Goal: Task Accomplishment & Management: Manage account settings

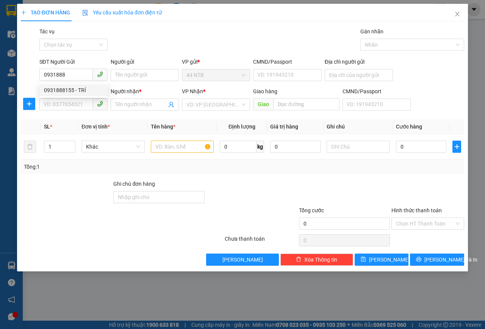
click at [60, 90] on div "0931888155 - TRÍ" at bounding box center [73, 90] width 59 height 8
type input "0931888155"
type input "TRÍ"
type input "0907033113"
type input "Phong"
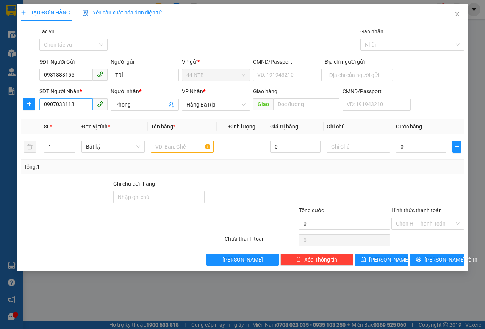
type input "0931888155"
click at [77, 101] on input "0907033113" at bounding box center [65, 104] width 53 height 12
type input "0"
type input "0395549658"
click at [69, 124] on div "0395549658 - HƯNG" at bounding box center [73, 120] width 68 height 12
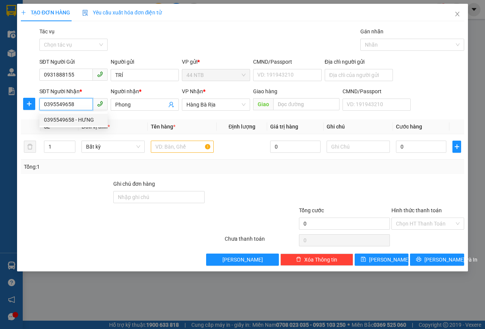
type input "HƯNG"
type input "0395549658"
click at [187, 145] on input "text" at bounding box center [182, 146] width 63 height 12
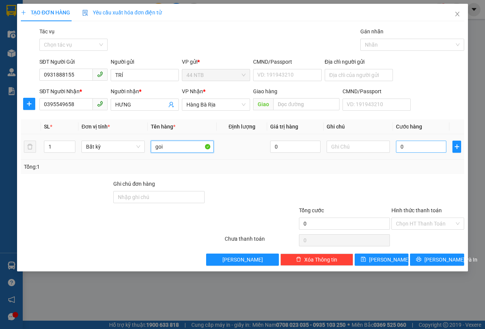
type input "goi"
click at [424, 149] on input "0" at bounding box center [421, 146] width 50 height 12
type input "3"
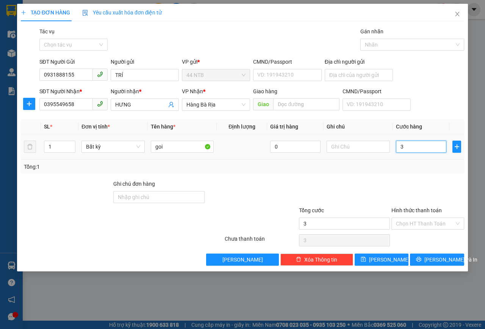
type input "30"
type input "30.000"
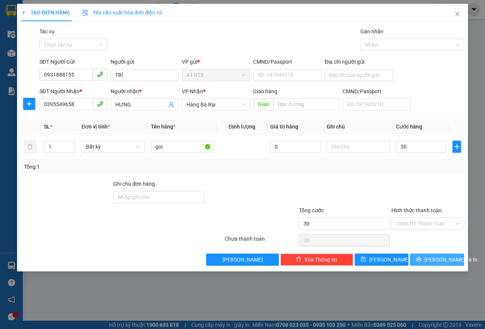
type input "30.000"
click at [434, 264] on button "Lưu và In" at bounding box center [437, 259] width 54 height 12
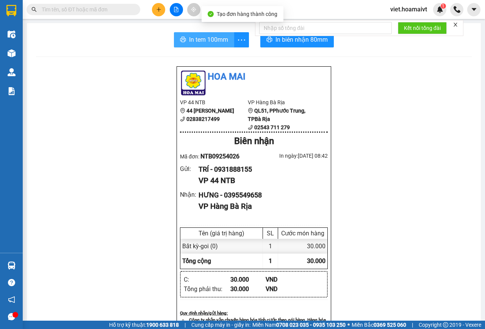
click at [212, 44] on span "In tem 100mm" at bounding box center [208, 39] width 39 height 9
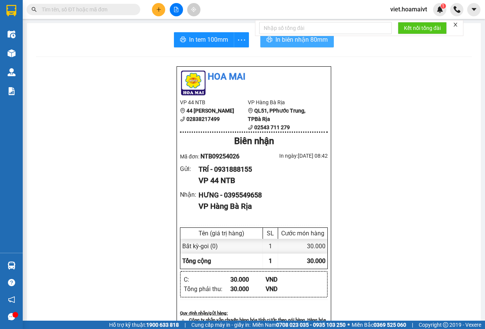
click at [301, 43] on span "In biên nhận 80mm" at bounding box center [301, 39] width 52 height 9
click at [103, 9] on input "text" at bounding box center [86, 9] width 89 height 8
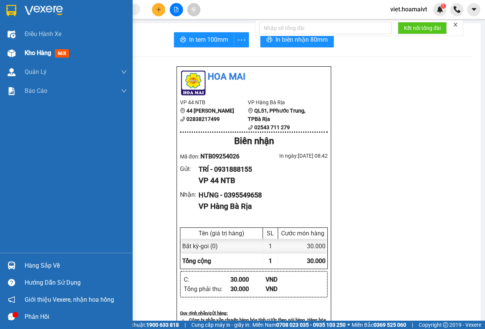
click at [35, 54] on span "Kho hàng" at bounding box center [38, 52] width 27 height 7
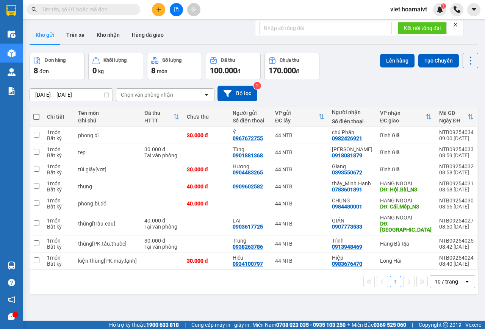
click at [193, 95] on div "Chọn văn phòng nhận" at bounding box center [159, 95] width 87 height 12
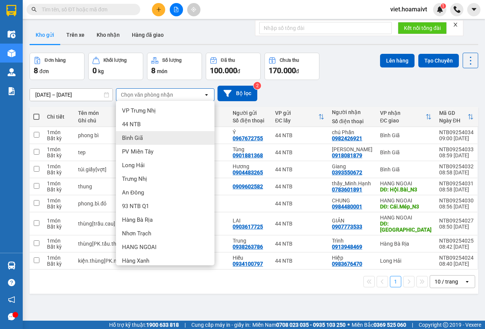
click at [153, 139] on div "Bình Giã" at bounding box center [165, 138] width 98 height 14
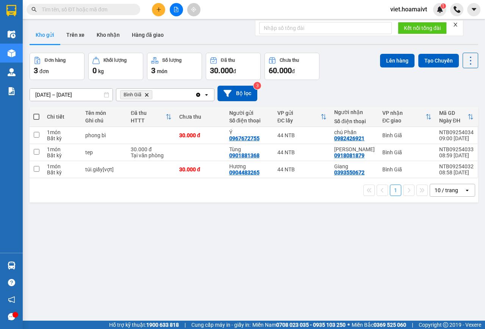
click at [35, 118] on span at bounding box center [36, 117] width 6 height 6
click at [36, 113] on input "checkbox" at bounding box center [36, 113] width 0 height 0
checkbox input "true"
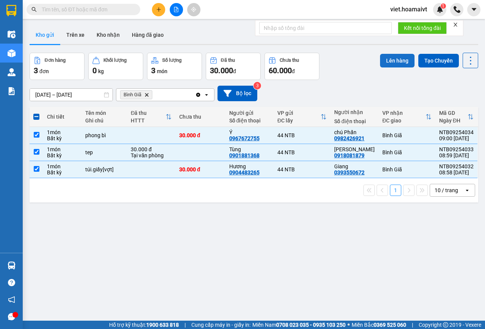
click at [391, 58] on button "Lên hàng" at bounding box center [397, 61] width 34 height 14
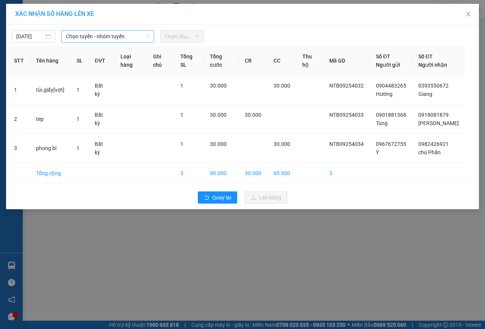
click at [81, 34] on span "Chọn tuyến - nhóm tuyến" at bounding box center [108, 36] width 84 height 11
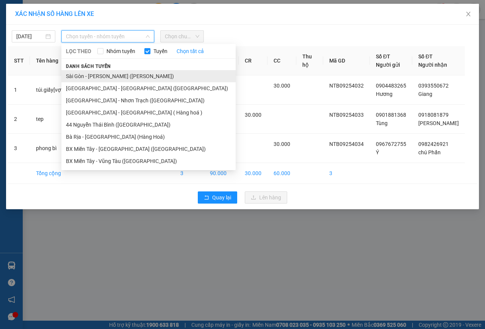
click at [106, 78] on li "Sài Gòn - [PERSON_NAME] ([PERSON_NAME])" at bounding box center [148, 76] width 174 height 12
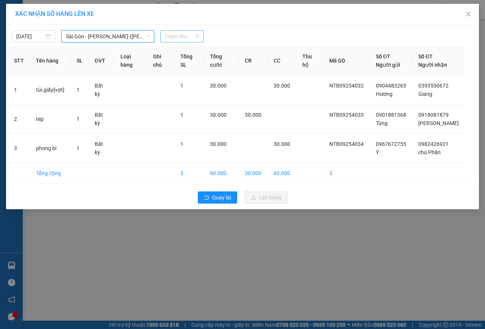
click at [192, 41] on span "Chọn chuyến" at bounding box center [182, 36] width 34 height 11
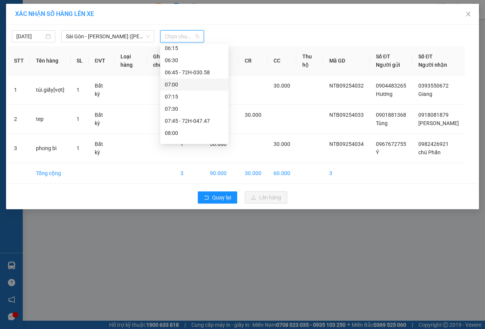
scroll to position [114, 0]
click at [184, 107] on div "09:00" at bounding box center [194, 107] width 59 height 8
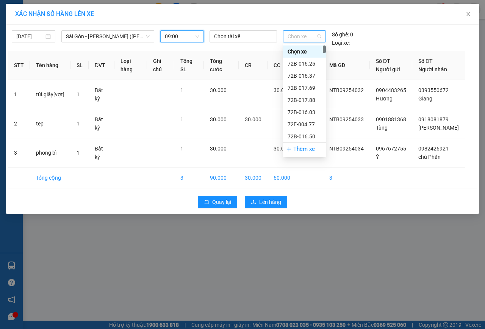
click at [299, 40] on span "Chọn xe" at bounding box center [304, 36] width 34 height 11
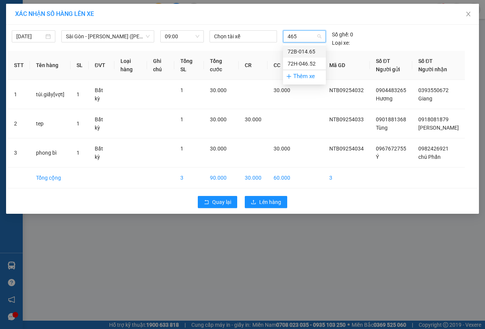
type input "4652"
click at [300, 50] on div "72H-046.52" at bounding box center [304, 51] width 34 height 8
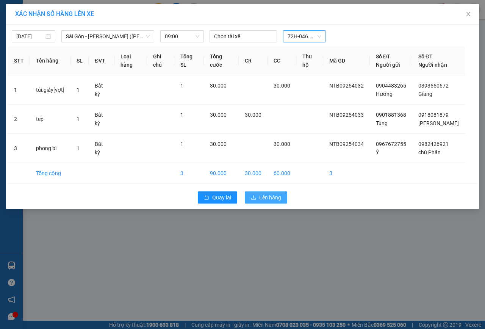
click at [265, 198] on span "Lên hàng" at bounding box center [270, 197] width 22 height 8
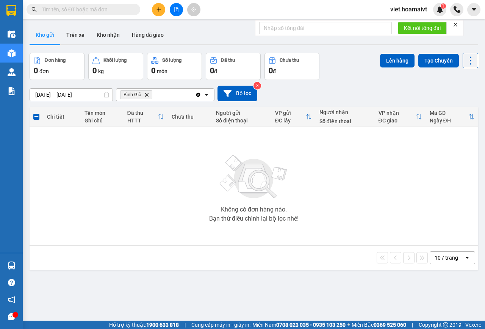
click at [149, 94] on span "Bình Giã Delete" at bounding box center [136, 94] width 32 height 9
click at [148, 95] on icon "Delete" at bounding box center [146, 94] width 5 height 5
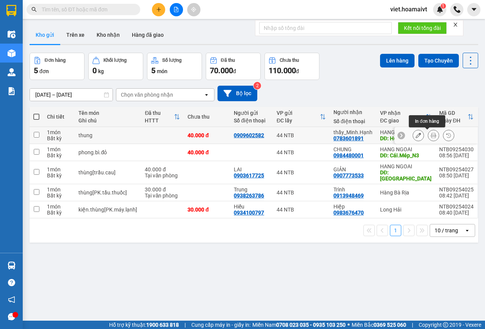
click at [430, 136] on icon at bounding box center [432, 135] width 5 height 5
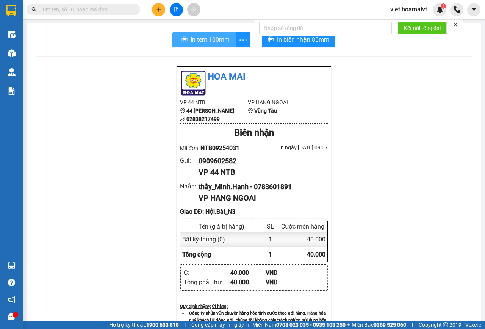
click at [211, 38] on span "In tem 100mm" at bounding box center [209, 39] width 39 height 9
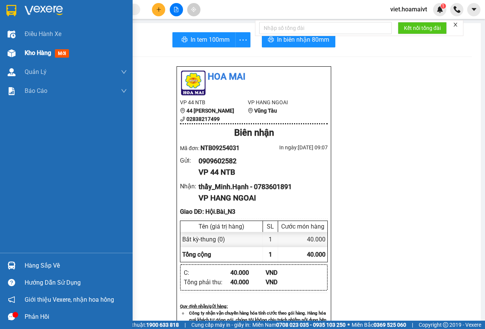
click at [29, 53] on span "Kho hàng" at bounding box center [38, 52] width 27 height 7
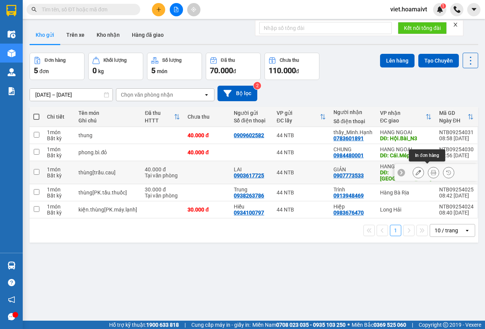
click at [430, 170] on icon at bounding box center [432, 172] width 5 height 5
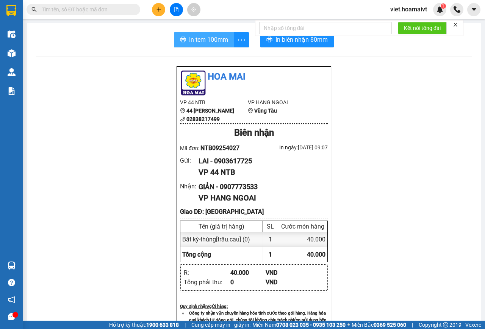
click at [209, 42] on span "In tem 100mm" at bounding box center [208, 39] width 39 height 9
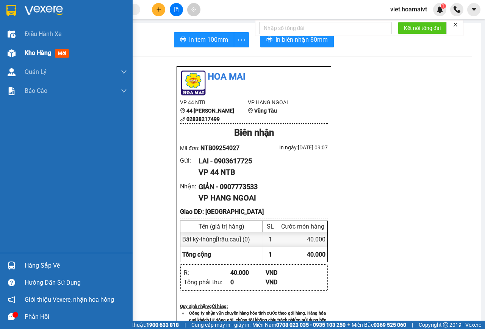
click at [35, 54] on span "Kho hàng" at bounding box center [38, 52] width 27 height 7
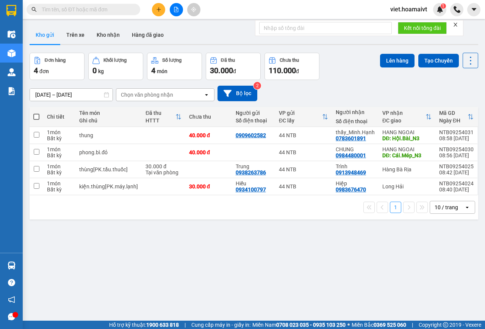
click at [186, 94] on div "Chọn văn phòng nhận" at bounding box center [159, 95] width 87 height 12
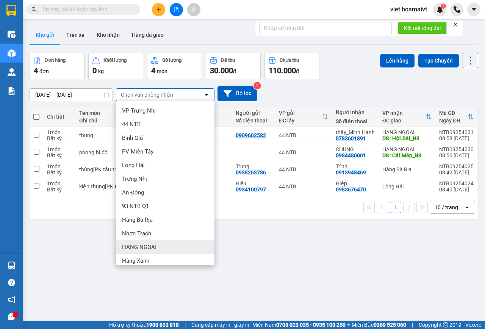
click at [149, 246] on span "HANG NGOAI" at bounding box center [139, 247] width 34 height 8
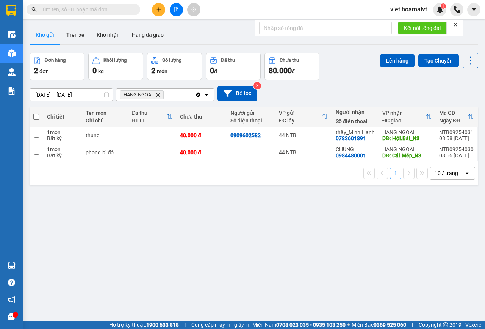
click at [37, 118] on span at bounding box center [36, 117] width 6 height 6
click at [36, 113] on input "checkbox" at bounding box center [36, 113] width 0 height 0
checkbox input "true"
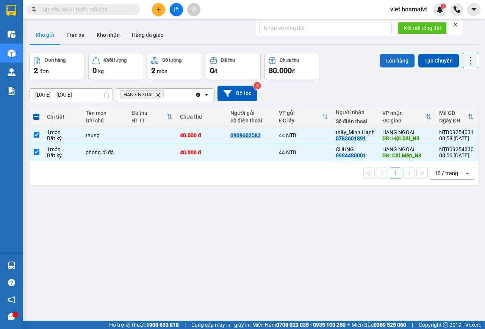
click at [395, 65] on button "Lên hàng" at bounding box center [397, 61] width 34 height 14
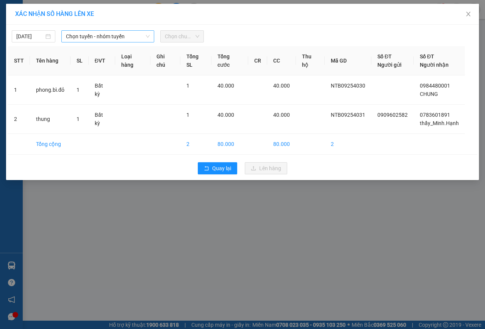
click at [80, 38] on span "Chọn tuyến - nhóm tuyến" at bounding box center [108, 36] width 84 height 11
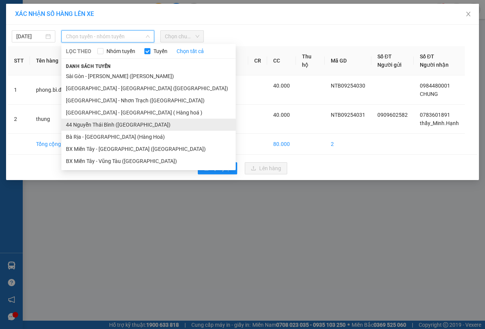
click at [80, 123] on li "44 Nguyễn Thái Bình ([GEOGRAPHIC_DATA])" at bounding box center [148, 125] width 174 height 12
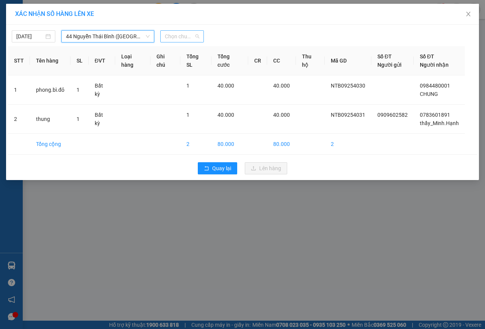
click at [173, 37] on span "Chọn chuyến" at bounding box center [182, 36] width 34 height 11
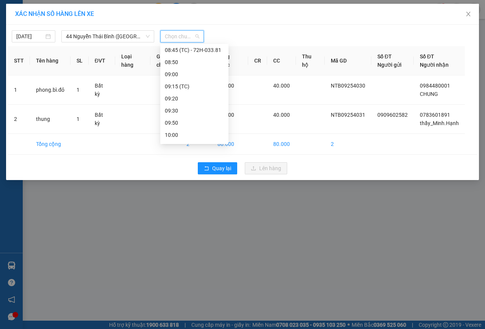
scroll to position [189, 0]
click at [191, 69] on div "09:15 (TC)" at bounding box center [194, 68] width 59 height 8
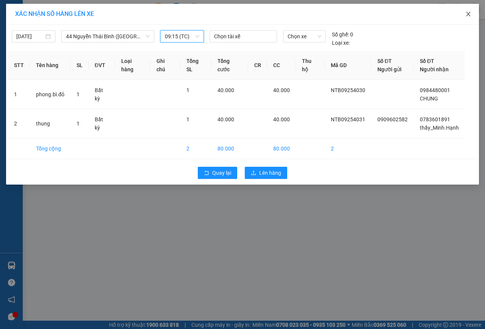
click at [467, 13] on icon "close" at bounding box center [468, 14] width 4 height 5
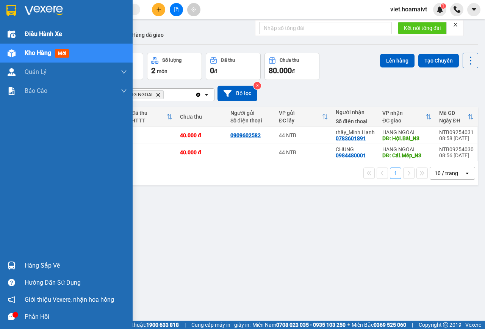
click at [28, 33] on span "Điều hành xe" at bounding box center [43, 33] width 37 height 9
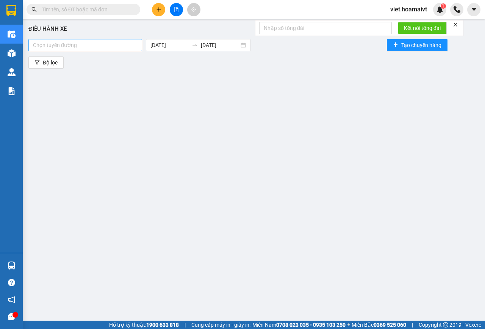
click at [115, 45] on div at bounding box center [85, 45] width 110 height 9
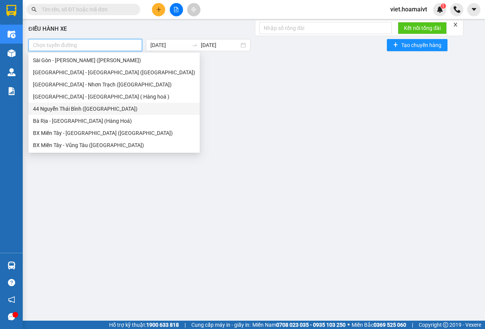
click at [78, 111] on div "44 Nguyễn Thái Bình ([GEOGRAPHIC_DATA])" at bounding box center [114, 109] width 162 height 8
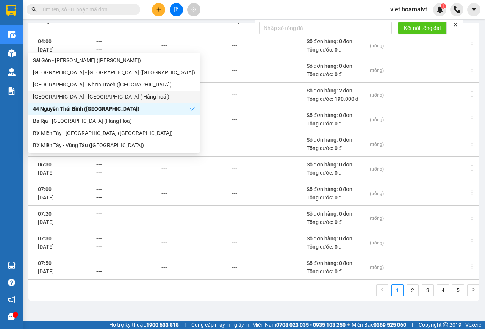
scroll to position [98, 0]
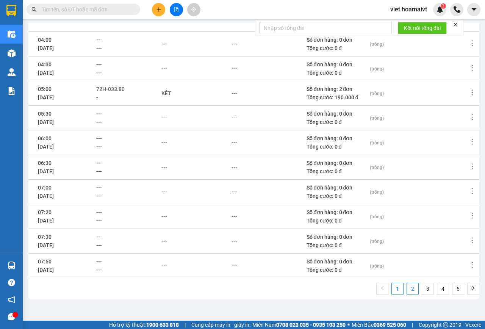
click at [407, 288] on link "2" at bounding box center [412, 288] width 11 height 11
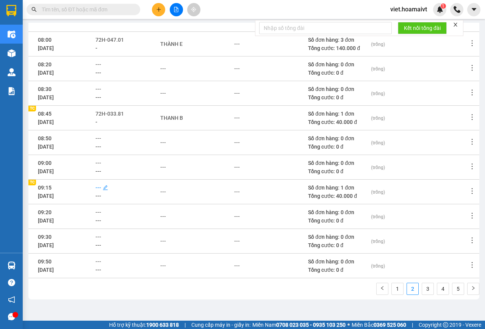
click at [100, 188] on span "---" at bounding box center [98, 187] width 6 height 6
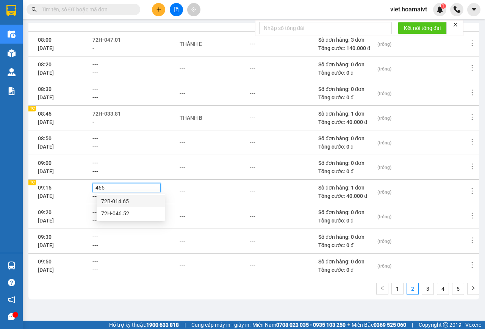
type input "4652"
click at [108, 203] on div "72H-046.52" at bounding box center [130, 201] width 59 height 8
click at [152, 188] on div "72H-046.52" at bounding box center [126, 187] width 64 height 8
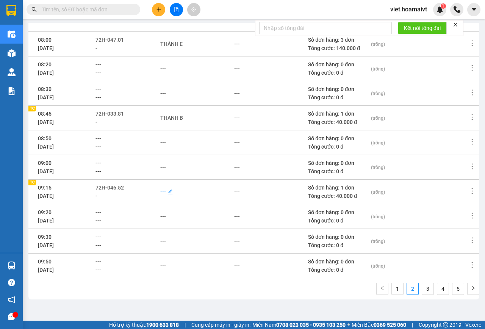
click at [166, 191] on div "---" at bounding box center [163, 191] width 6 height 8
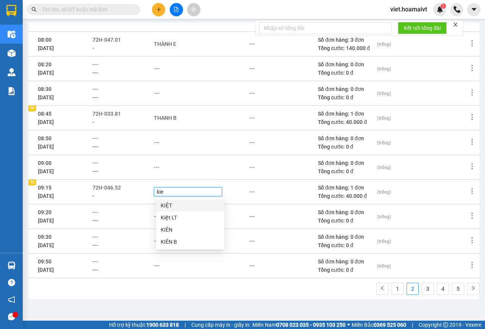
type input "kiet"
click at [166, 204] on div "KIỆT" at bounding box center [190, 205] width 59 height 8
click at [215, 194] on div "KIỆT" at bounding box center [188, 191] width 64 height 8
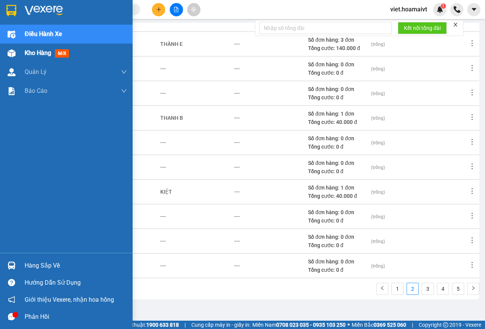
click at [28, 48] on div "Kho hàng mới" at bounding box center [48, 52] width 47 height 9
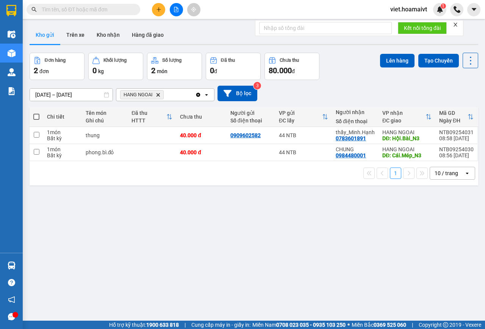
click at [36, 117] on span at bounding box center [36, 117] width 6 height 6
click at [36, 113] on input "checkbox" at bounding box center [36, 113] width 0 height 0
checkbox input "true"
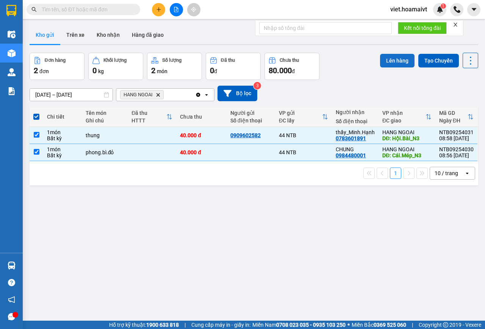
click at [401, 60] on button "Lên hàng" at bounding box center [397, 61] width 34 height 14
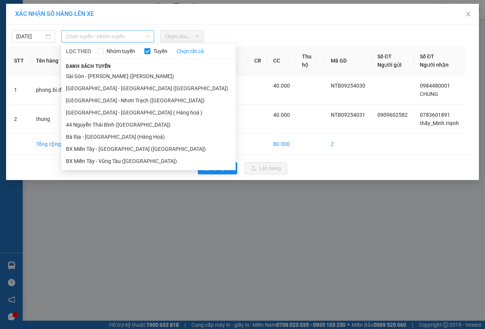
click at [96, 36] on span "Chọn tuyến - nhóm tuyến" at bounding box center [108, 36] width 84 height 11
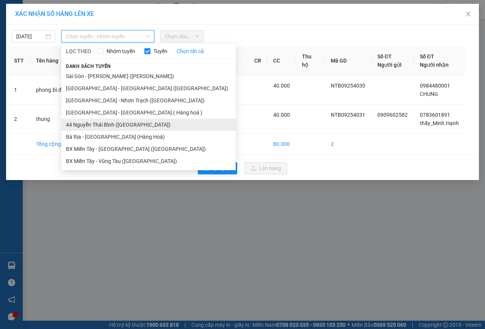
click at [77, 129] on li "44 Nguyễn Thái Bình ([GEOGRAPHIC_DATA])" at bounding box center [148, 125] width 174 height 12
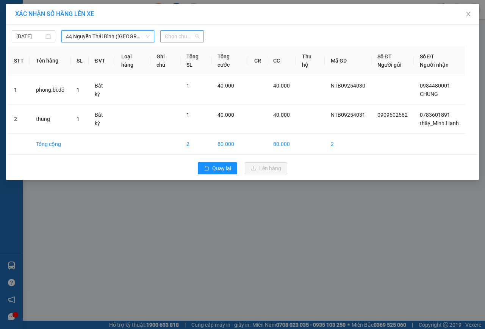
click at [172, 36] on span "Chọn chuyến" at bounding box center [182, 36] width 34 height 11
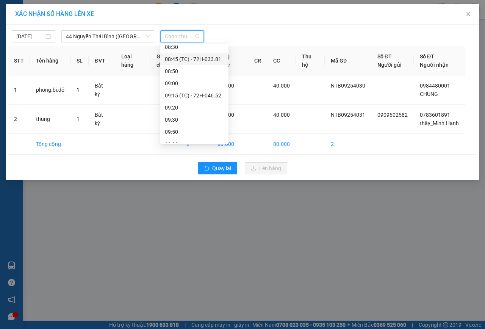
scroll to position [190, 0]
click at [207, 68] on div "09:15 (TC) - 72H-046.52" at bounding box center [194, 67] width 59 height 8
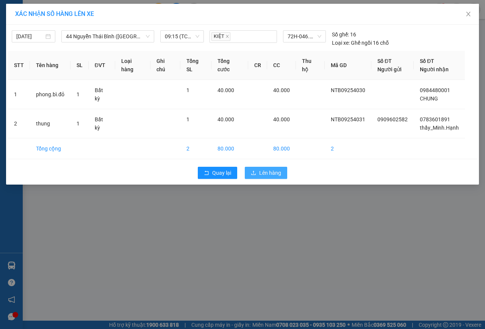
click at [255, 173] on icon "upload" at bounding box center [253, 172] width 5 height 5
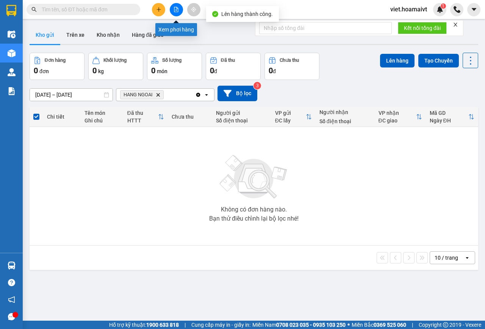
click at [176, 12] on button at bounding box center [176, 9] width 13 height 13
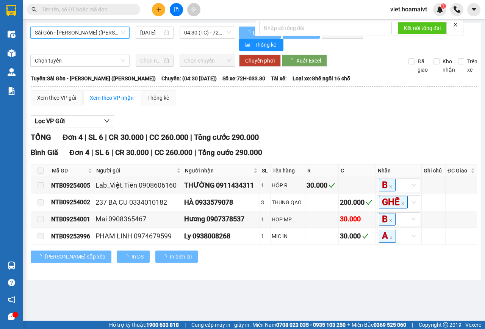
click at [111, 34] on span "Sài Gòn - [PERSON_NAME] ([PERSON_NAME])" at bounding box center [80, 32] width 90 height 11
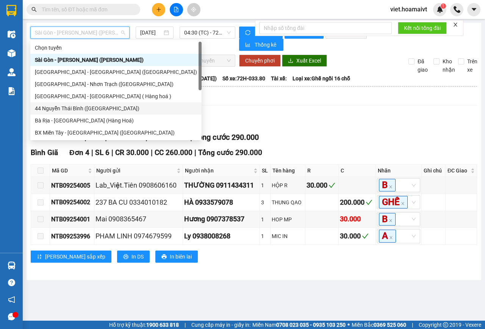
click at [72, 108] on div "44 Nguyễn Thái Bình ([GEOGRAPHIC_DATA])" at bounding box center [116, 108] width 162 height 8
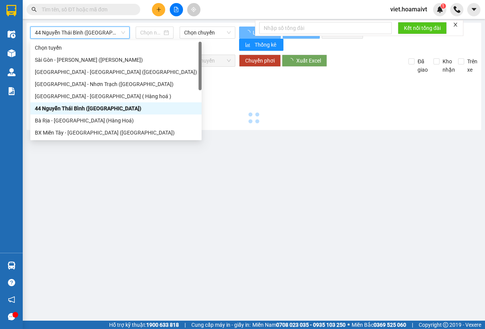
type input "[DATE]"
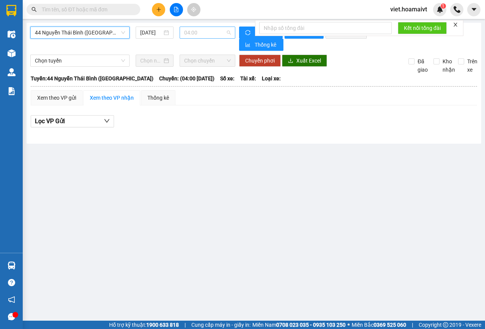
click at [196, 33] on span "04:00" at bounding box center [207, 32] width 46 height 11
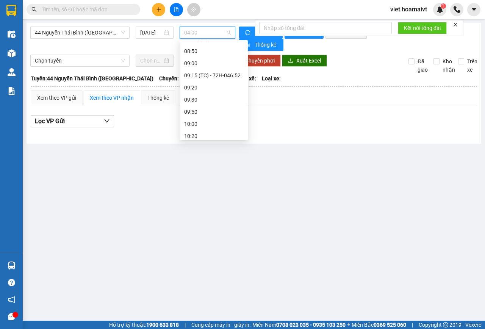
scroll to position [189, 0]
click at [227, 63] on div "09:15 (TC) - 72H-046.52" at bounding box center [213, 64] width 59 height 8
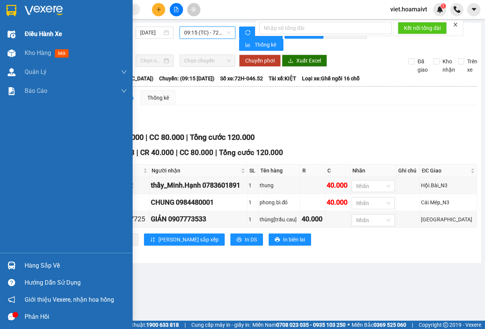
click at [47, 32] on span "Điều hành xe" at bounding box center [43, 33] width 37 height 9
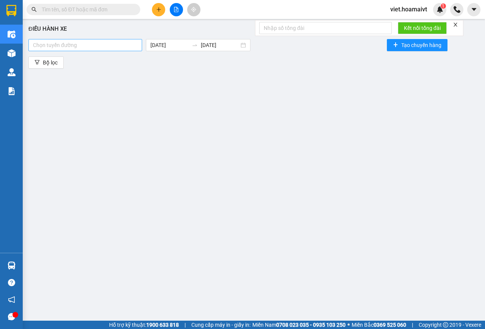
click at [74, 49] on div at bounding box center [85, 45] width 110 height 9
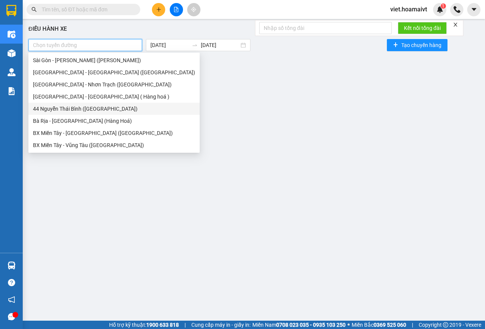
click at [59, 111] on div "44 Nguyễn Thái Bình ([GEOGRAPHIC_DATA])" at bounding box center [114, 109] width 162 height 8
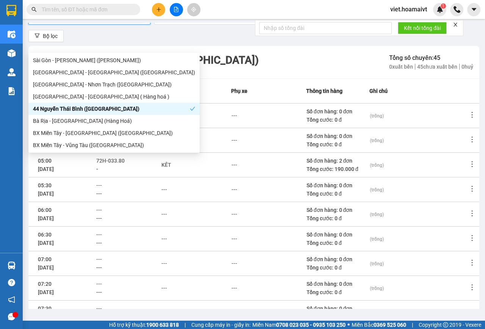
scroll to position [98, 0]
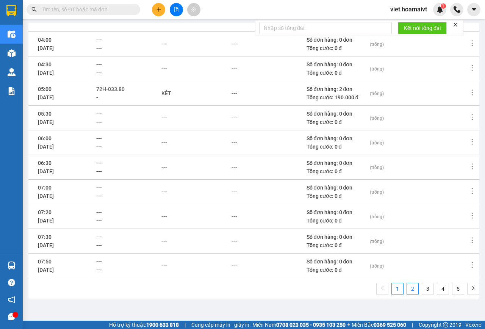
click at [409, 293] on link "2" at bounding box center [412, 288] width 11 height 11
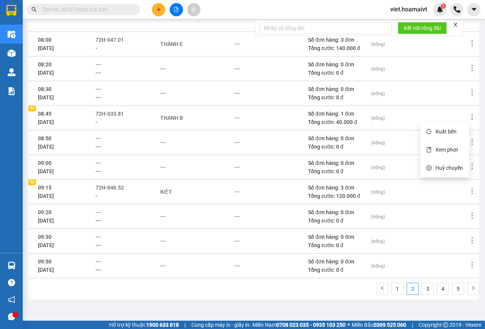
click at [471, 114] on icon "more" at bounding box center [471, 117] width 1 height 6
click at [452, 152] on span "Xem phơi" at bounding box center [446, 150] width 22 height 6
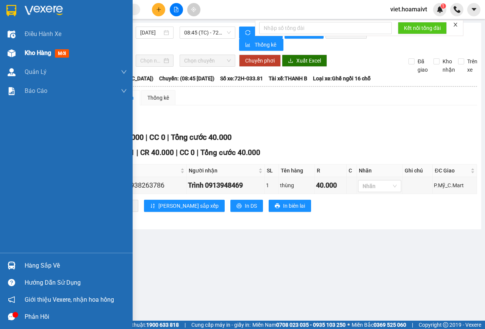
click at [37, 53] on span "Kho hàng" at bounding box center [38, 52] width 27 height 7
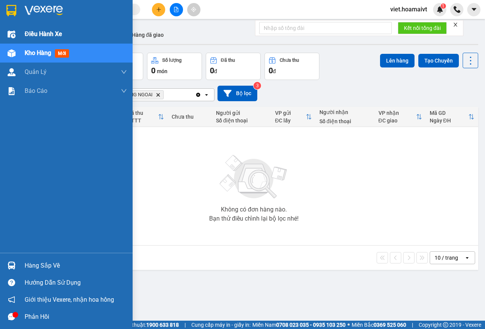
click at [33, 34] on span "Điều hành xe" at bounding box center [43, 33] width 37 height 9
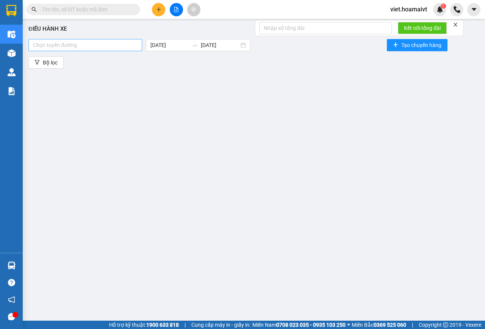
click at [83, 42] on div at bounding box center [85, 45] width 110 height 9
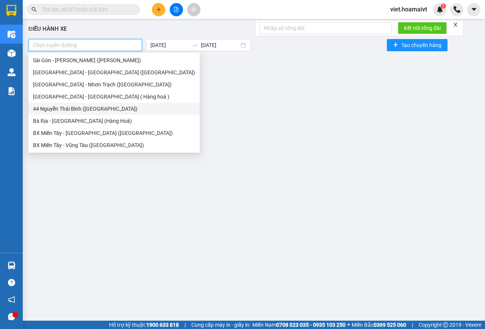
click at [56, 107] on div "44 Nguyễn Thái Bình ([GEOGRAPHIC_DATA])" at bounding box center [114, 109] width 162 height 8
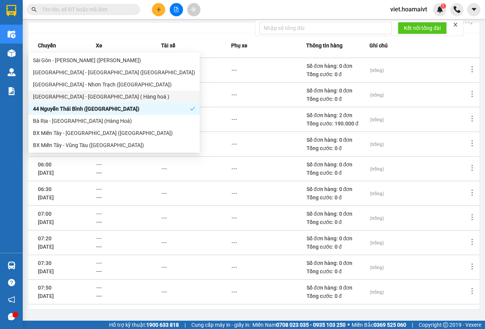
scroll to position [98, 0]
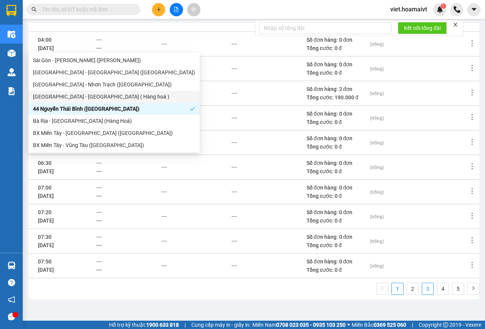
click at [422, 287] on link "3" at bounding box center [427, 288] width 11 height 11
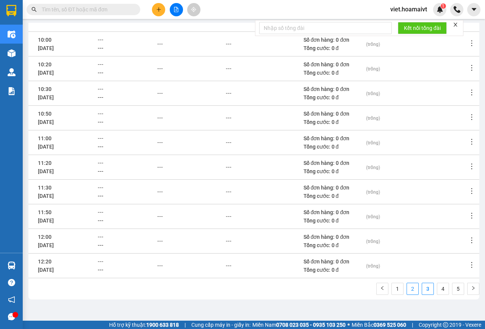
click at [407, 292] on link "2" at bounding box center [412, 288] width 11 height 11
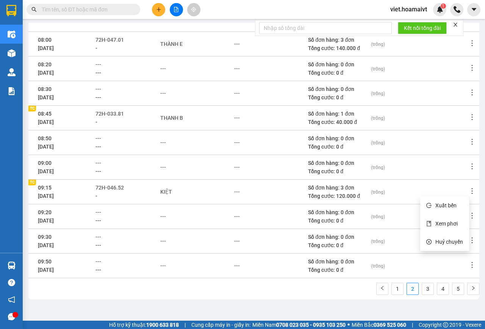
click at [468, 194] on icon "more" at bounding box center [472, 191] width 8 height 8
click at [456, 222] on span "Xem phơi" at bounding box center [446, 223] width 22 height 6
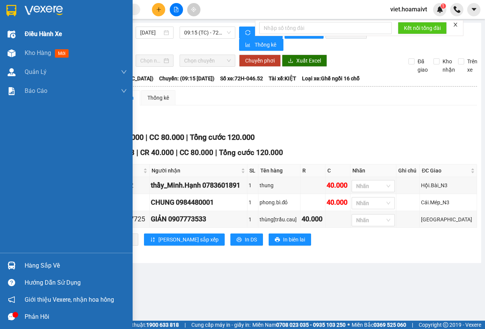
click at [42, 31] on span "Điều hành xe" at bounding box center [43, 33] width 37 height 9
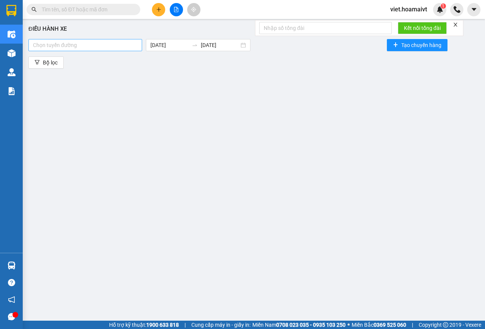
click at [103, 44] on div at bounding box center [85, 45] width 110 height 9
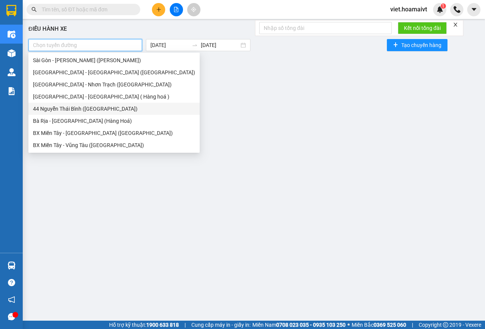
click at [54, 107] on div "44 Nguyễn Thái Bình ([GEOGRAPHIC_DATA])" at bounding box center [114, 109] width 162 height 8
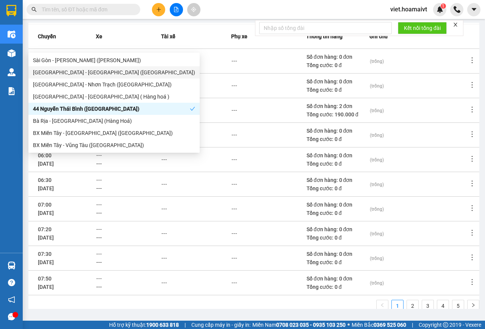
scroll to position [98, 0]
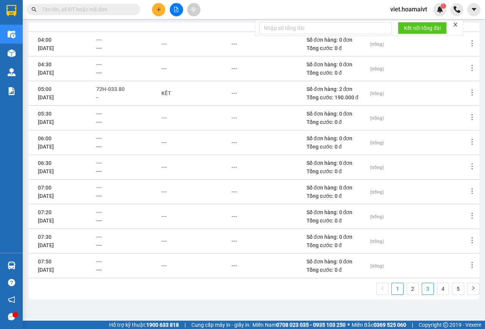
click at [423, 289] on link "3" at bounding box center [427, 288] width 11 height 11
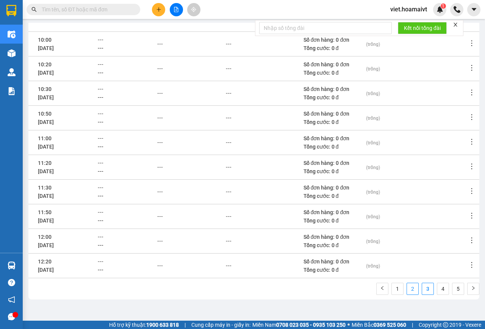
click at [407, 292] on link "2" at bounding box center [412, 288] width 11 height 11
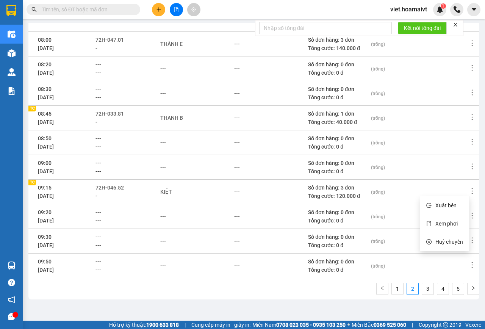
click at [468, 191] on icon "more" at bounding box center [472, 191] width 8 height 8
click at [444, 221] on span "Xem phơi" at bounding box center [446, 223] width 22 height 6
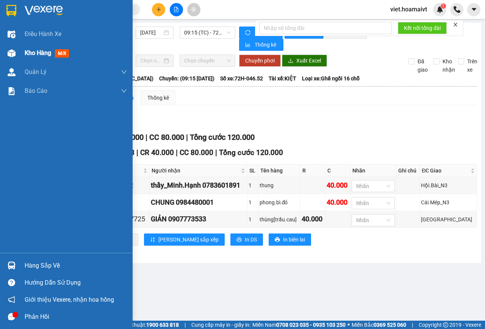
click at [31, 52] on span "Kho hàng" at bounding box center [38, 52] width 27 height 7
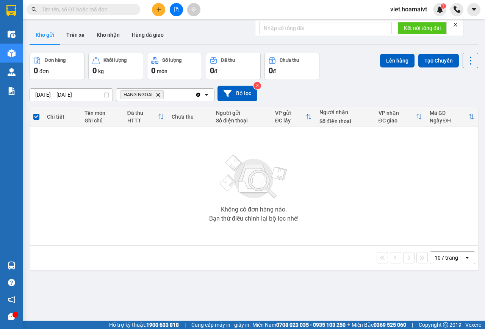
click at [158, 95] on icon "Delete" at bounding box center [158, 94] width 5 height 5
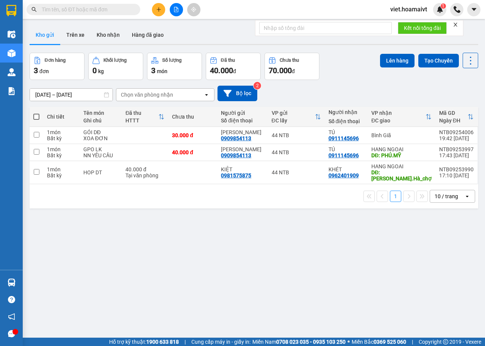
click at [464, 193] on icon "open" at bounding box center [467, 196] width 6 height 6
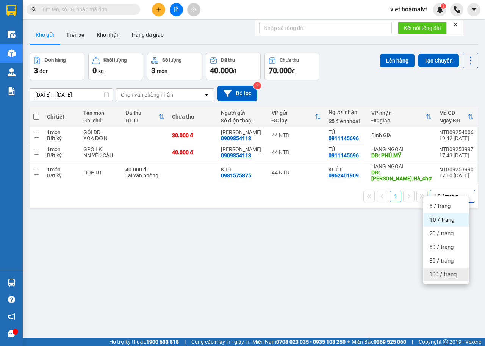
click at [457, 275] on div "100 / trang" at bounding box center [445, 274] width 45 height 14
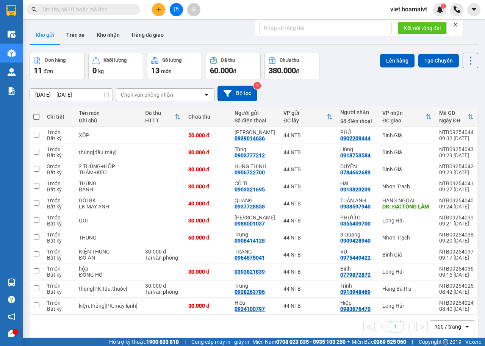
click at [150, 96] on div "Chọn văn phòng nhận" at bounding box center [147, 95] width 52 height 8
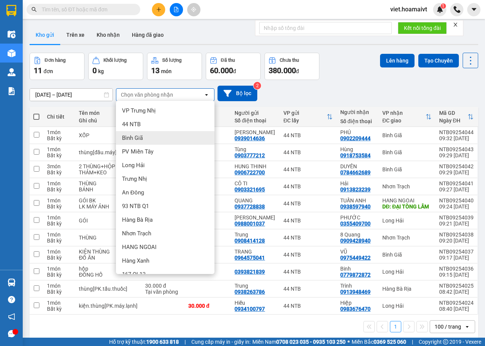
click at [147, 140] on div "Bình Giã" at bounding box center [165, 138] width 98 height 14
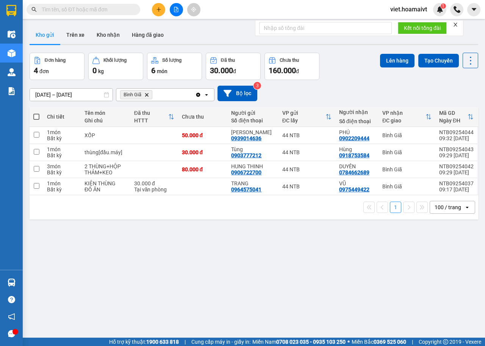
click at [146, 94] on icon "Delete" at bounding box center [146, 94] width 5 height 5
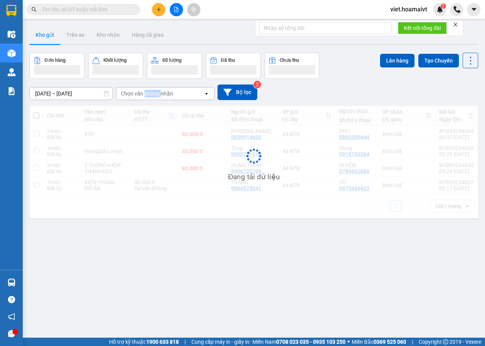
click at [146, 94] on div "Chọn văn phòng nhận" at bounding box center [147, 94] width 52 height 8
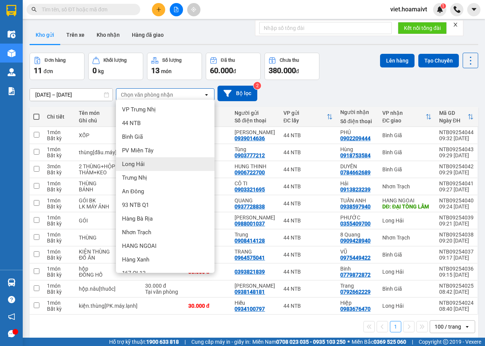
click at [139, 164] on span "Long Hải" at bounding box center [133, 164] width 23 height 8
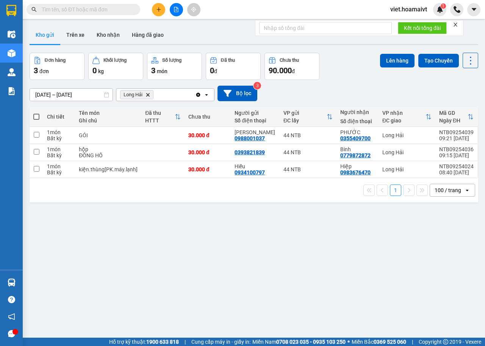
click at [147, 95] on icon "Long Hải, close by backspace" at bounding box center [147, 94] width 3 height 3
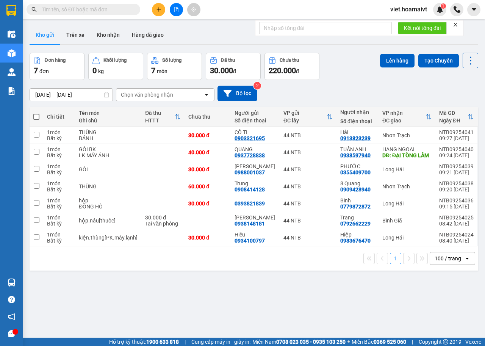
click at [147, 95] on div "Chọn văn phòng nhận" at bounding box center [147, 95] width 52 height 8
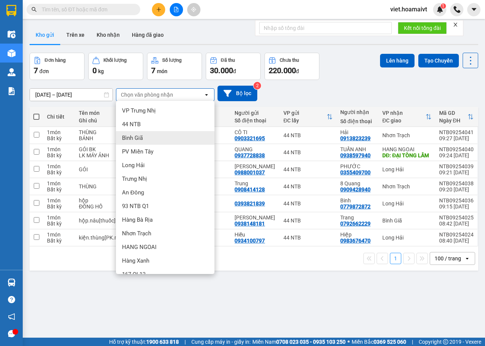
click at [157, 140] on div "Bình Giã" at bounding box center [165, 138] width 98 height 14
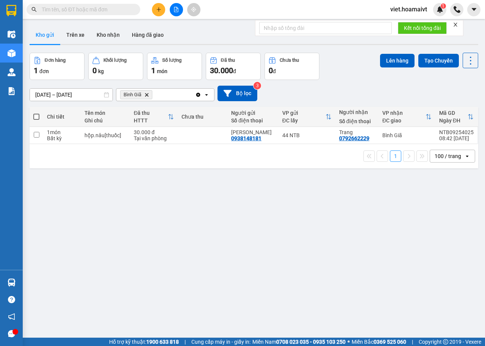
click at [147, 95] on icon "Bình Giã, close by backspace" at bounding box center [146, 94] width 3 height 3
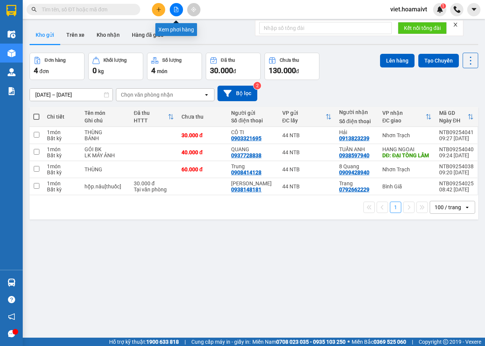
click at [178, 9] on icon "file-add" at bounding box center [175, 9] width 5 height 5
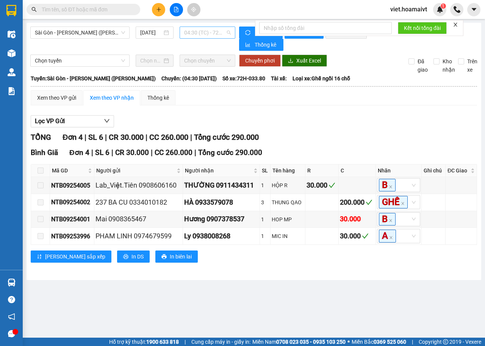
click at [210, 34] on span "04:30 (TC) - 72H-033.80" at bounding box center [207, 32] width 46 height 11
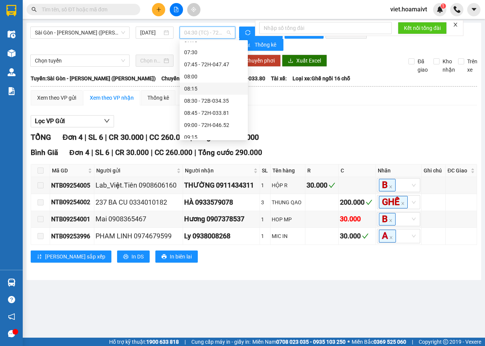
scroll to position [151, 0]
click at [225, 67] on div "09:00 - 72H-046.52" at bounding box center [213, 66] width 59 height 8
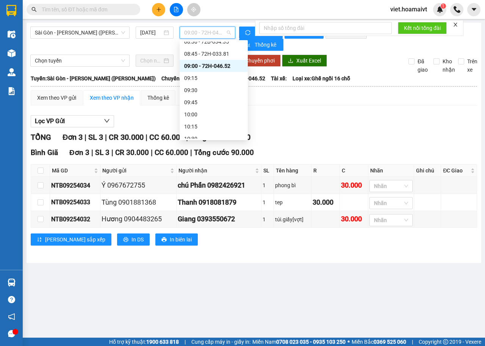
click at [204, 30] on span "09:00 - 72H-046.52" at bounding box center [207, 32] width 46 height 11
click at [212, 95] on div "09:30" at bounding box center [213, 90] width 68 height 12
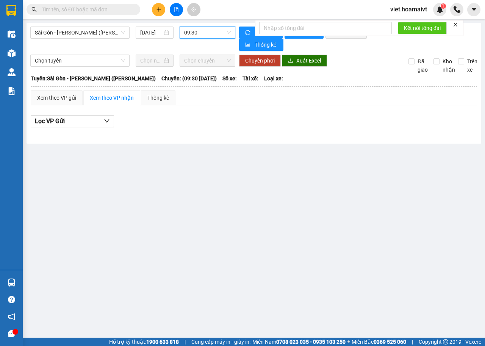
click at [212, 30] on span "09:30" at bounding box center [207, 32] width 46 height 11
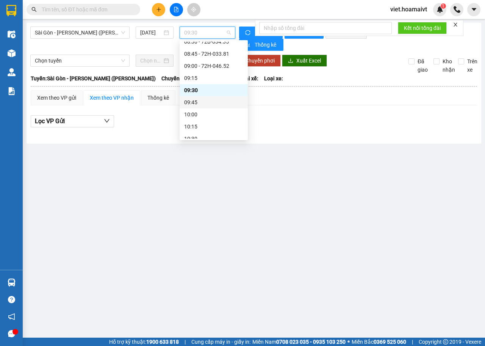
click at [204, 100] on div "09:45" at bounding box center [213, 102] width 59 height 8
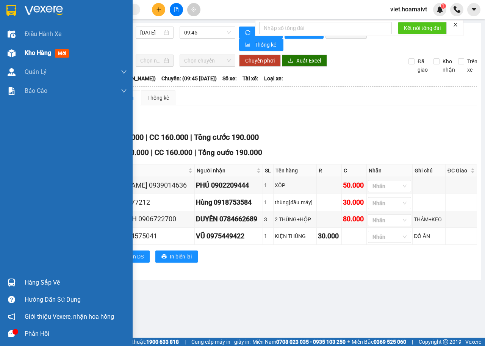
click at [29, 53] on span "Kho hàng" at bounding box center [38, 52] width 27 height 7
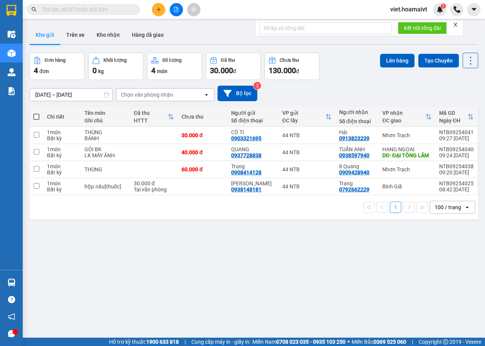
click at [156, 97] on div "Chọn văn phòng nhận" at bounding box center [147, 95] width 52 height 8
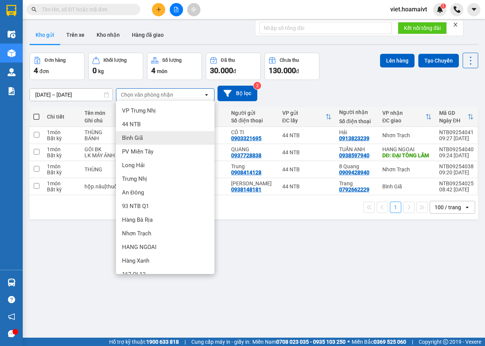
click at [129, 144] on div "Bình Giã" at bounding box center [165, 138] width 98 height 14
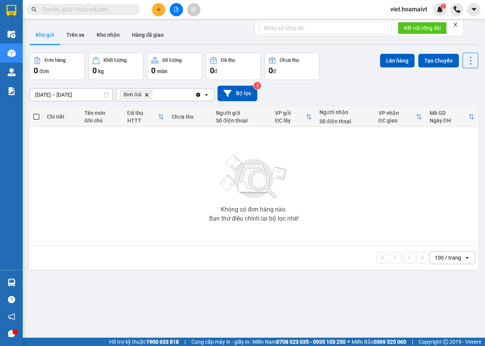
click at [145, 94] on icon "Bình Giã, close by backspace" at bounding box center [146, 94] width 3 height 3
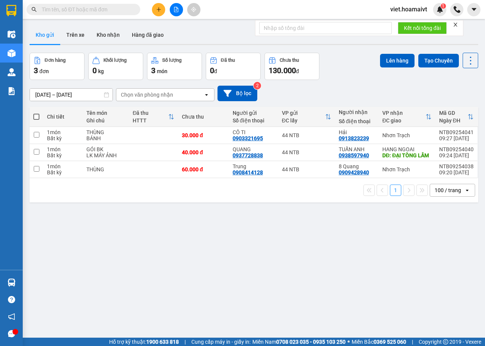
click at [90, 12] on input "text" at bounding box center [86, 9] width 89 height 8
click at [464, 193] on icon "open" at bounding box center [467, 190] width 6 height 6
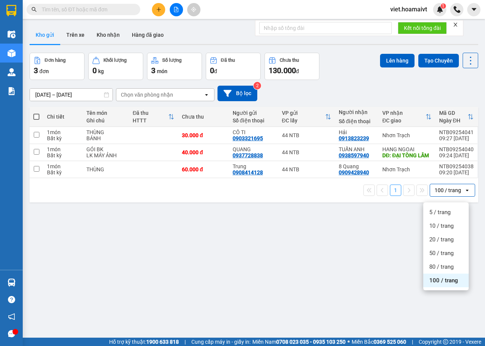
click at [441, 280] on span "100 / trang" at bounding box center [443, 280] width 29 height 8
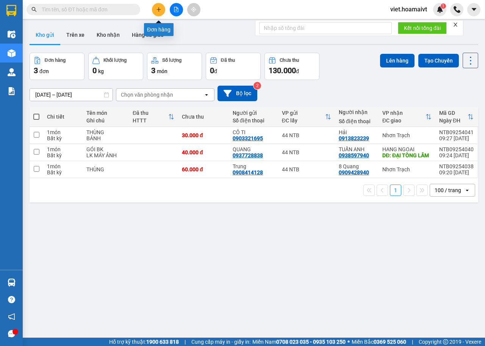
click at [159, 9] on icon "plus" at bounding box center [158, 9] width 5 height 5
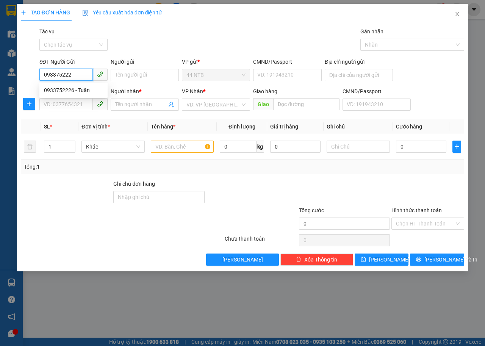
type input "0933752226"
click at [72, 88] on div "0933752226 - Tuấn" at bounding box center [73, 90] width 59 height 8
type input "Tuấn"
type input "207_T.B.Trọng_Q5"
type input "0866117717"
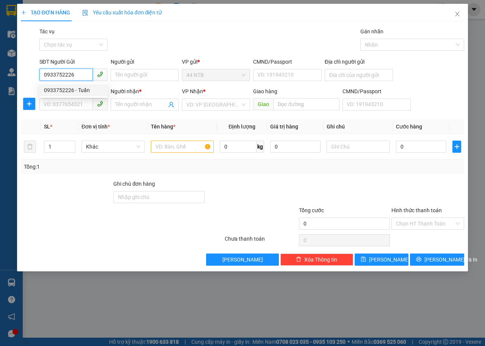
type input "Nam"
type input "0933752226"
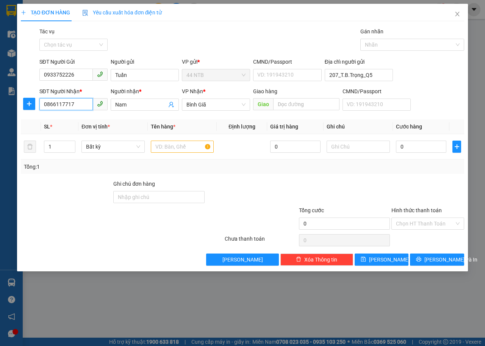
click at [81, 104] on input "0866117717" at bounding box center [65, 104] width 53 height 12
type input "0"
type input "0901252511"
click at [60, 119] on div "0901252511 - thai" at bounding box center [73, 119] width 59 height 8
type input "thai"
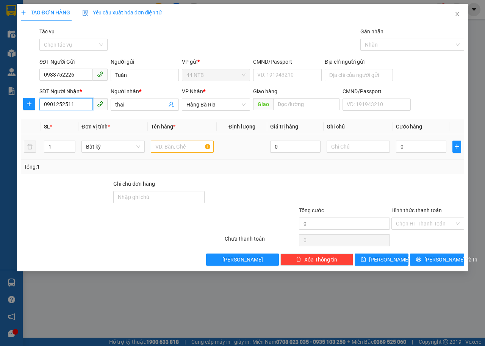
type input "0901252511"
click at [185, 147] on input "text" at bounding box center [182, 146] width 63 height 12
type input "thung"
click at [399, 145] on input "0" at bounding box center [421, 146] width 50 height 12
type input "4"
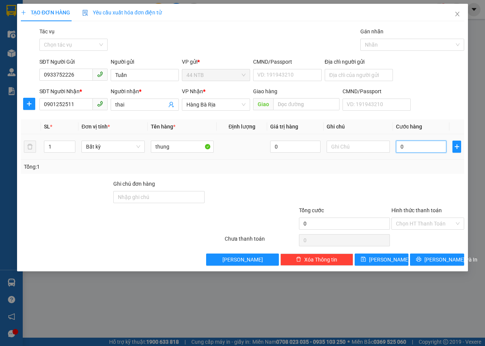
type input "4"
type input "40"
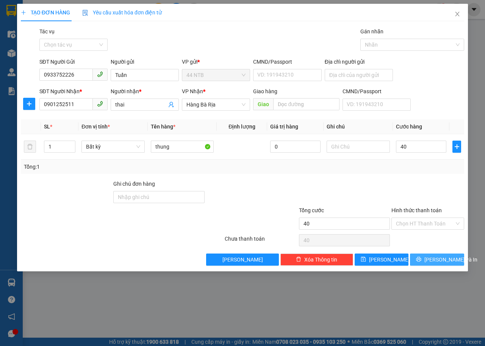
type input "40.000"
click at [427, 262] on button "[PERSON_NAME] và In" at bounding box center [437, 259] width 54 height 12
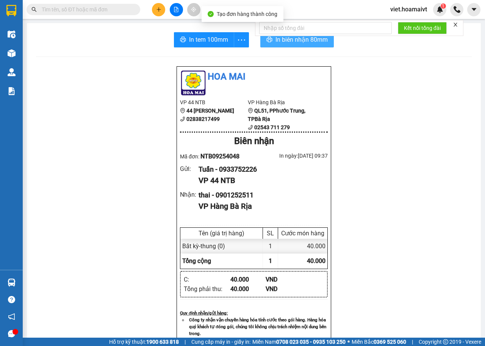
click at [282, 44] on span "In biên nhận 80mm" at bounding box center [301, 39] width 52 height 9
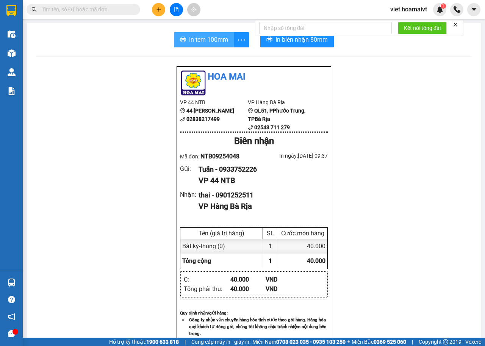
click at [198, 42] on span "In tem 100mm" at bounding box center [208, 39] width 39 height 9
click at [162, 11] on button at bounding box center [158, 9] width 13 height 13
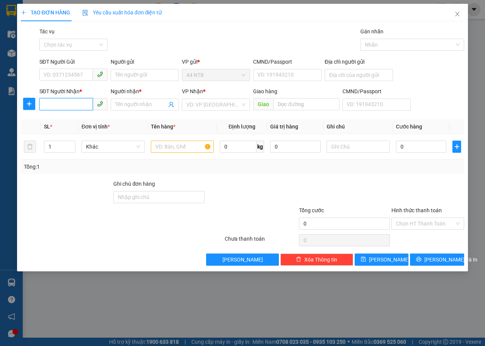
click at [70, 103] on input "SĐT Người Nhận *" at bounding box center [65, 104] width 53 height 12
type input "0357598739"
click at [82, 120] on div "0357598739 - Tường" at bounding box center [73, 119] width 59 height 8
type input "Trường.Chinh_T.Bình"
type input "Tường"
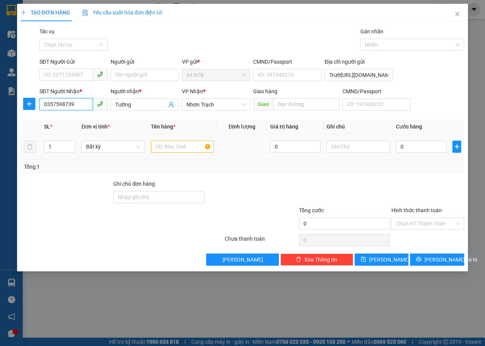
type input "0357598739"
click at [161, 144] on input "text" at bounding box center [182, 146] width 63 height 12
type input "thùng["
click at [420, 144] on input "0" at bounding box center [421, 146] width 50 height 12
type input "3"
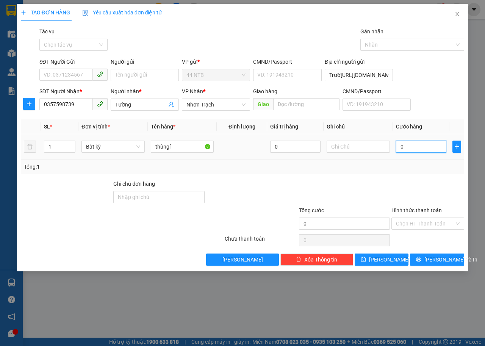
type input "3"
type input "30"
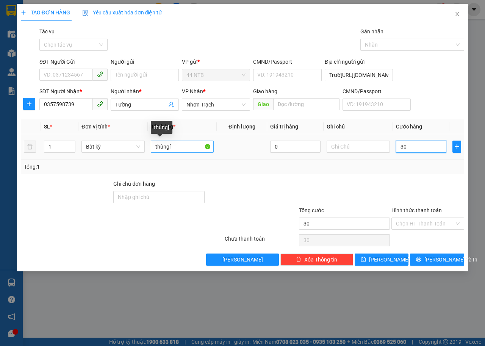
type input "30m"
type input "0"
click at [186, 145] on input "thùng[" at bounding box center [182, 146] width 63 height 12
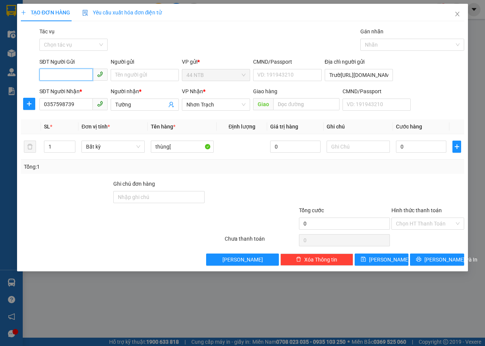
click at [73, 75] on input "SĐT Người Gửi" at bounding box center [65, 75] width 53 height 12
type input "0763018499"
click at [78, 87] on div "0763018499 - Tín" at bounding box center [73, 90] width 59 height 8
type input "Tín"
type input "0763018499"
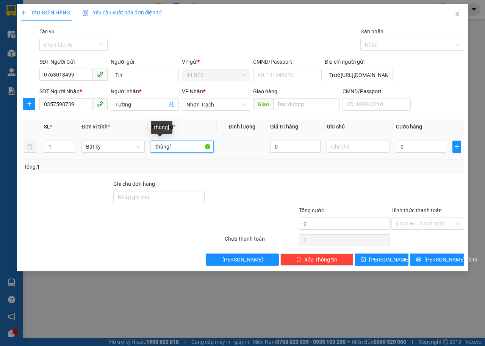
click at [188, 151] on input "thùng[" at bounding box center [182, 146] width 63 height 12
type input "thùng[mũi.khoan]"
click at [402, 145] on input "0" at bounding box center [421, 146] width 50 height 12
type input "3"
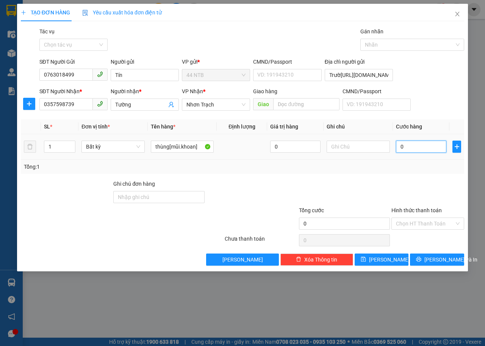
type input "3"
type input "30"
type input "30.000"
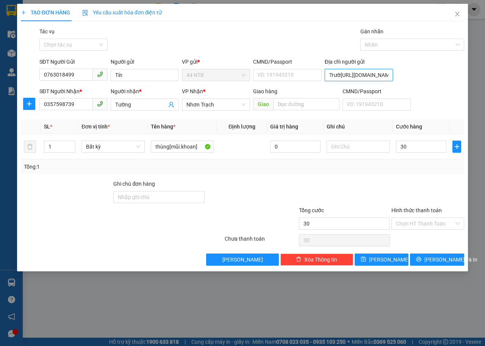
type input "30.000"
click at [381, 75] on input "Trường.Chinh_T.Bình" at bounding box center [358, 75] width 68 height 12
click at [344, 74] on input "Trường.Chinh_T.Bình" at bounding box center [358, 75] width 68 height 12
click at [328, 76] on input "Trường.Chinh_T.Bình" at bounding box center [358, 75] width 68 height 12
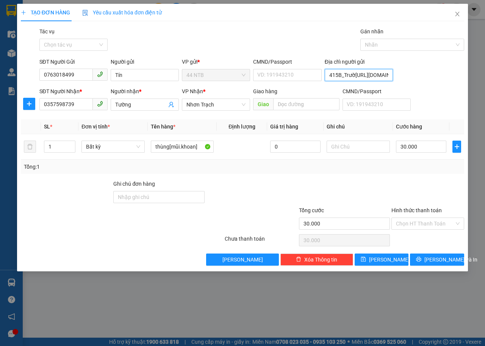
click at [359, 75] on input "415B_Trường.Chinh_T.Bình" at bounding box center [358, 75] width 68 height 12
type input "415B_Tr.Chinh_T.Bình"
click at [438, 261] on span "[PERSON_NAME] và In" at bounding box center [450, 259] width 53 height 8
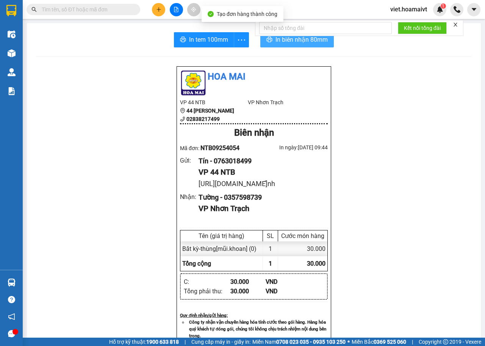
click at [297, 40] on span "In biên nhận 80mm" at bounding box center [301, 39] width 52 height 9
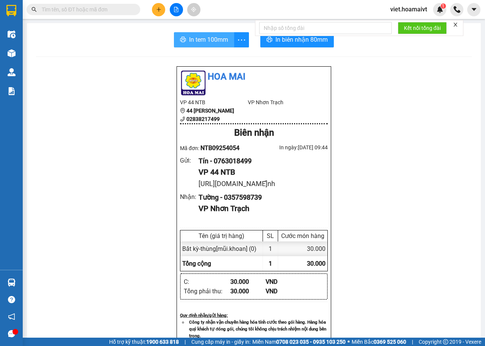
click at [207, 36] on span "In tem 100mm" at bounding box center [208, 39] width 39 height 9
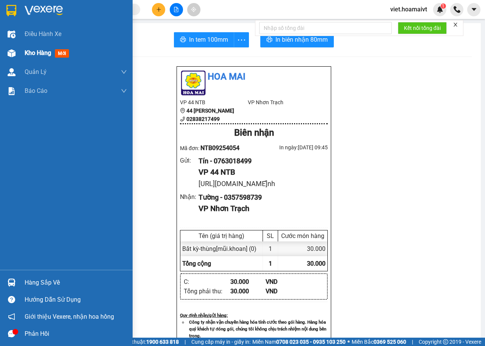
click at [55, 52] on div "Kho hàng mới" at bounding box center [48, 52] width 47 height 9
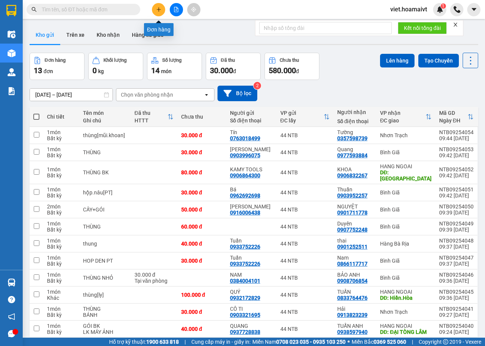
click at [165, 11] on button at bounding box center [158, 9] width 13 height 13
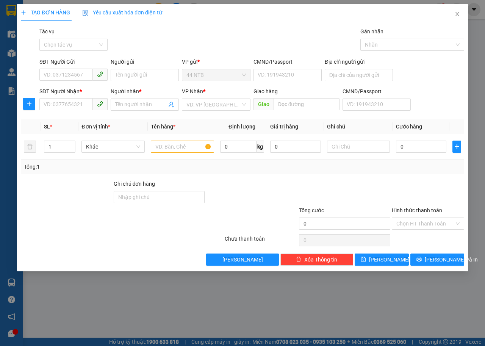
click at [160, 12] on span "Yêu cầu xuất hóa đơn điện tử" at bounding box center [122, 12] width 80 height 6
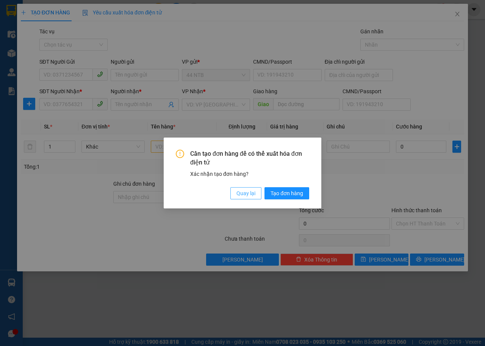
click at [242, 197] on button "Quay lại" at bounding box center [245, 193] width 31 height 12
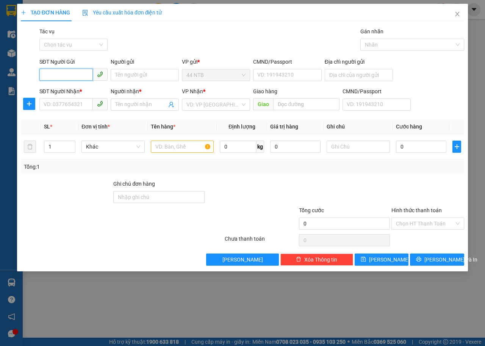
click at [82, 74] on input "SĐT Người Gửi" at bounding box center [65, 75] width 53 height 12
type input "0938567902"
click at [79, 90] on div "0938567902 - TÍNH" at bounding box center [73, 90] width 59 height 8
type input "TÍNH"
type input "238_đường.3/2"
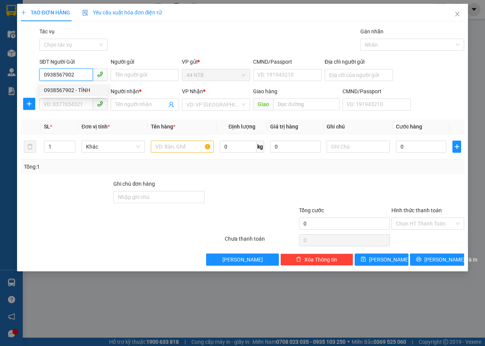
type input "0933243331"
type input "nhut"
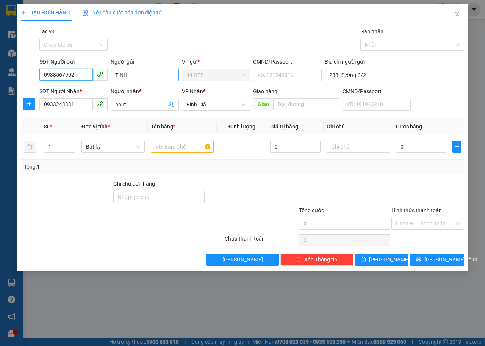
type input "0938567902"
click at [144, 72] on input "TÍNH" at bounding box center [145, 75] width 68 height 12
type input "Tính"
click at [78, 101] on input "0933243331" at bounding box center [65, 104] width 53 height 12
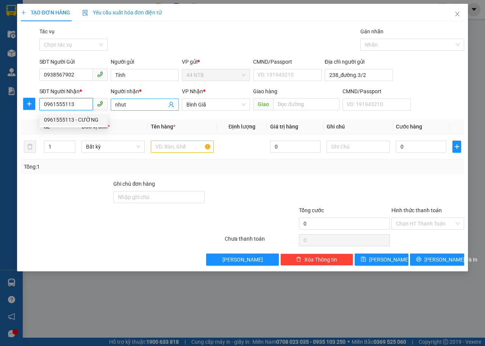
type input "0961555113"
click at [133, 105] on input "nhut" at bounding box center [140, 104] width 51 height 8
drag, startPoint x: 140, startPoint y: 106, endPoint x: 98, endPoint y: 111, distance: 42.0
click at [98, 111] on div "SĐT Người Nhận * 0961555113 Người nhận * nhut nhut VP Nhận * Bình Giã Giao hà…" at bounding box center [251, 100] width 427 height 27
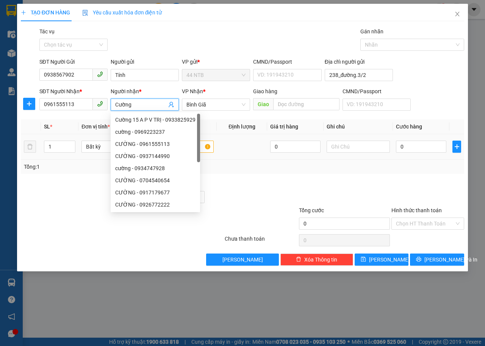
type input "Cường"
click at [205, 143] on input "text" at bounding box center [182, 146] width 63 height 12
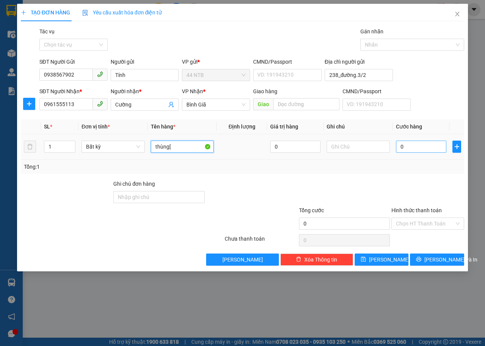
type input "thùng["
click at [435, 145] on input "0" at bounding box center [421, 146] width 50 height 12
type input "3"
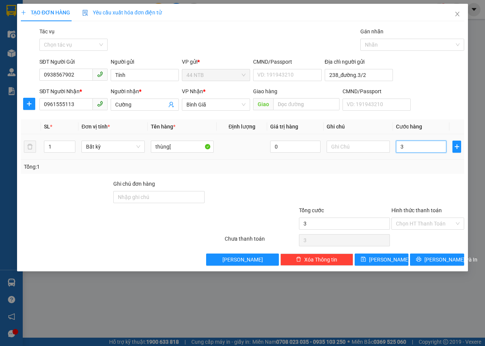
type input "30"
type input "30.000"
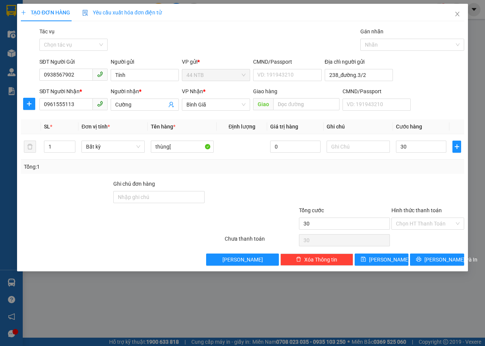
type input "30.000"
click at [192, 148] on input "thùng[" at bounding box center [182, 146] width 63 height 12
type input "thùng[PT]"
click at [433, 254] on button "[PERSON_NAME] và In" at bounding box center [437, 259] width 54 height 12
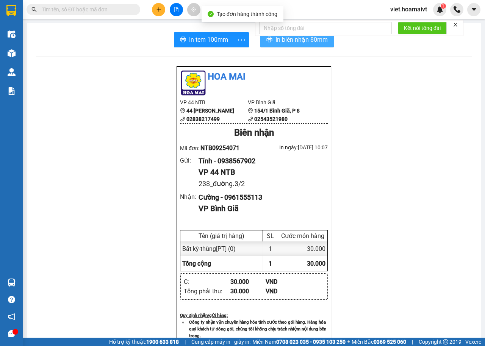
click at [285, 41] on span "In biên nhận 80mm" at bounding box center [301, 39] width 52 height 9
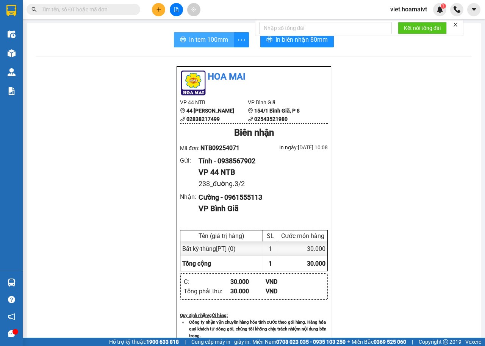
click at [200, 38] on span "In tem 100mm" at bounding box center [208, 39] width 39 height 9
click at [154, 10] on button at bounding box center [158, 9] width 13 height 13
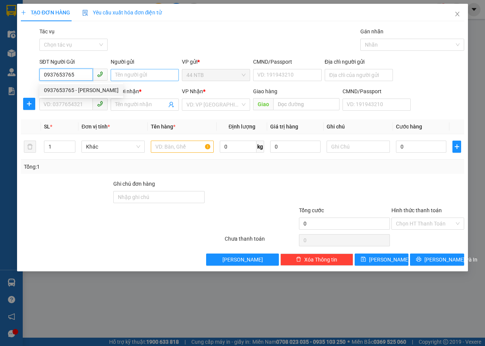
type input "0937653765"
click at [129, 78] on input "Người gửi" at bounding box center [145, 75] width 68 height 12
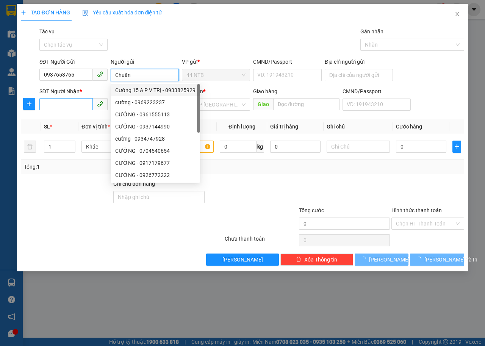
type input "Chuẩn"
click at [69, 108] on input "SĐT Người Nhận *" at bounding box center [65, 104] width 53 height 12
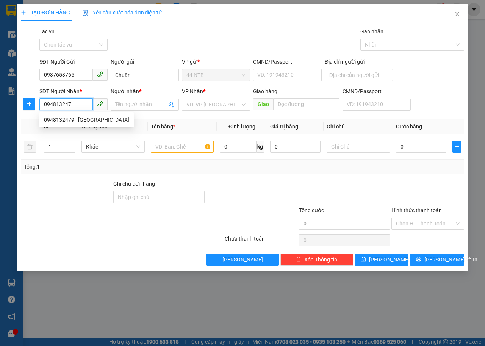
type input "0948132479"
click at [95, 118] on div "0948132479 - Thu Hà" at bounding box center [86, 119] width 85 height 8
type input "[PERSON_NAME]"
type input "0948132479"
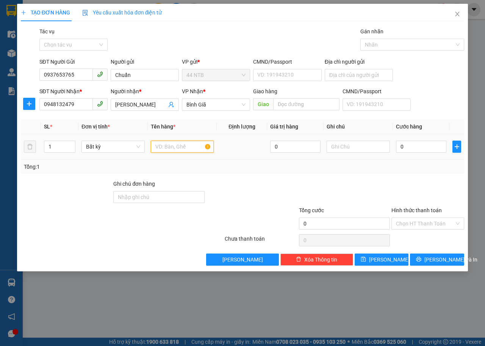
click at [189, 148] on input "text" at bounding box center [182, 146] width 63 height 12
type input "gói.đỏ[sâm]"
click at [419, 146] on input "0" at bounding box center [421, 146] width 50 height 12
type input "3"
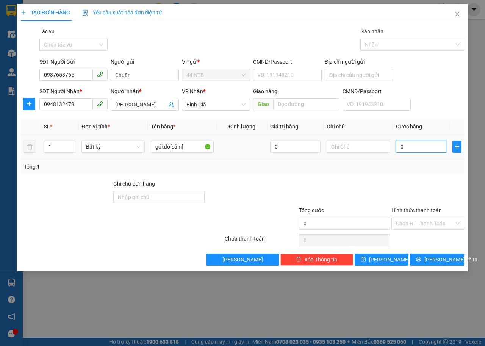
type input "3"
type input "30"
type input "30.000"
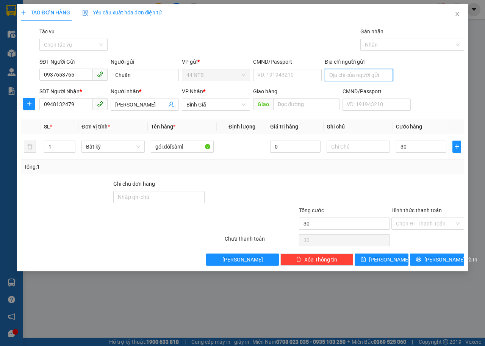
type input "30.000"
click at [369, 78] on input "Địa chỉ người gửi" at bounding box center [358, 75] width 68 height 12
type input "90A_P.H.Thực_T.Hưng"
click at [437, 259] on span "[PERSON_NAME] và In" at bounding box center [450, 259] width 53 height 8
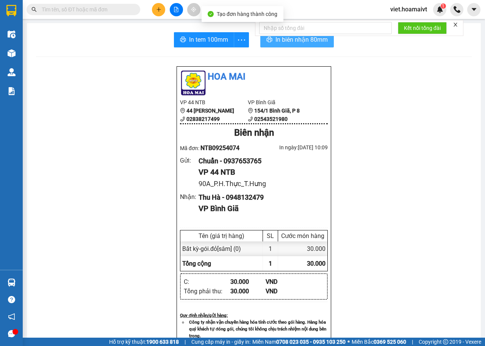
click at [291, 41] on span "In biên nhận 80mm" at bounding box center [301, 39] width 52 height 9
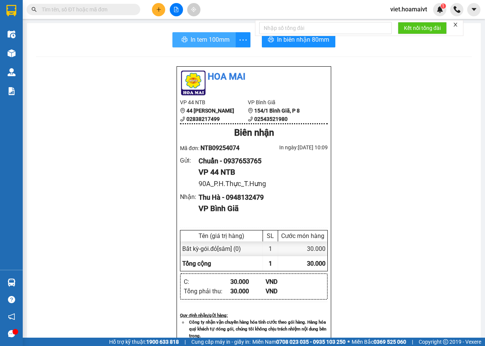
click at [214, 36] on span "In tem 100mm" at bounding box center [209, 39] width 39 height 9
click at [156, 15] on button at bounding box center [158, 9] width 13 height 13
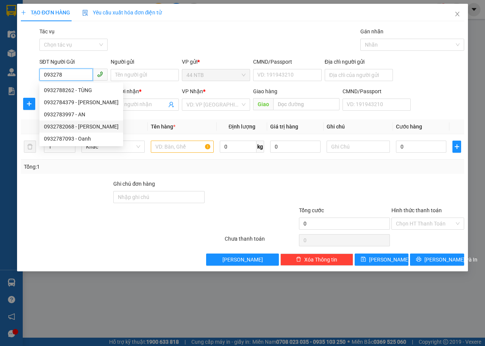
click at [57, 131] on div "0932782068 - VÂN" at bounding box center [81, 126] width 84 height 12
type input "0932782068"
type input "VÂN"
type input "0972888793"
type input "Đạt"
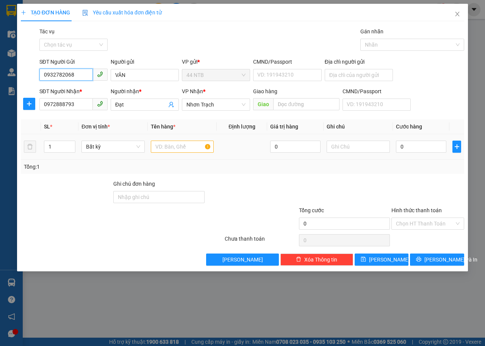
type input "0932782068"
click at [170, 150] on input "text" at bounding box center [182, 146] width 63 height 12
type input "hop den"
click at [415, 145] on input "0" at bounding box center [421, 146] width 50 height 12
type input "3"
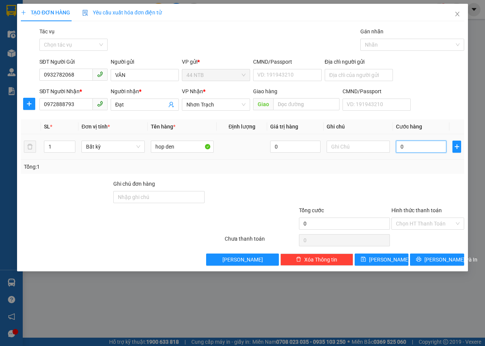
type input "3"
type input "30"
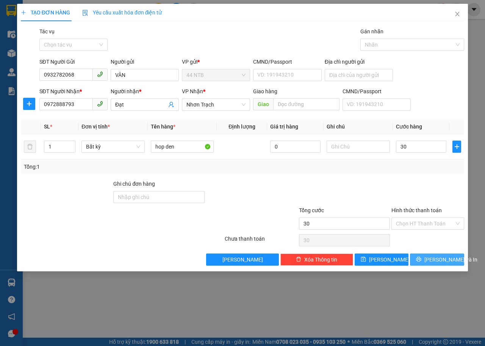
type input "30.000"
click at [424, 263] on button "[PERSON_NAME] và In" at bounding box center [437, 259] width 54 height 12
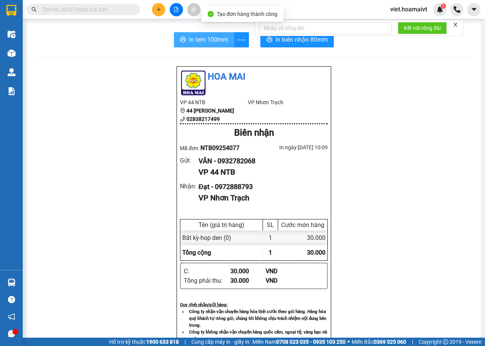
click at [214, 37] on span "In tem 100mm" at bounding box center [208, 39] width 39 height 9
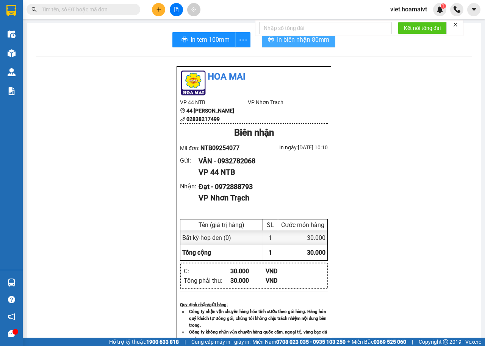
click at [290, 47] on button "In biên nhận 80mm" at bounding box center [298, 39] width 73 height 15
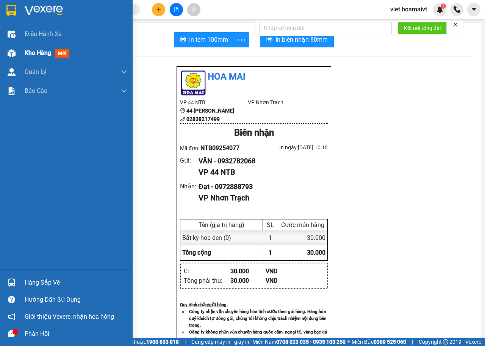
click at [37, 54] on span "Kho hàng" at bounding box center [38, 52] width 27 height 7
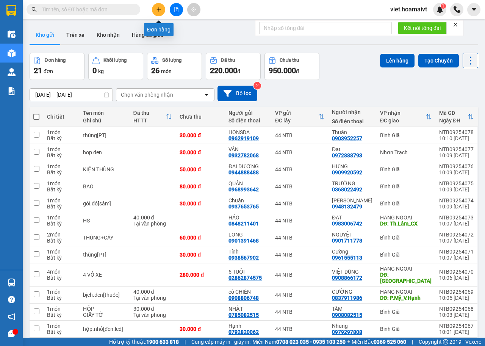
click at [158, 11] on icon "plus" at bounding box center [158, 9] width 5 height 5
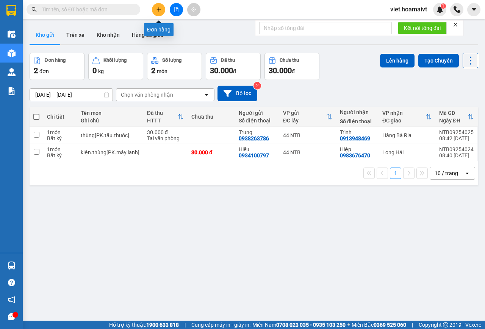
click at [159, 14] on button at bounding box center [158, 9] width 13 height 13
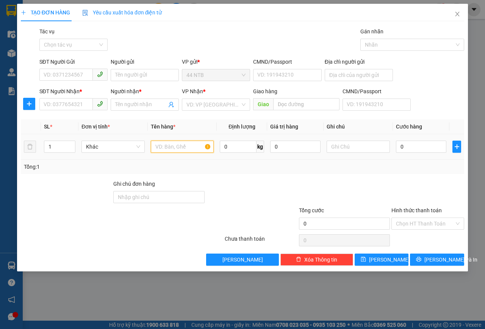
click at [166, 144] on input "text" at bounding box center [182, 146] width 63 height 12
type input "gói.đỏ"
click at [76, 104] on input "SĐT Người Nhận *" at bounding box center [65, 104] width 53 height 12
type input "0983151664"
click at [217, 28] on div "Gói vận chuyển * Tiêu chuẩn Tác vụ Chọn tác vụ Gán nhãn Nhãn" at bounding box center [251, 40] width 427 height 27
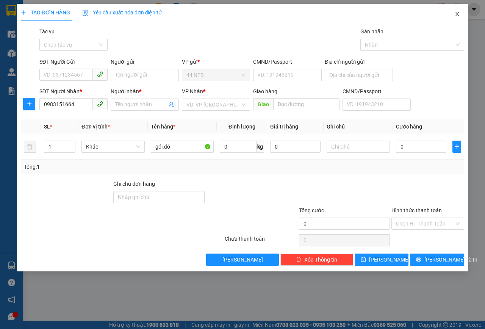
click at [457, 14] on icon "close" at bounding box center [457, 14] width 4 height 5
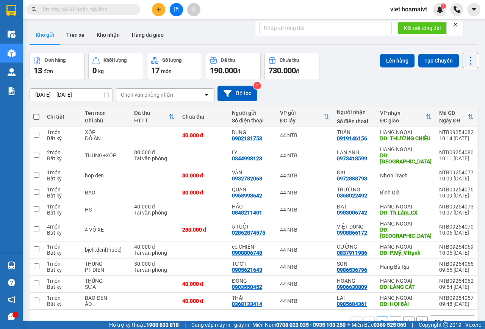
click at [139, 98] on div "Chọn văn phòng nhận" at bounding box center [159, 95] width 87 height 12
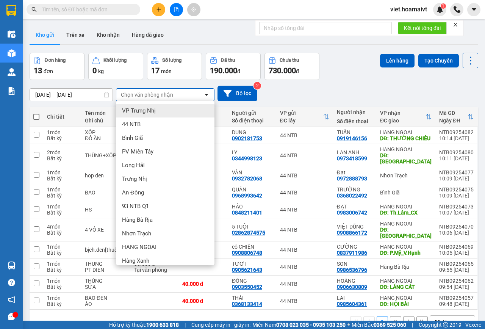
click at [451, 316] on div "10 / trang" at bounding box center [447, 321] width 34 height 12
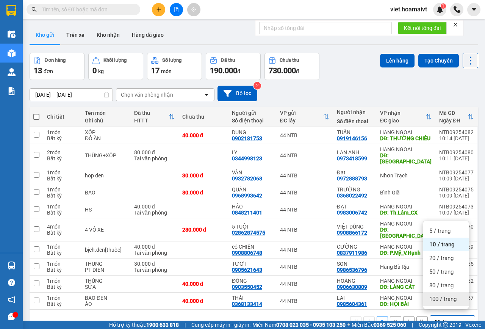
click at [452, 301] on span "100 / trang" at bounding box center [442, 299] width 27 height 8
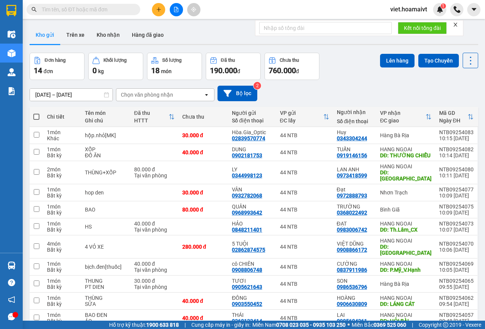
scroll to position [12, 0]
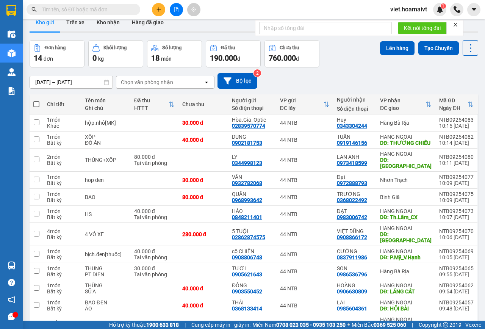
click at [150, 86] on div "Chọn văn phòng nhận" at bounding box center [159, 82] width 87 height 12
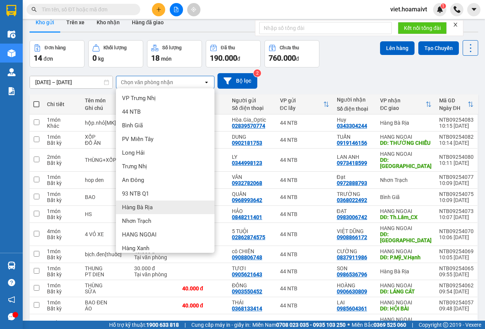
click at [142, 209] on span "Hàng Bà Rịa" at bounding box center [137, 207] width 31 height 8
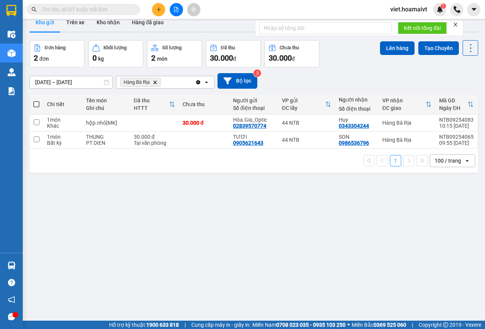
click at [156, 84] on icon "Delete" at bounding box center [155, 82] width 5 height 5
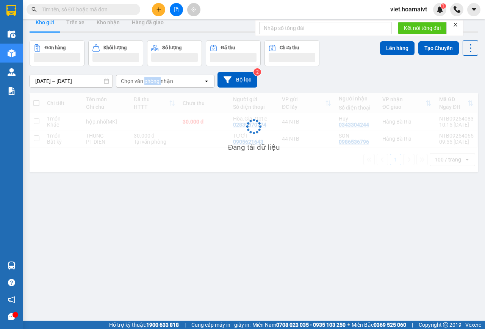
click at [156, 84] on div "Chọn văn phòng nhận" at bounding box center [147, 81] width 52 height 8
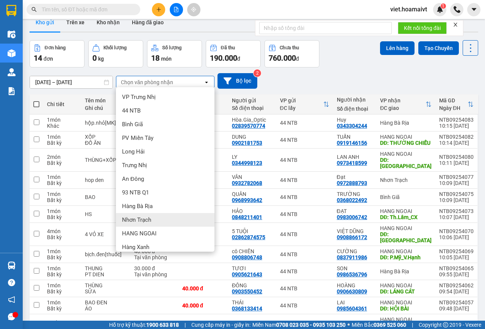
click at [152, 220] on div "Nhơn Trạch" at bounding box center [165, 220] width 98 height 14
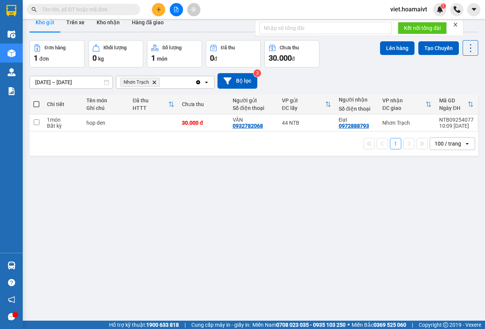
click at [108, 9] on input "text" at bounding box center [86, 9] width 89 height 8
click at [108, 10] on input "text" at bounding box center [86, 9] width 89 height 8
click at [102, 10] on input "text" at bounding box center [86, 9] width 89 height 8
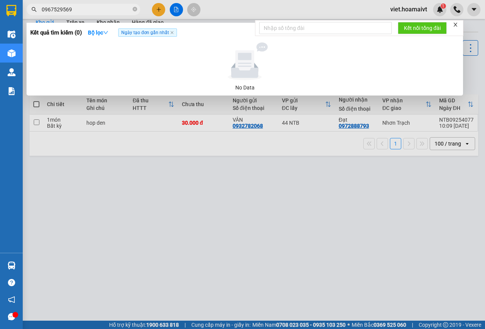
click at [67, 9] on input "0967529569" at bounding box center [86, 9] width 89 height 8
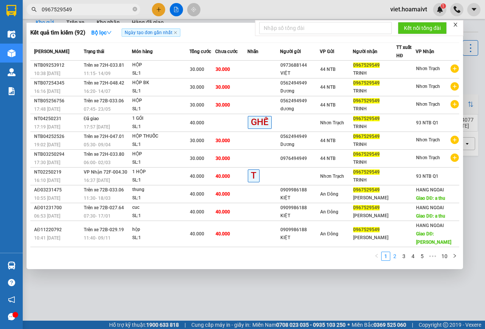
type input "0967529549"
click at [395, 252] on link "2" at bounding box center [394, 256] width 8 height 8
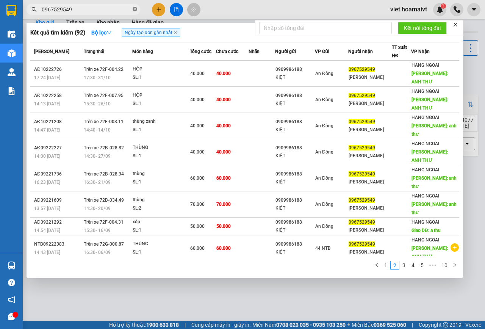
click at [133, 9] on icon "close-circle" at bounding box center [135, 9] width 5 height 5
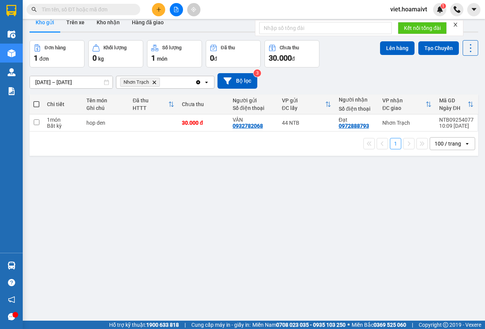
click at [154, 80] on icon "Delete" at bounding box center [154, 82] width 5 height 5
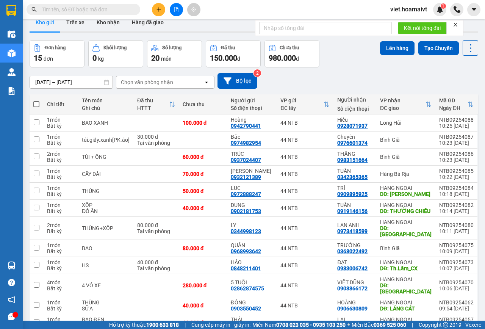
click at [150, 83] on div "Chọn văn phòng nhận" at bounding box center [147, 82] width 52 height 8
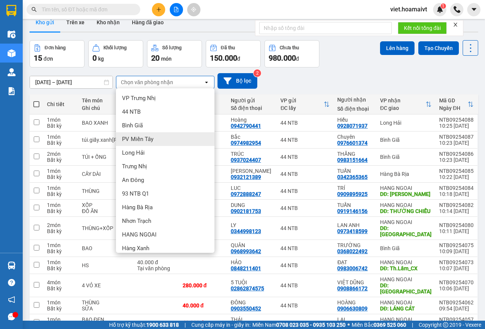
click at [352, 72] on div "14/09/2025 – 15/09/2025 Press the down arrow key to interact with the calendar …" at bounding box center [254, 80] width 448 height 27
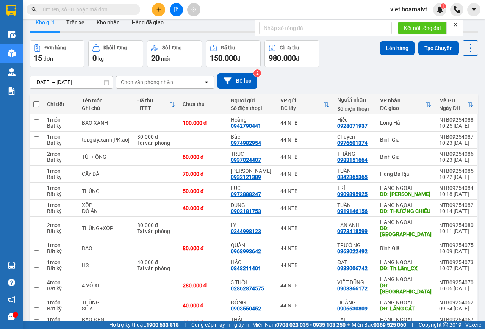
click at [121, 83] on div "Chọn văn phòng nhận" at bounding box center [147, 82] width 52 height 8
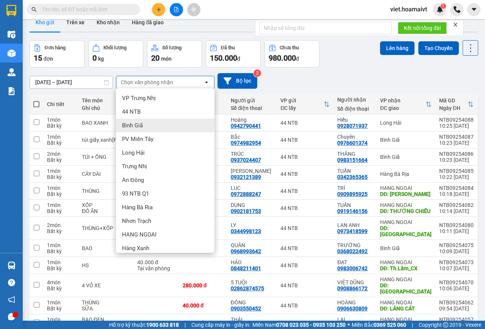
click at [134, 128] on span "Bình Giã" at bounding box center [132, 126] width 21 height 8
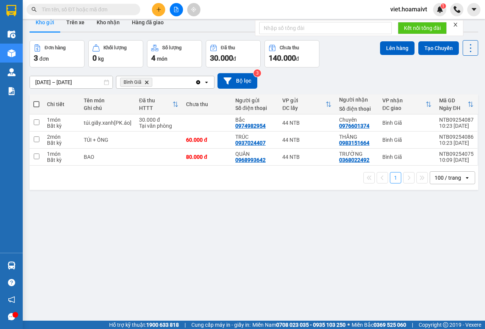
click at [145, 83] on icon "Delete" at bounding box center [146, 82] width 5 height 5
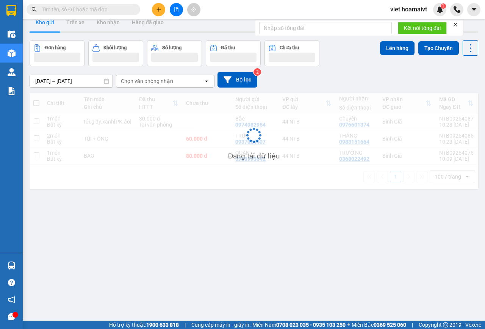
click at [145, 83] on div "Chọn văn phòng nhận" at bounding box center [147, 81] width 52 height 8
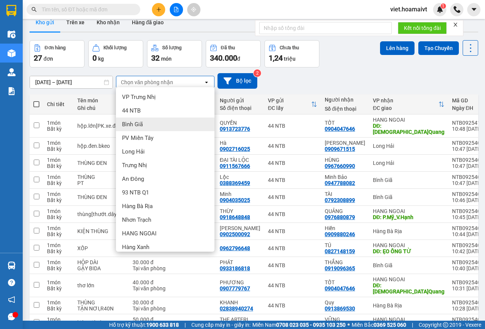
click at [136, 122] on span "Bình Giã" at bounding box center [132, 124] width 21 height 8
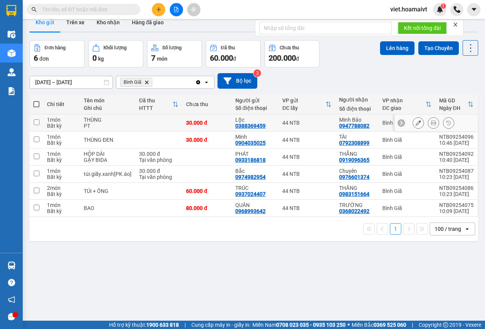
click at [36, 123] on input "checkbox" at bounding box center [37, 122] width 6 height 6
checkbox input "true"
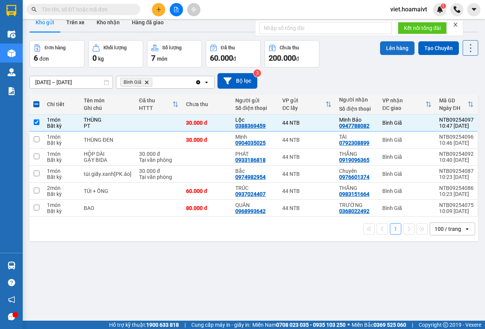
click at [392, 51] on button "Lên hàng" at bounding box center [397, 48] width 34 height 14
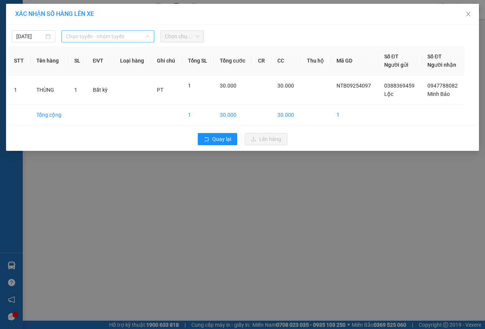
click at [95, 38] on span "Chọn tuyến - nhóm tuyến" at bounding box center [108, 36] width 84 height 11
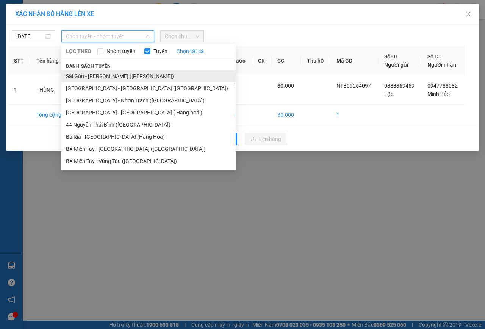
click at [89, 75] on li "Sài Gòn - [PERSON_NAME] ([PERSON_NAME])" at bounding box center [148, 76] width 174 height 12
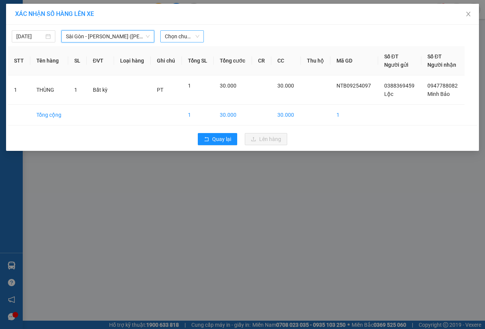
click at [176, 35] on span "Chọn chuyến" at bounding box center [182, 36] width 34 height 11
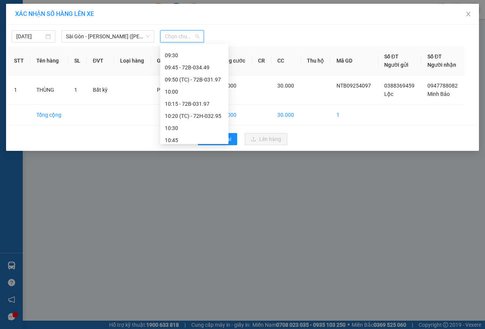
scroll to position [189, 0]
click at [286, 17] on div "XÁC NHẬN SỐ HÀNG LÊN XE" at bounding box center [242, 14] width 454 height 8
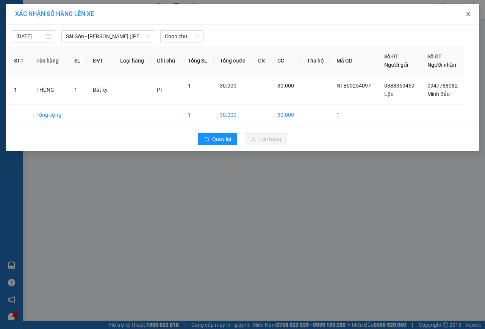
click at [468, 14] on icon "close" at bounding box center [468, 14] width 4 height 5
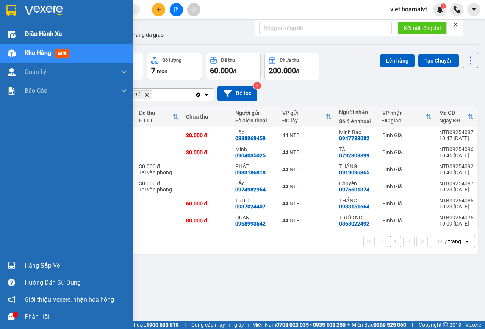
click at [33, 32] on span "Điều hành xe" at bounding box center [43, 33] width 37 height 9
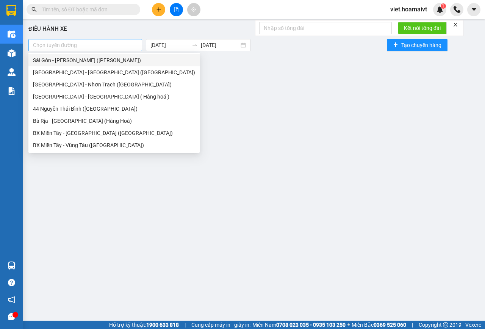
click at [104, 46] on div at bounding box center [85, 45] width 110 height 9
click at [73, 63] on div "Sài Gòn - [PERSON_NAME] ([PERSON_NAME])" at bounding box center [114, 60] width 162 height 8
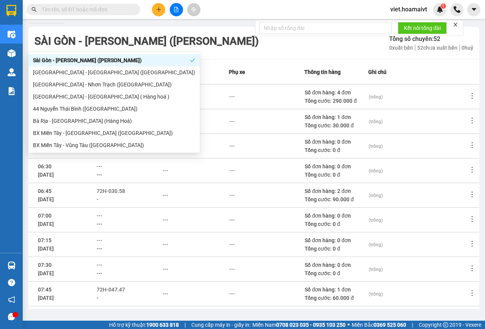
scroll to position [98, 0]
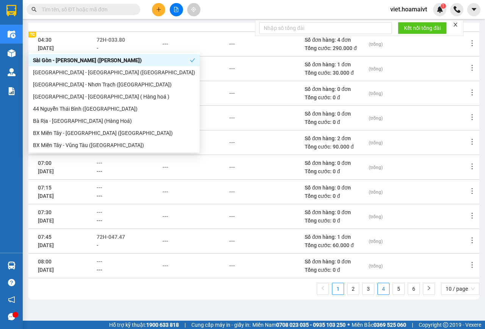
click at [377, 289] on link "4" at bounding box center [382, 288] width 11 height 11
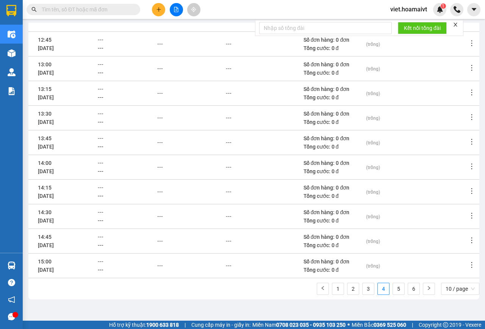
click at [369, 292] on ul "1 2 3 4 5 6 10 / page" at bounding box center [398, 288] width 162 height 12
click at [362, 290] on link "3" at bounding box center [367, 288] width 11 height 11
click at [349, 289] on link "2" at bounding box center [352, 288] width 11 height 11
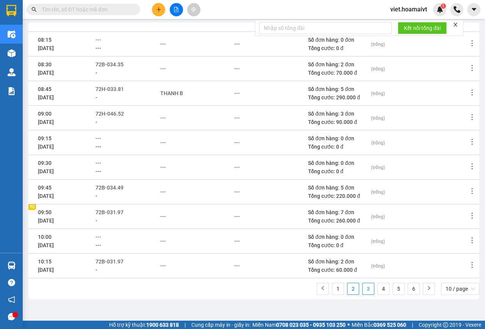
click at [364, 289] on link "3" at bounding box center [367, 288] width 11 height 11
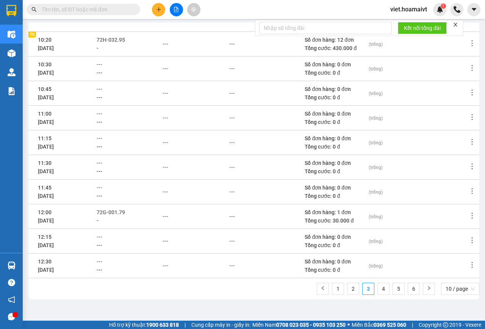
scroll to position [60, 0]
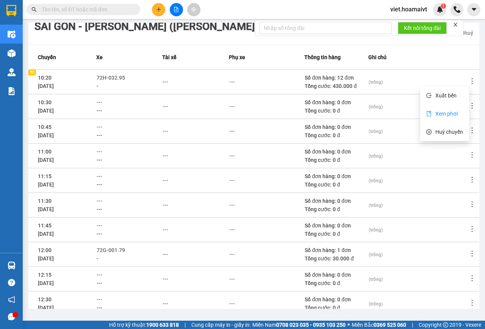
click at [451, 115] on span "Xem phơi" at bounding box center [446, 114] width 22 height 6
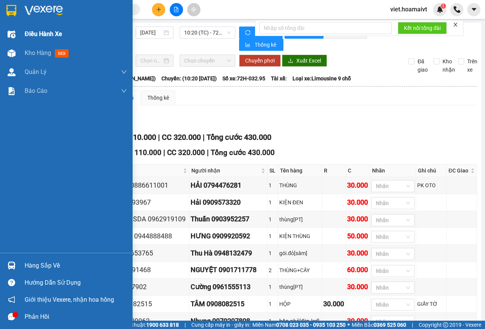
click at [37, 33] on span "Điều hành xe" at bounding box center [43, 33] width 37 height 9
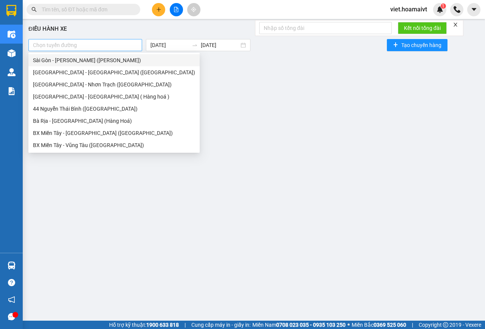
click at [98, 45] on div at bounding box center [85, 45] width 110 height 9
click at [90, 60] on div "Sài Gòn - [PERSON_NAME] ([PERSON_NAME])" at bounding box center [114, 60] width 162 height 8
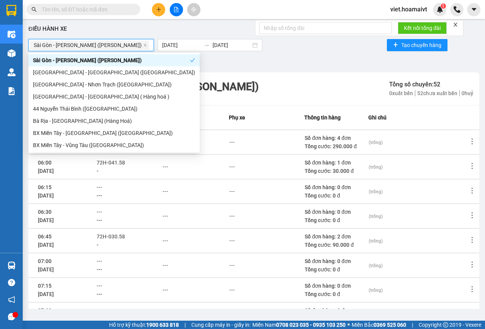
click at [234, 73] on div "Sài Gòn - Vũng Tàu (Hàng Hoá) Tổng số chuyến: 52 0 xuất bến 52 chưa xuất bến …" at bounding box center [253, 88] width 451 height 33
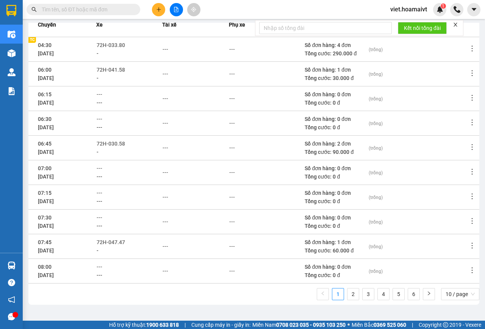
scroll to position [98, 0]
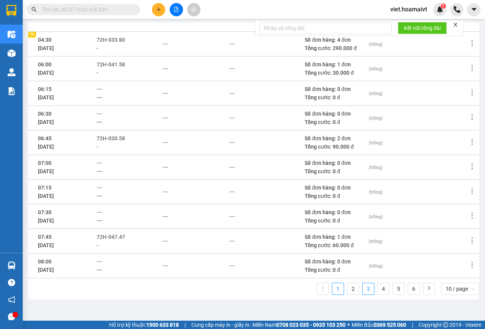
click at [363, 292] on link "3" at bounding box center [367, 288] width 11 height 11
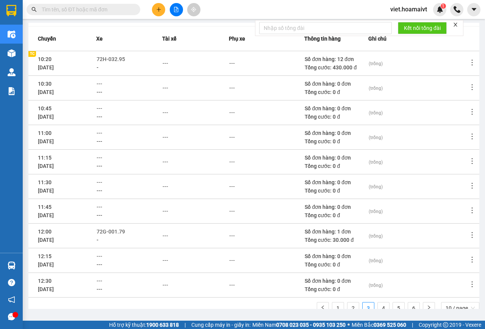
scroll to position [60, 0]
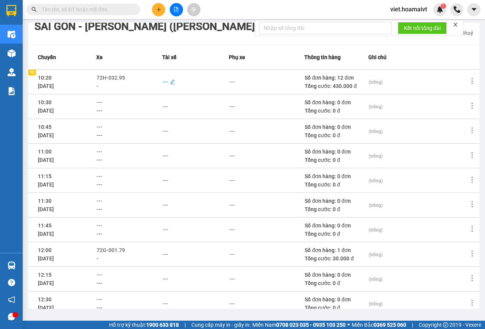
click at [166, 81] on div "---" at bounding box center [165, 82] width 6 height 8
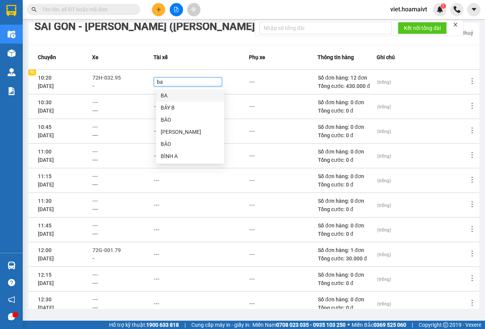
type input "bay"
click at [169, 93] on div "BẢY B" at bounding box center [190, 95] width 59 height 8
click at [200, 81] on div "BẢY B" at bounding box center [188, 82] width 64 height 8
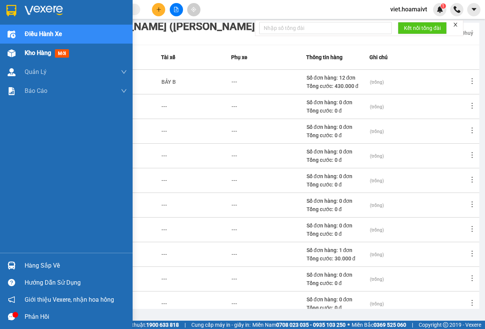
click at [31, 55] on span "Kho hàng" at bounding box center [38, 52] width 27 height 7
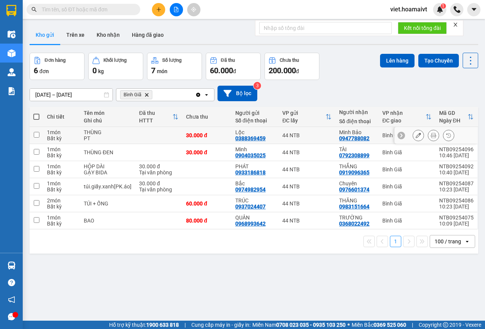
click at [37, 137] on input "checkbox" at bounding box center [37, 135] width 6 height 6
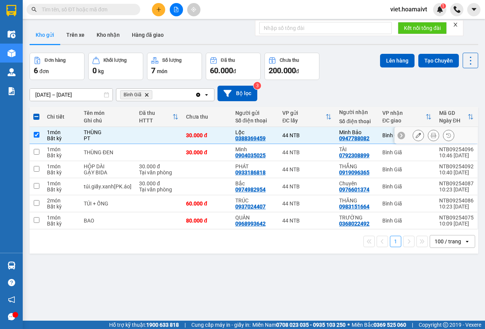
click at [37, 136] on input "checkbox" at bounding box center [37, 135] width 6 height 6
checkbox input "false"
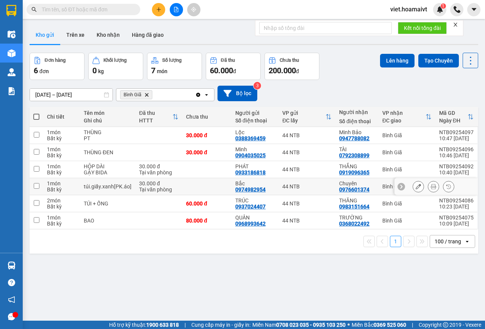
click at [37, 188] on input "checkbox" at bounding box center [37, 186] width 6 height 6
checkbox input "true"
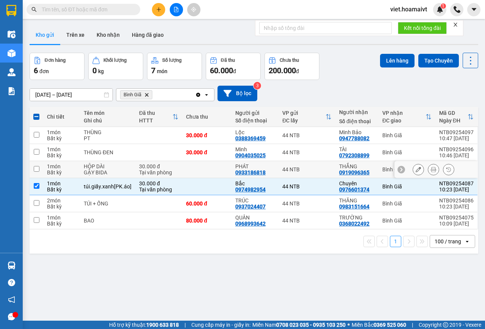
click at [38, 170] on input "checkbox" at bounding box center [37, 169] width 6 height 6
checkbox input "true"
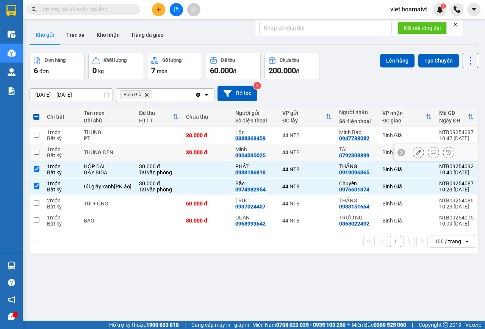
click at [39, 152] on input "checkbox" at bounding box center [37, 152] width 6 height 6
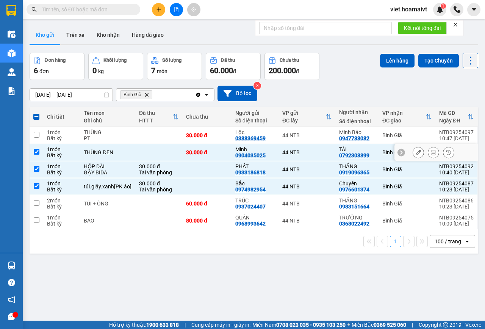
click at [34, 151] on input "checkbox" at bounding box center [37, 152] width 6 height 6
checkbox input "false"
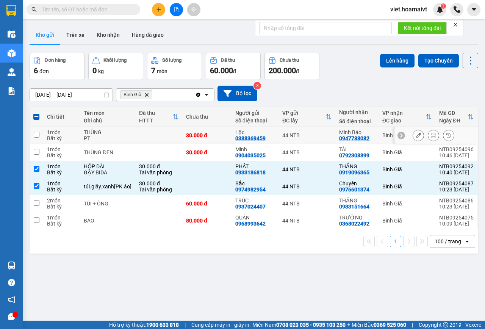
click at [36, 133] on input "checkbox" at bounding box center [37, 135] width 6 height 6
checkbox input "true"
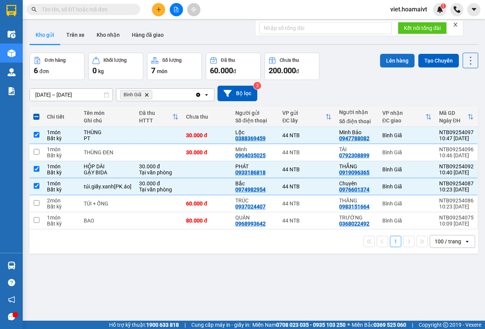
click at [393, 58] on button "Lên hàng" at bounding box center [397, 61] width 34 height 14
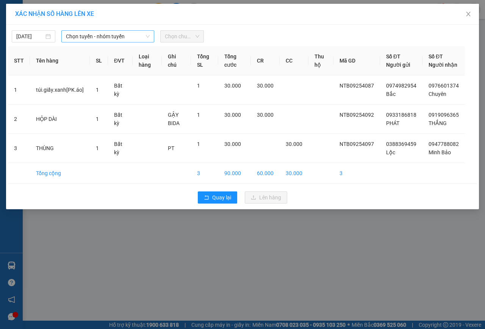
click at [100, 38] on span "Chọn tuyến - nhóm tuyến" at bounding box center [108, 36] width 84 height 11
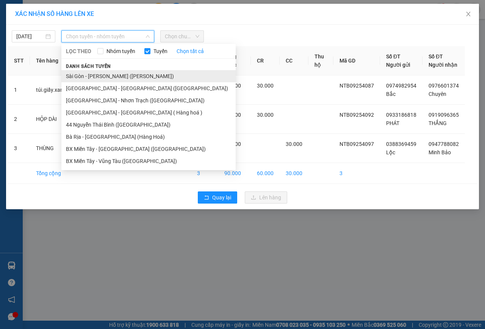
click at [89, 75] on li "Sài Gòn - [PERSON_NAME] ([PERSON_NAME])" at bounding box center [148, 76] width 174 height 12
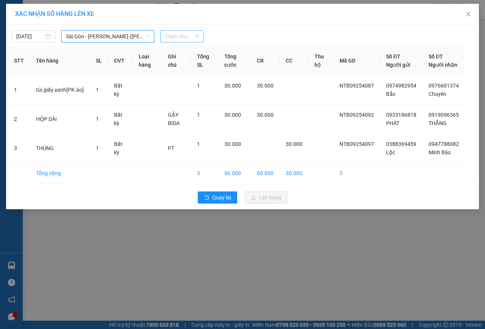
click at [181, 37] on span "Chọn chuyến" at bounding box center [182, 36] width 34 height 11
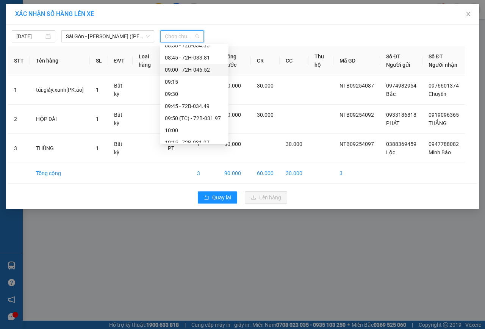
scroll to position [227, 0]
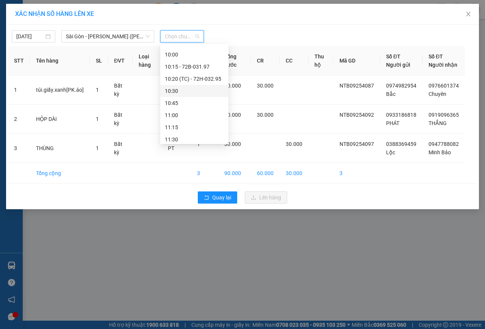
click at [182, 91] on div "10:30" at bounding box center [194, 91] width 59 height 8
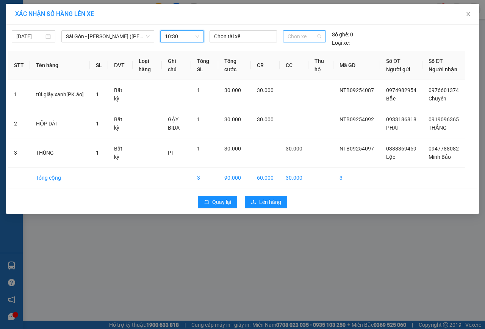
click at [293, 34] on span "Chọn xe" at bounding box center [304, 36] width 34 height 11
type input "4606"
click at [292, 49] on div "72H-046.06" at bounding box center [304, 51] width 34 height 8
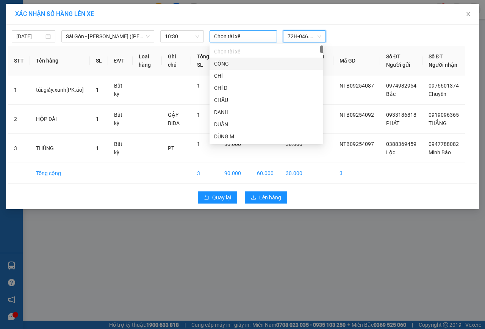
click at [239, 37] on div at bounding box center [243, 36] width 64 height 9
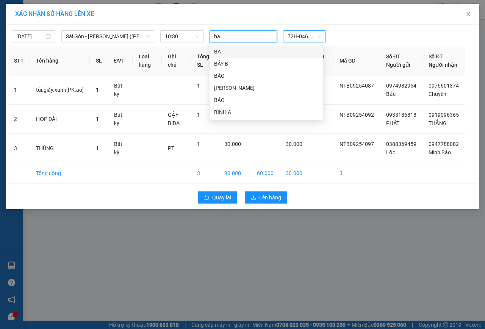
type input "bay"
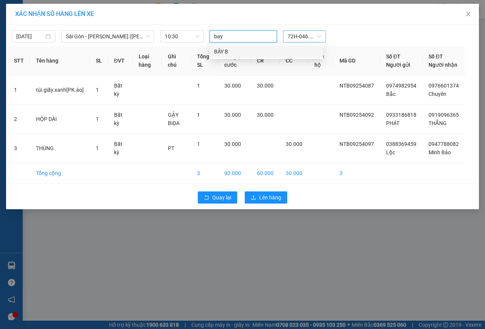
click at [230, 53] on div "BẢY B" at bounding box center [266, 51] width 105 height 8
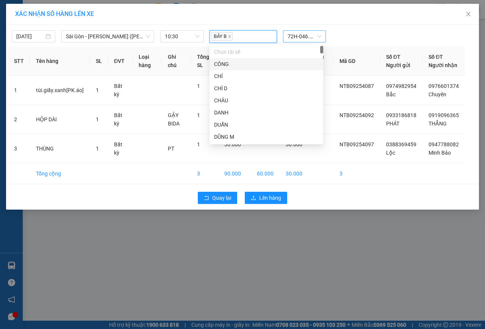
click at [239, 37] on div "BẢY B" at bounding box center [243, 36] width 64 height 11
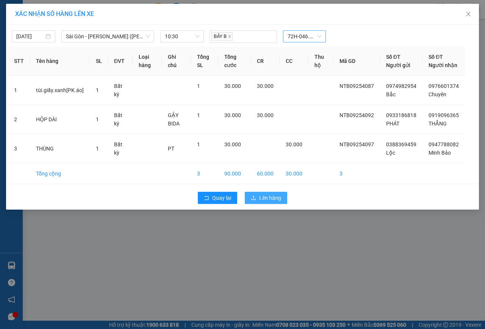
click at [268, 202] on span "Lên hàng" at bounding box center [270, 197] width 22 height 8
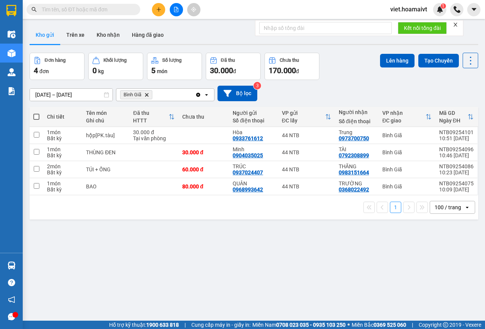
click at [147, 94] on icon "Bình Giã, close by backspace" at bounding box center [146, 94] width 3 height 3
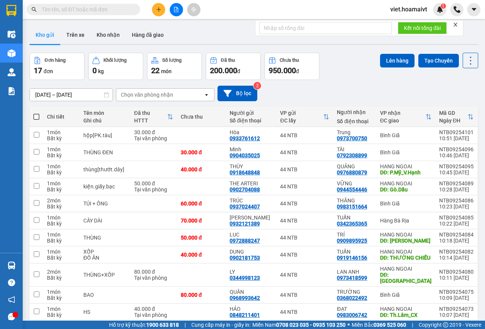
click at [147, 94] on div "Chọn văn phòng nhận" at bounding box center [147, 95] width 52 height 8
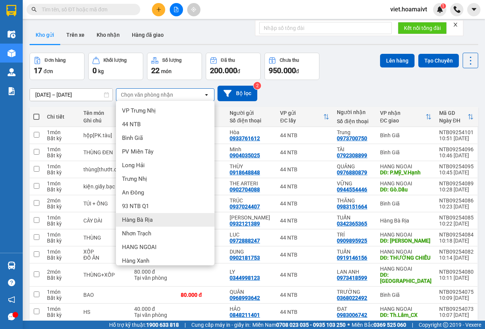
click at [153, 216] on div "Hàng Bà Rịa" at bounding box center [165, 220] width 98 height 14
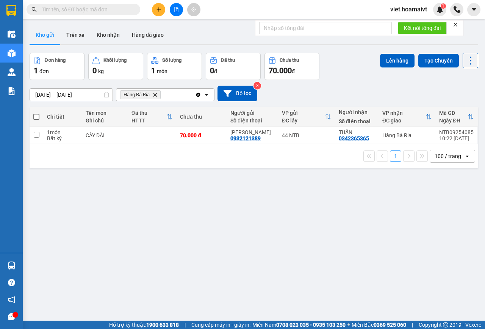
click at [156, 95] on icon "Delete" at bounding box center [155, 94] width 5 height 5
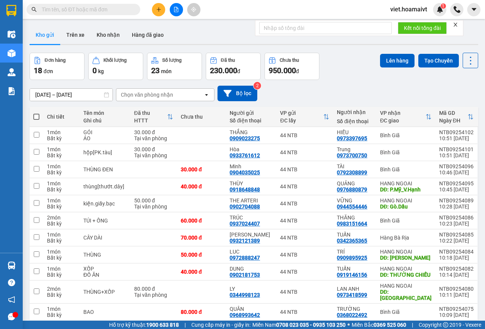
click at [133, 94] on div "Chọn văn phòng nhận" at bounding box center [147, 95] width 52 height 8
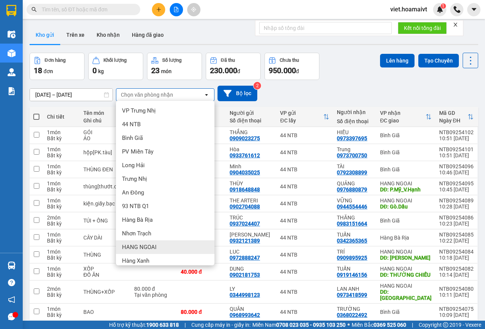
click at [154, 246] on span "HANG NGOAI" at bounding box center [139, 247] width 34 height 8
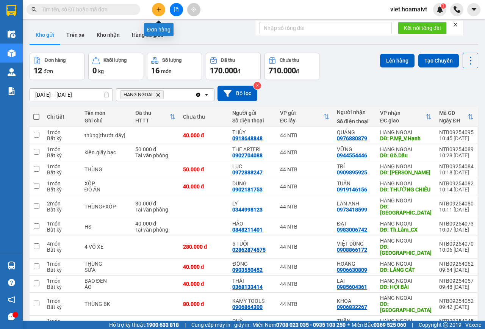
click at [159, 12] on button at bounding box center [158, 9] width 13 height 13
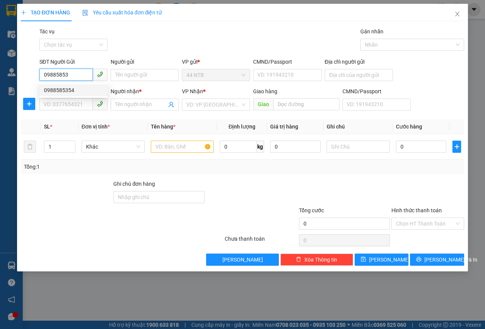
click at [63, 94] on div "0988585354" at bounding box center [73, 90] width 59 height 8
type input "0988585354"
type input "0938363772"
type input "TRANG"
type input "67"
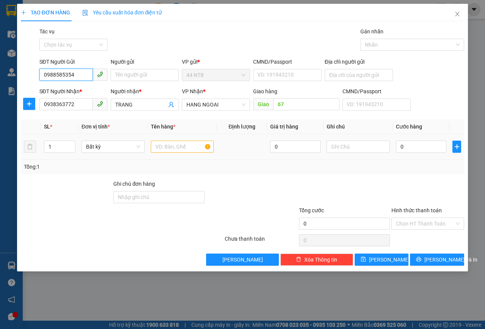
type input "0988585354"
click at [168, 143] on input "text" at bounding box center [182, 146] width 63 height 12
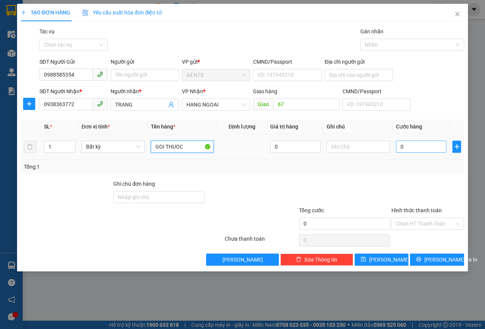
type input "GOI THUOC"
click at [397, 151] on input "0" at bounding box center [421, 146] width 50 height 12
type input "4"
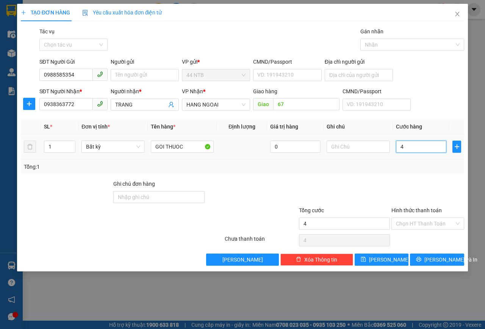
type input "40"
type input "40.000"
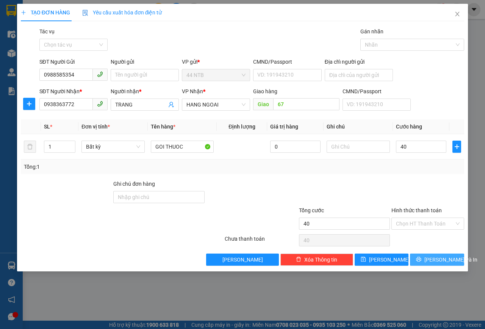
type input "40.000"
click at [449, 261] on span "[PERSON_NAME] và In" at bounding box center [450, 259] width 53 height 8
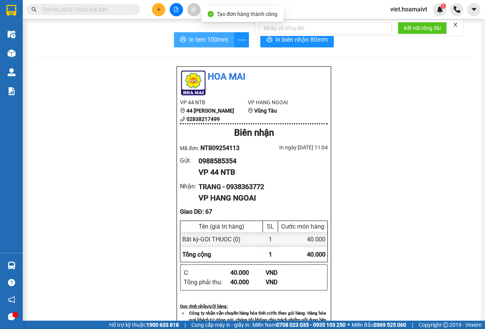
click at [214, 43] on span "In tem 100mm" at bounding box center [208, 39] width 39 height 9
click at [160, 9] on icon "plus" at bounding box center [158, 9] width 5 height 5
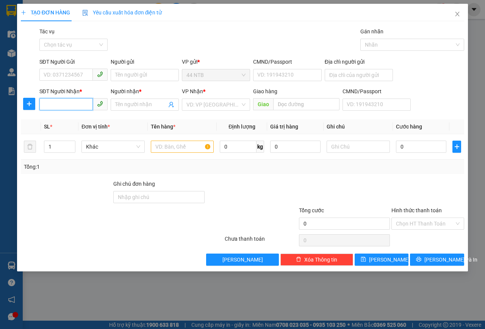
click at [64, 108] on input "SĐT Người Nhận *" at bounding box center [65, 104] width 53 height 12
type input "0936989495"
click at [141, 103] on input "Người nhận *" at bounding box center [140, 104] width 51 height 8
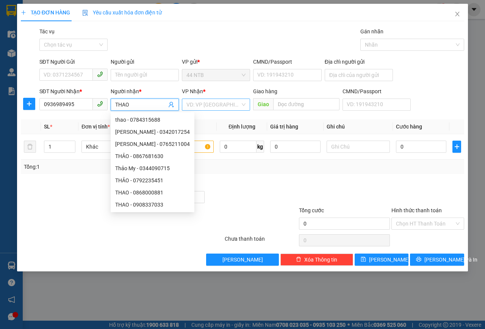
type input "THAO"
click at [205, 107] on input "search" at bounding box center [213, 104] width 54 height 11
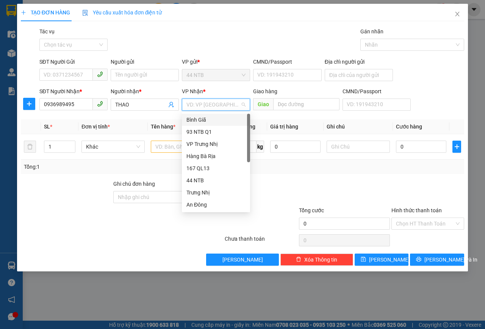
click at [196, 121] on div "Bình Giã" at bounding box center [215, 119] width 59 height 8
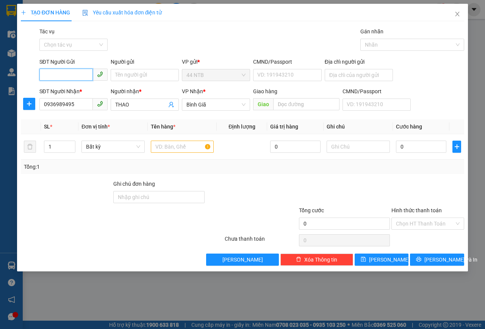
click at [67, 75] on input "SĐT Người Gửi" at bounding box center [65, 75] width 53 height 12
type input "0586305863"
click at [83, 87] on div "0586305863 - MCMA" at bounding box center [73, 90] width 59 height 8
type input "MCMA"
type input "0586305863"
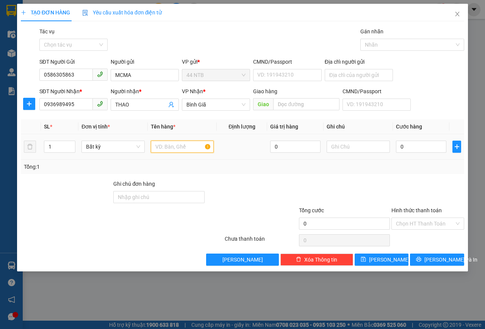
click at [183, 148] on input "text" at bounding box center [182, 146] width 63 height 12
type input "HOP DH"
click at [432, 150] on input "0" at bounding box center [421, 146] width 50 height 12
type input "3"
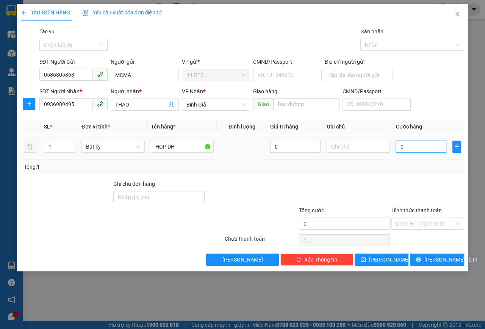
type input "3"
type input "30"
type input "30.000"
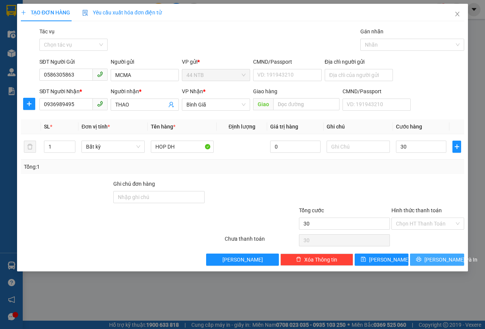
type input "30.000"
click at [432, 260] on span "[PERSON_NAME] và In" at bounding box center [450, 259] width 53 height 8
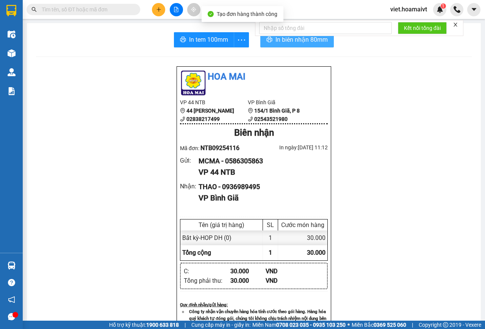
click at [293, 39] on span "In biên nhận 80mm" at bounding box center [301, 39] width 52 height 9
click at [455, 25] on icon "close" at bounding box center [454, 24] width 5 height 5
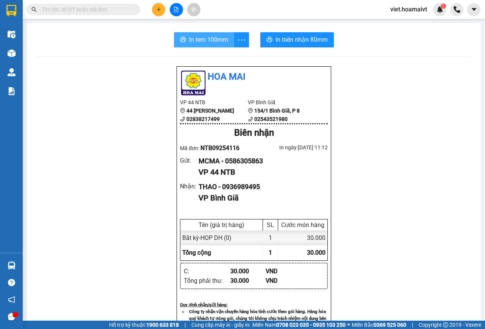
click at [209, 38] on span "In tem 100mm" at bounding box center [208, 39] width 39 height 9
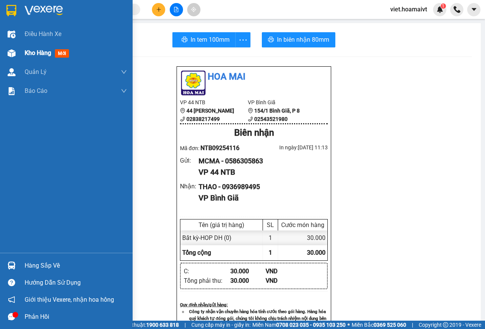
click at [29, 53] on span "Kho hàng" at bounding box center [38, 52] width 27 height 7
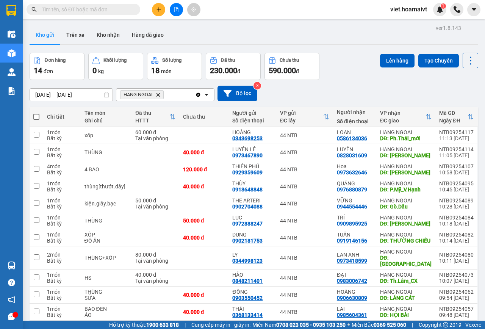
click at [157, 95] on icon "Delete" at bounding box center [158, 94] width 5 height 5
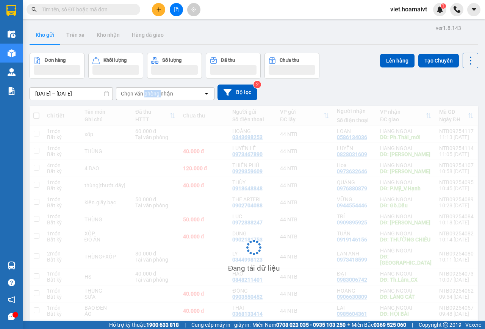
click at [157, 95] on div "Chọn văn phòng nhận" at bounding box center [147, 94] width 52 height 8
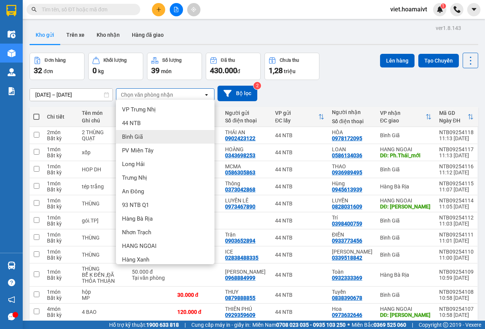
click at [152, 133] on div "Bình Giã" at bounding box center [165, 137] width 98 height 14
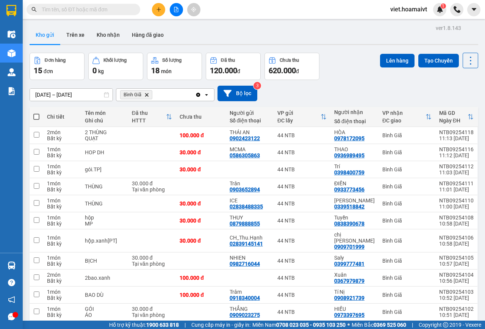
click at [36, 118] on span at bounding box center [36, 117] width 6 height 6
click at [36, 113] on input "checkbox" at bounding box center [36, 113] width 0 height 0
checkbox input "true"
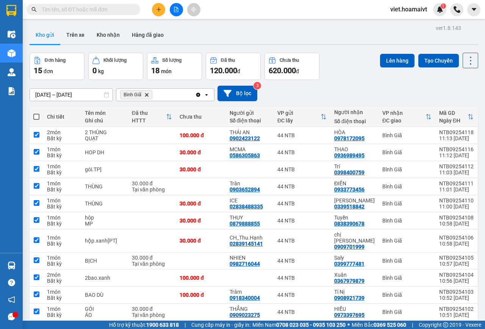
checkbox input "true"
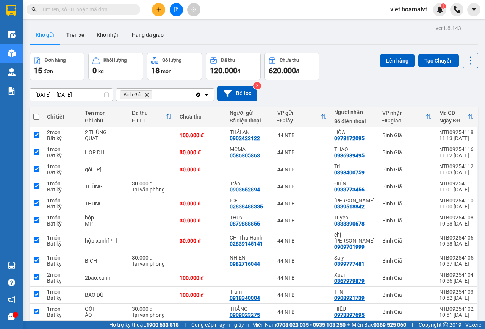
checkbox input "true"
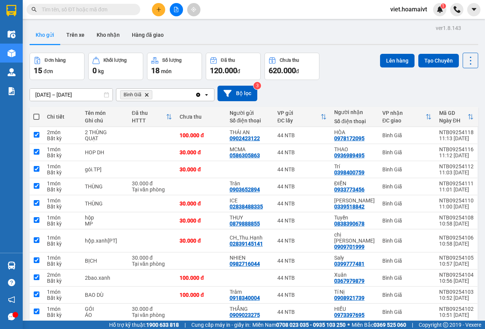
checkbox input "true"
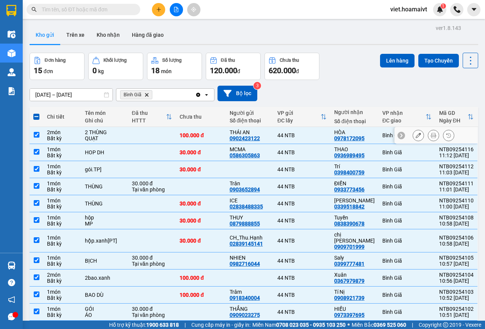
click at [35, 134] on input "checkbox" at bounding box center [37, 135] width 6 height 6
checkbox input "false"
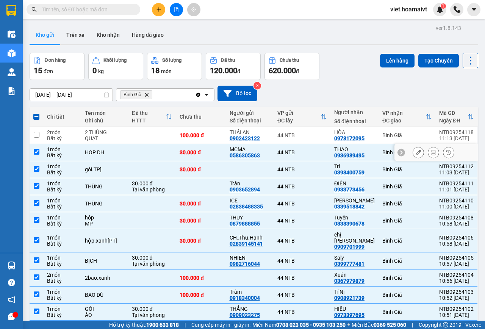
click at [36, 151] on input "checkbox" at bounding box center [37, 152] width 6 height 6
checkbox input "false"
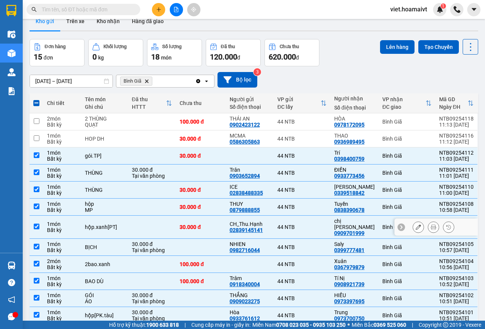
scroll to position [38, 0]
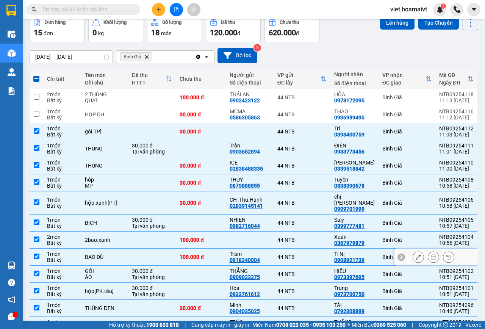
click at [37, 253] on input "checkbox" at bounding box center [37, 256] width 6 height 6
checkbox input "false"
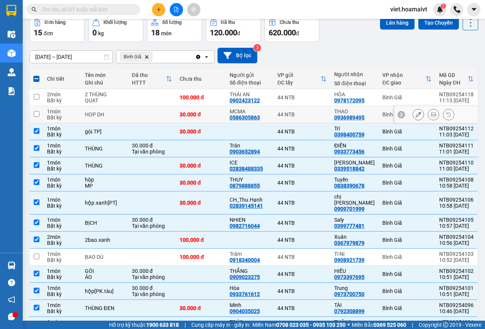
scroll to position [0, 0]
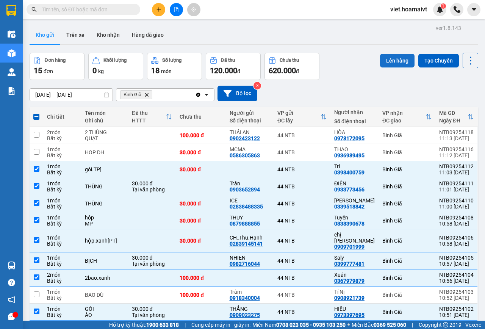
click at [396, 60] on button "Lên hàng" at bounding box center [397, 61] width 34 height 14
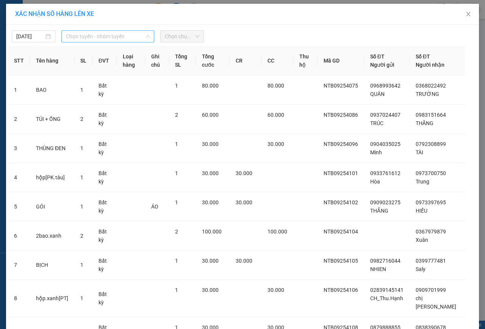
click at [126, 34] on span "Chọn tuyến - nhóm tuyến" at bounding box center [108, 36] width 84 height 11
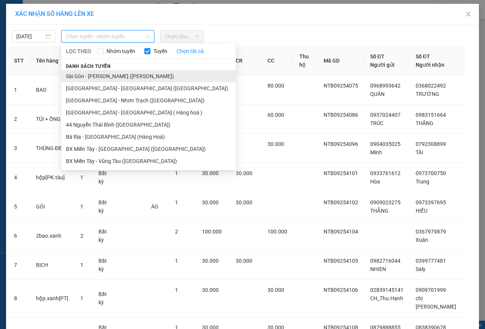
click at [90, 75] on li "Sài Gòn - [PERSON_NAME] ([PERSON_NAME])" at bounding box center [148, 76] width 174 height 12
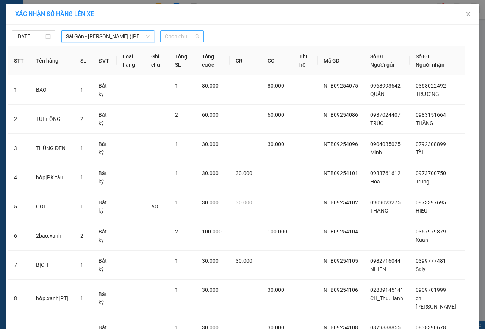
click at [172, 34] on span "Chọn chuyến" at bounding box center [182, 36] width 34 height 11
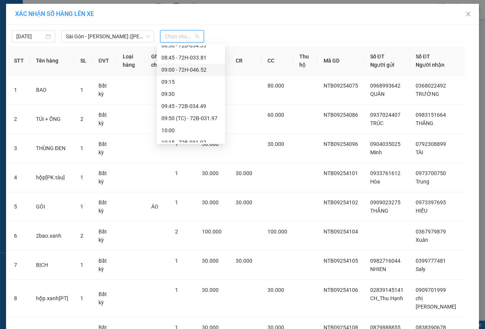
scroll to position [227, 0]
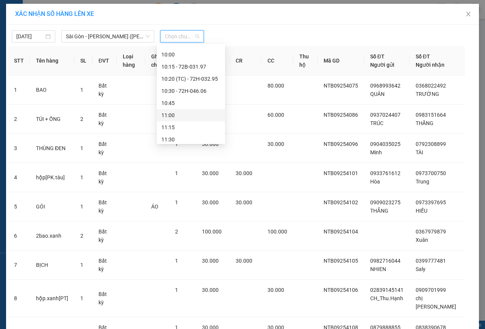
click at [176, 115] on div "11:00" at bounding box center [190, 115] width 59 height 8
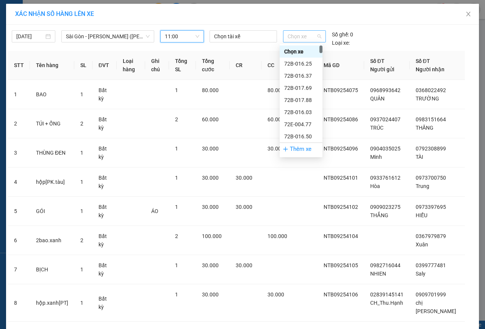
click at [283, 34] on div "Chọn xe" at bounding box center [304, 36] width 43 height 12
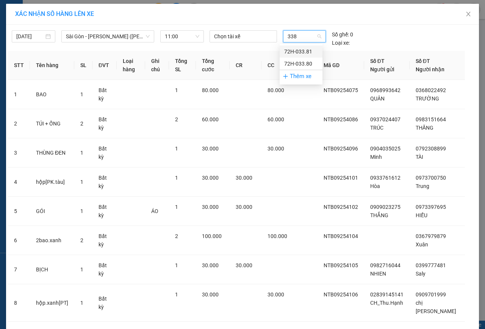
type input "3380"
click at [296, 52] on div "72H-033.80" at bounding box center [301, 51] width 34 height 8
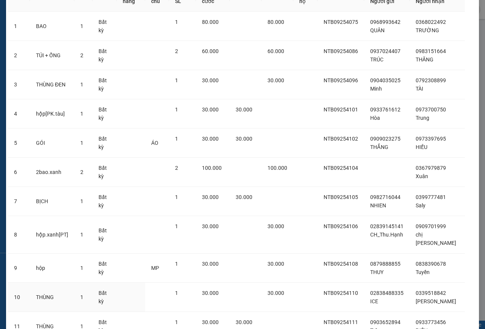
scroll to position [160, 0]
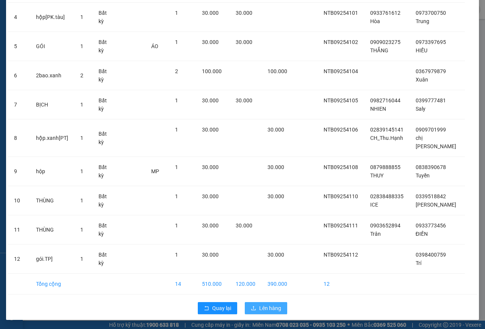
click at [266, 309] on span "Lên hàng" at bounding box center [270, 308] width 22 height 8
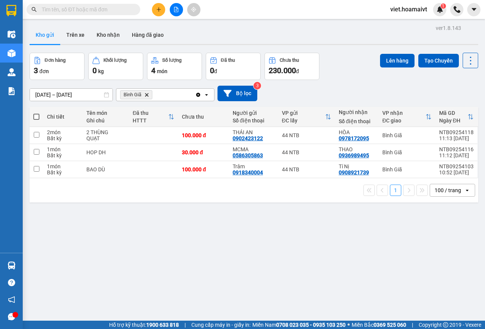
click at [145, 94] on icon "Bình Giã, close by backspace" at bounding box center [146, 94] width 3 height 3
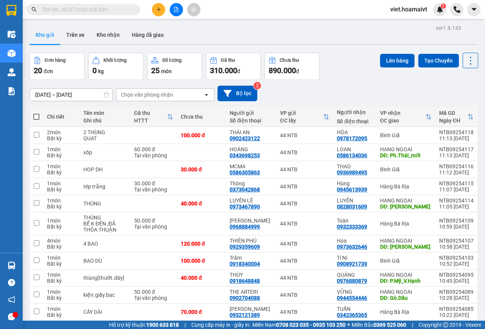
click at [177, 97] on div "Chọn văn phòng nhận" at bounding box center [159, 95] width 87 height 12
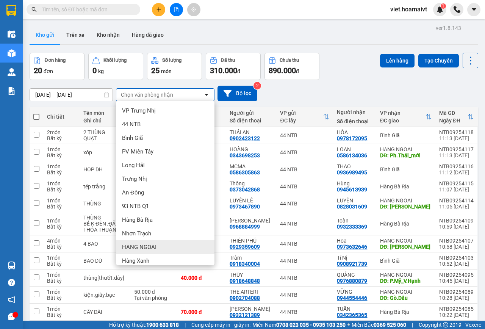
click at [156, 249] on span "HANG NGOAI" at bounding box center [139, 247] width 34 height 8
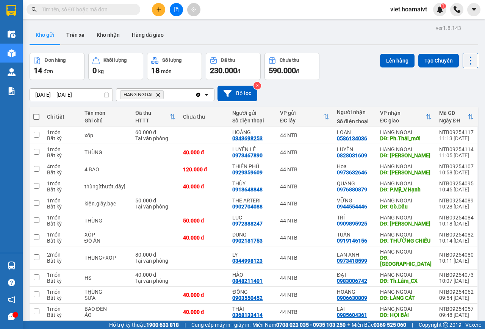
click at [158, 94] on icon "HANG NGOAI, close by backspace" at bounding box center [157, 94] width 3 height 3
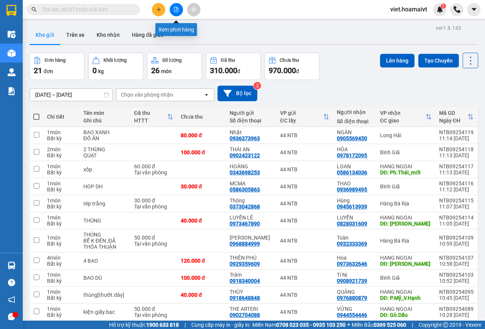
click at [178, 10] on icon "file-add" at bounding box center [176, 9] width 4 height 5
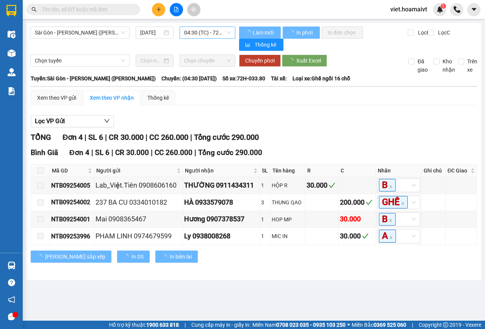
click at [201, 32] on span "04:30 (TC) - 72H-033.80" at bounding box center [207, 32] width 46 height 11
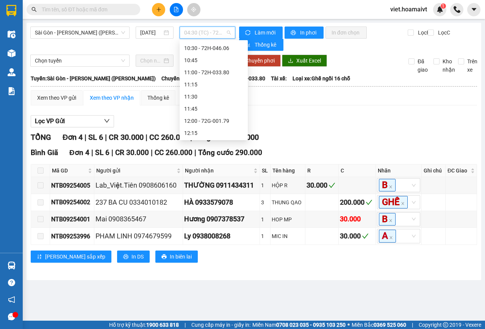
scroll to position [265, 0]
click at [223, 77] on div "11:00 - 72H-033.80" at bounding box center [213, 73] width 59 height 8
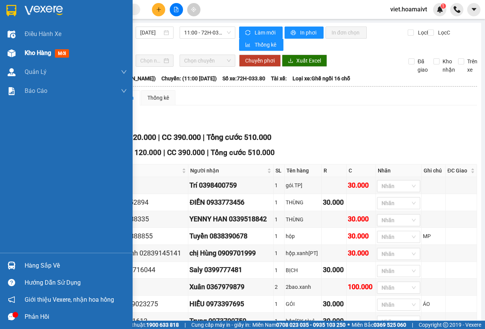
click at [43, 51] on span "Kho hàng" at bounding box center [38, 52] width 27 height 7
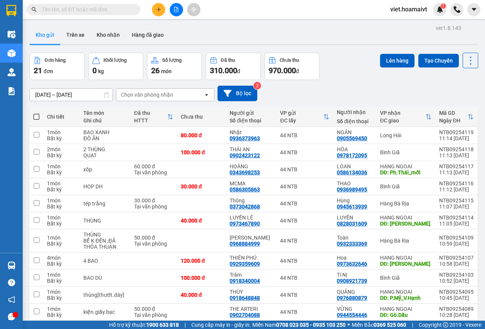
click at [97, 11] on input "text" at bounding box center [86, 9] width 89 height 8
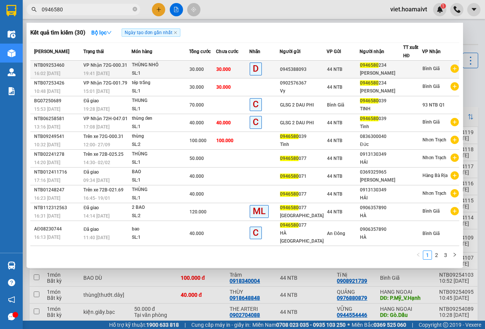
type input "0946580"
click at [111, 66] on span "VP Nhận 72G-000.31" at bounding box center [105, 64] width 44 height 5
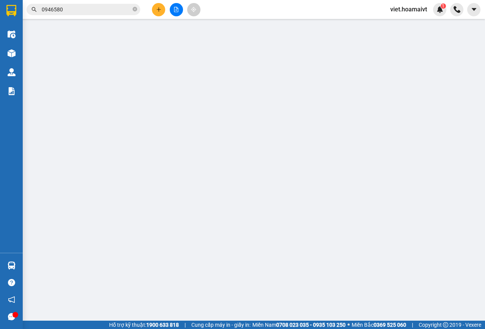
click at [102, 12] on div "SỬA ĐƠN HÀNG Lịch sử Ảnh kiện hàng Yêu cầu xuất hóa đơn điện tử Total Paid Fee …" at bounding box center [242, 164] width 485 height 329
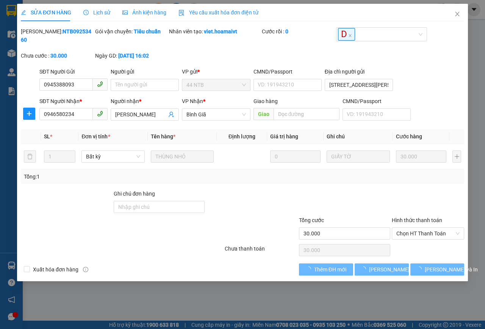
type input "0945388093"
type input "186 BÙI VĂN BA"
type input "0946580234"
type input "[PERSON_NAME]"
type input "30.000"
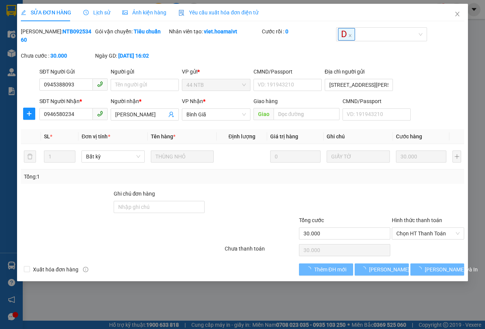
type input "30.000"
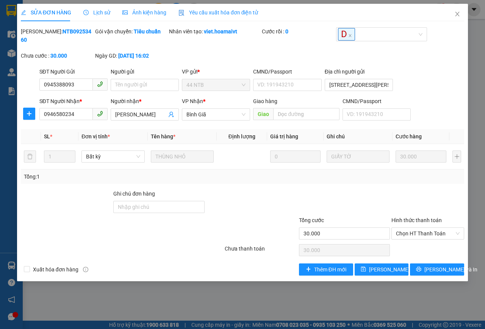
click at [102, 12] on span "Lịch sử" at bounding box center [96, 12] width 27 height 6
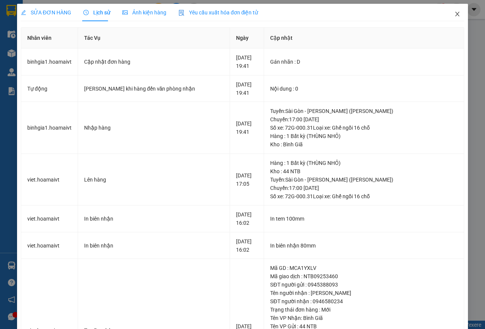
click at [454, 13] on icon "close" at bounding box center [457, 14] width 6 height 6
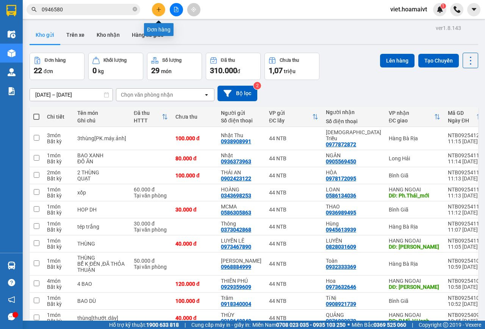
click at [154, 11] on button at bounding box center [158, 9] width 13 height 13
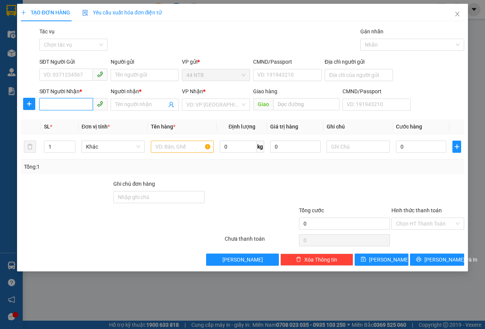
click at [78, 105] on input "SĐT Người Nhận *" at bounding box center [65, 104] width 53 height 12
type input "0983098702"
click at [77, 116] on div "0983098702 - Thanh" at bounding box center [81, 119] width 75 height 8
type input "45_Hoàng.Sa"
type input "Thanh"
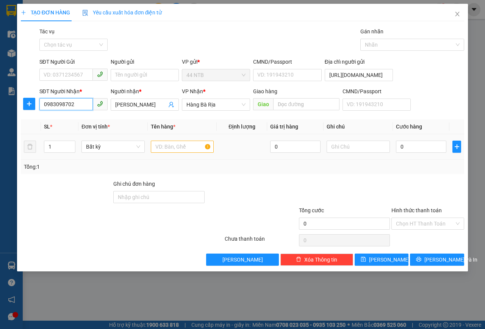
type input "0983098702"
click at [170, 146] on input "text" at bounding box center [182, 146] width 63 height 12
type input "HS"
click at [428, 151] on input "0" at bounding box center [421, 146] width 50 height 12
type input "3"
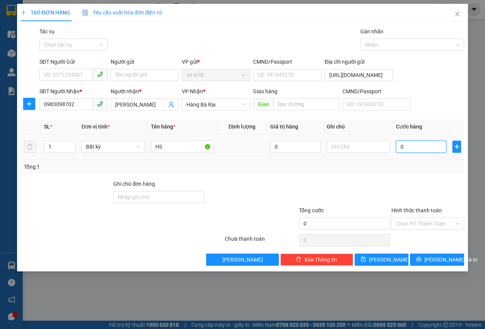
type input "3"
type input "30"
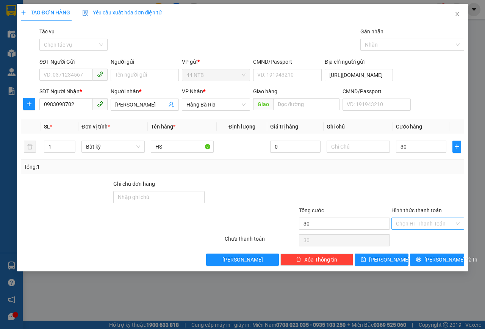
type input "30.000"
click at [434, 226] on input "Hình thức thanh toán" at bounding box center [425, 223] width 58 height 11
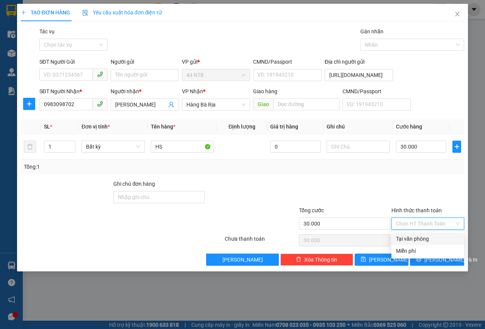
click at [426, 242] on div "Tại văn phòng" at bounding box center [428, 238] width 64 height 8
type input "0"
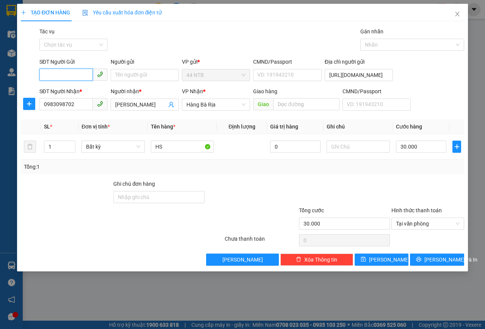
click at [77, 79] on input "SĐT Người Gửi" at bounding box center [65, 75] width 53 height 12
click at [78, 93] on div "02838209536 - AAAS" at bounding box center [73, 90] width 59 height 8
type input "02838209536"
type input "AAAS"
click at [420, 259] on button "[PERSON_NAME] và In" at bounding box center [437, 259] width 54 height 12
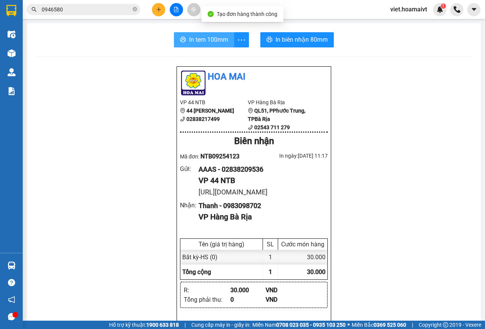
click at [189, 40] on span "In tem 100mm" at bounding box center [208, 39] width 39 height 9
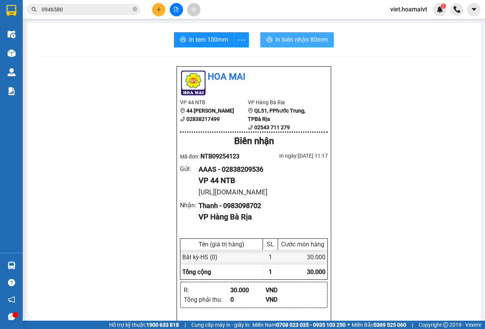
click at [275, 37] on span "In biên nhận 80mm" at bounding box center [301, 39] width 52 height 9
click at [160, 13] on button at bounding box center [158, 9] width 13 height 13
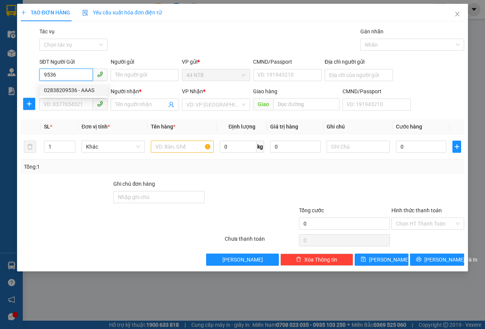
click at [78, 86] on div "02838209536 - AAAS" at bounding box center [73, 90] width 59 height 8
type input "02838209536"
type input "AAAS"
type input "45_Hoàng.Sa"
type input "0983098702"
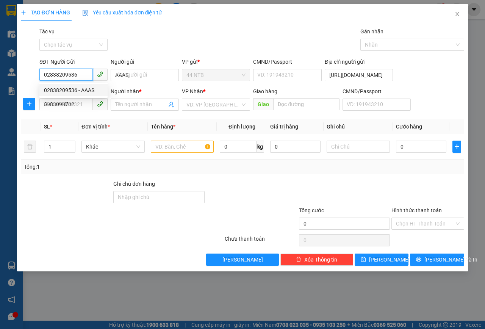
type input "Thanh"
type input "02838209536"
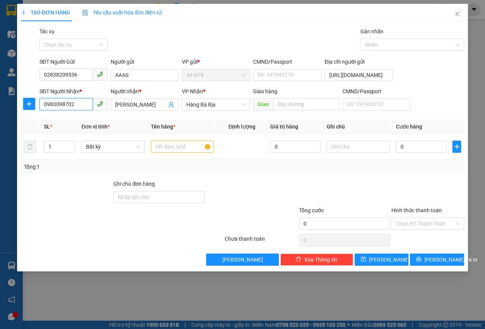
click at [77, 106] on input "0983098702" at bounding box center [65, 104] width 53 height 12
type input "0"
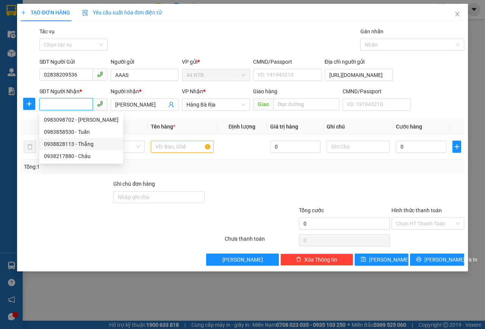
click at [74, 143] on div "0938828113 - Thắng" at bounding box center [81, 144] width 75 height 8
type input "45_Hoàng.Sa_Q1"
type input "0938828113"
type input "Thắng"
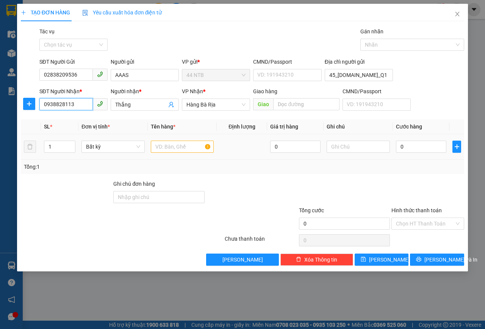
type input "0938828113"
click at [189, 146] on input "text" at bounding box center [182, 146] width 63 height 12
type input "HS"
click at [409, 145] on input "0" at bounding box center [421, 146] width 50 height 12
type input "3"
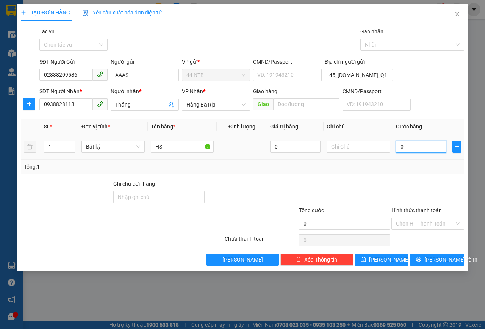
type input "3"
type input "30"
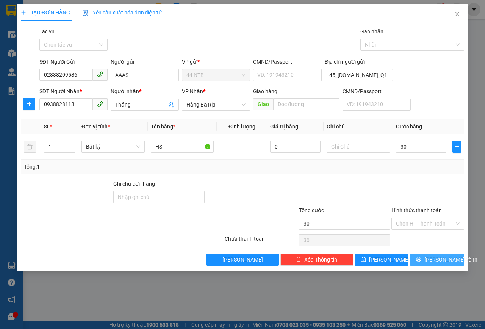
type input "30.000"
click at [443, 260] on span "[PERSON_NAME] và In" at bounding box center [450, 259] width 53 height 8
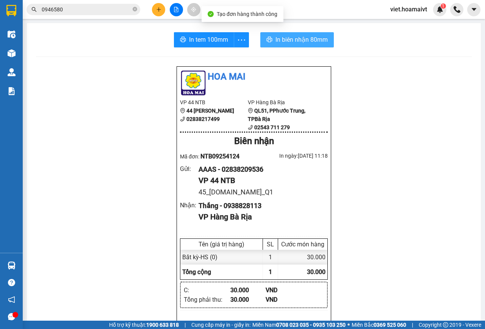
click at [294, 43] on span "In biên nhận 80mm" at bounding box center [301, 39] width 52 height 9
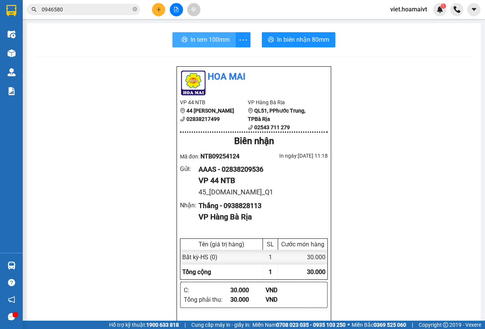
click at [190, 42] on span "In tem 100mm" at bounding box center [209, 39] width 39 height 9
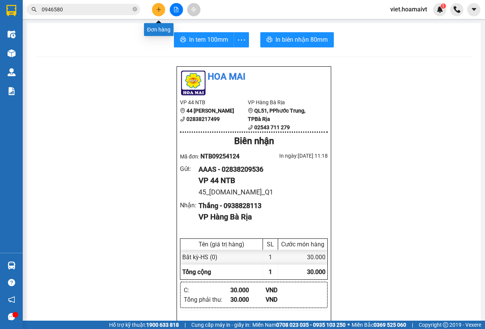
click at [160, 12] on button at bounding box center [158, 9] width 13 height 13
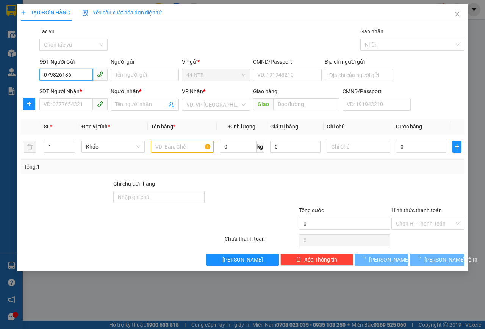
type input "0798261368"
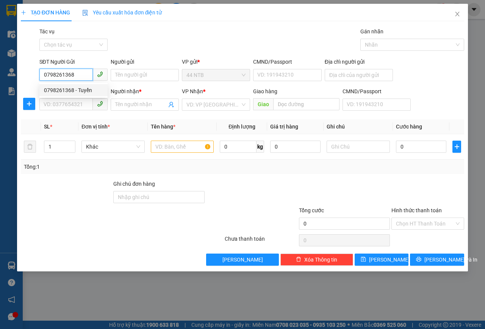
click at [95, 90] on div "0798261368 - Tuyển" at bounding box center [73, 90] width 59 height 8
type input "Tuyển"
type input "008177005615"
type input "0975072054"
type input "Bích Hà 66LCHIEU"
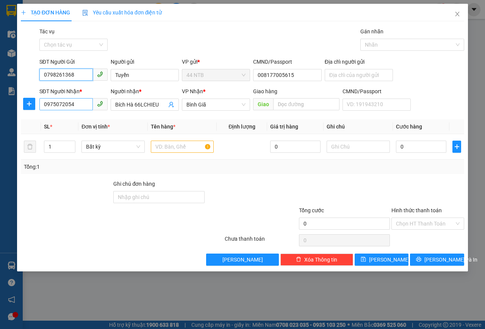
type input "0798261368"
click at [86, 105] on input "0975072054" at bounding box center [65, 104] width 53 height 12
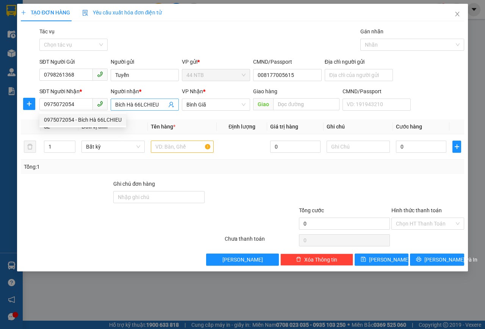
click at [164, 103] on input "Bích Hà 66LCHIEU" at bounding box center [140, 104] width 51 height 8
type input "Bích Hà"
click at [166, 148] on input "text" at bounding box center [182, 146] width 63 height 12
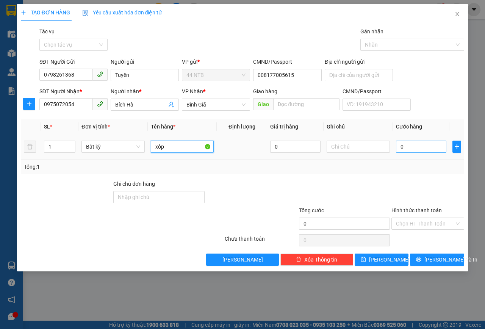
type input "xốp"
click at [416, 145] on input "0" at bounding box center [421, 146] width 50 height 12
type input "7"
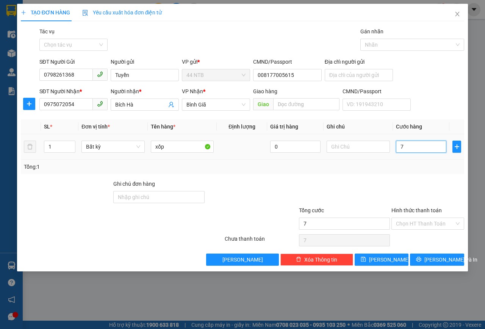
type input "70"
type input "70.000"
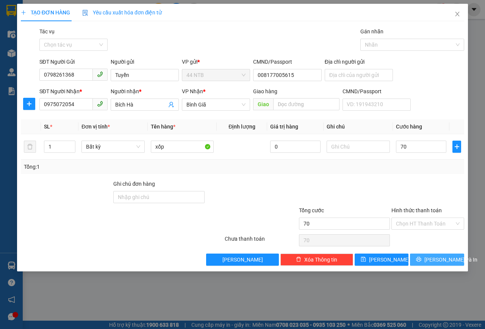
type input "70.000"
click at [449, 260] on span "[PERSON_NAME] và In" at bounding box center [450, 259] width 53 height 8
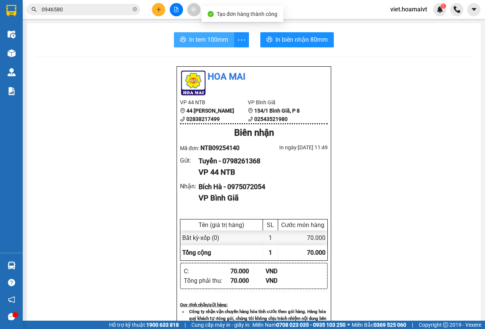
click at [200, 36] on span "In tem 100mm" at bounding box center [208, 39] width 39 height 9
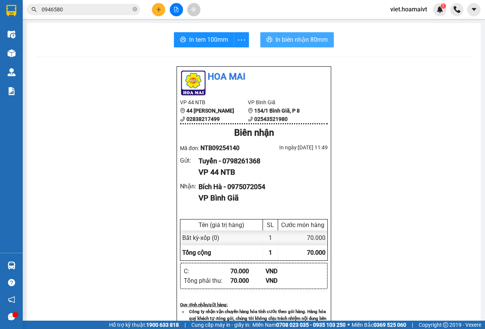
click at [297, 37] on span "In biên nhận 80mm" at bounding box center [301, 39] width 52 height 9
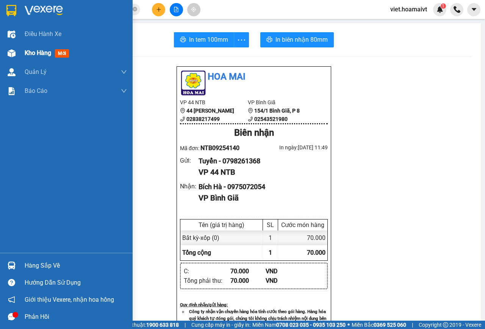
click at [42, 55] on span "Kho hàng" at bounding box center [38, 52] width 27 height 7
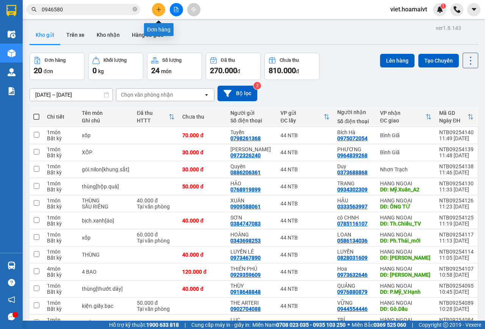
click at [161, 10] on button at bounding box center [158, 9] width 13 height 13
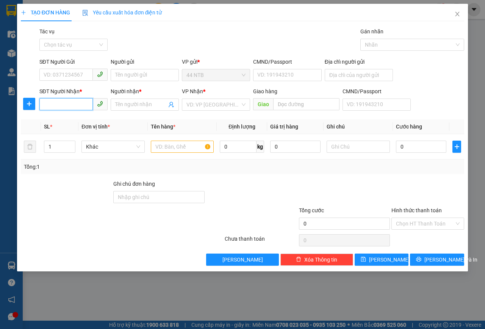
click at [76, 107] on input "SĐT Người Nhận *" at bounding box center [65, 104] width 53 height 12
click at [66, 117] on div "0909512008" at bounding box center [73, 119] width 59 height 8
type input "0909512008"
click at [147, 104] on input "Người nhận *" at bounding box center [140, 104] width 51 height 8
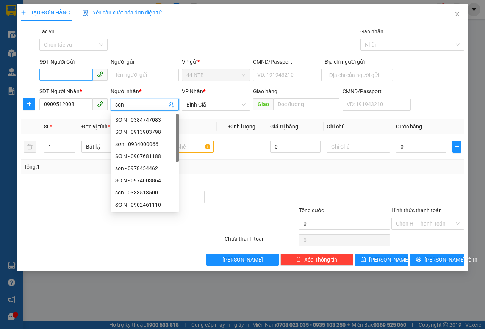
type input "son"
click at [76, 80] on input "SĐT Người Gửi" at bounding box center [65, 75] width 53 height 12
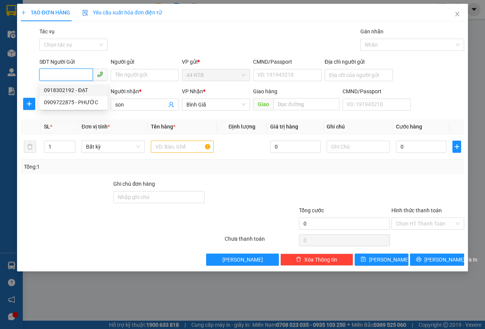
click at [79, 88] on div "0918302192 - ĐẠT" at bounding box center [73, 90] width 59 height 8
type input "0918302192"
type input "ĐẠT"
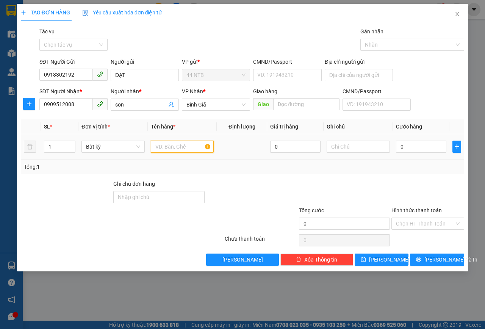
click at [194, 145] on input "text" at bounding box center [182, 146] width 63 height 12
type input "goi pt"
click at [421, 144] on input "0" at bounding box center [421, 146] width 50 height 12
type input "3"
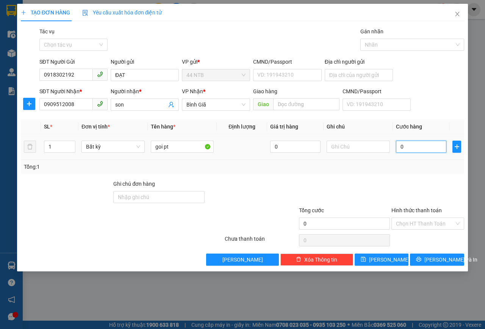
type input "3"
type input "30"
type input "30.000"
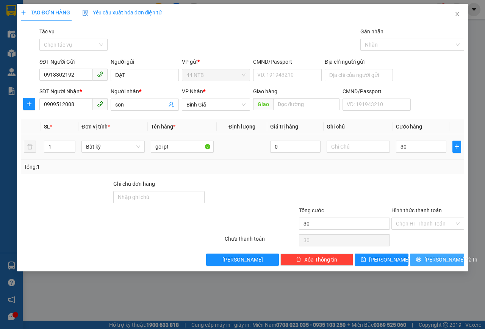
type input "30.000"
click at [431, 259] on span "[PERSON_NAME] và In" at bounding box center [450, 259] width 53 height 8
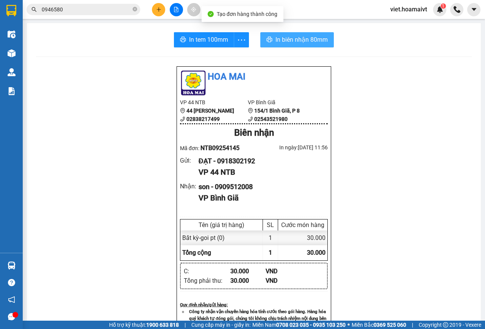
click at [297, 37] on span "In biên nhận 80mm" at bounding box center [301, 39] width 52 height 9
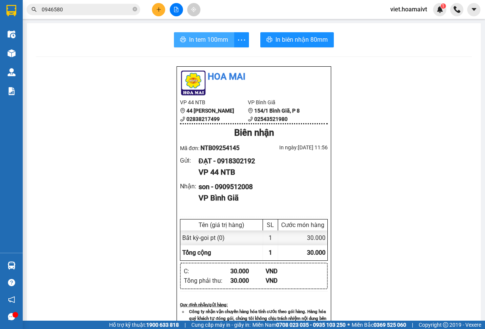
click at [189, 37] on span "In tem 100mm" at bounding box center [208, 39] width 39 height 9
click at [155, 11] on button at bounding box center [158, 9] width 13 height 13
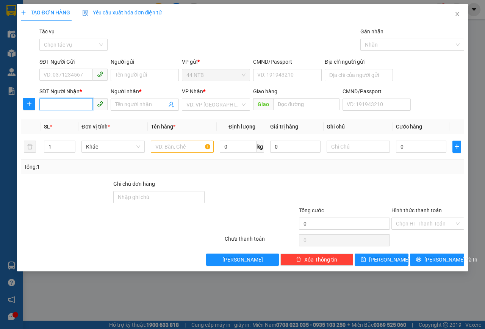
drag, startPoint x: 61, startPoint y: 107, endPoint x: 245, endPoint y: 96, distance: 184.3
click at [88, 104] on input "SĐT Người Nhận *" at bounding box center [65, 104] width 53 height 12
type input "0901300013"
click at [86, 123] on div "0901300013 - Trúc" at bounding box center [73, 119] width 59 height 8
type input "Trúc"
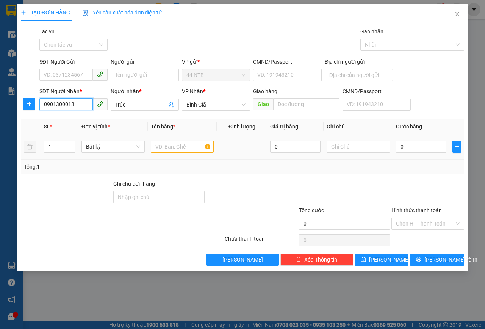
type input "0901300013"
click at [173, 147] on input "text" at bounding box center [182, 146] width 63 height 12
type input "kiện"
type input "2"
click at [72, 143] on icon "up" at bounding box center [71, 144] width 3 height 3
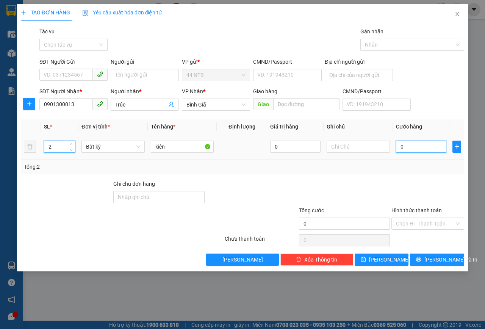
click at [413, 147] on input "0" at bounding box center [421, 146] width 50 height 12
type input "12"
type input "120"
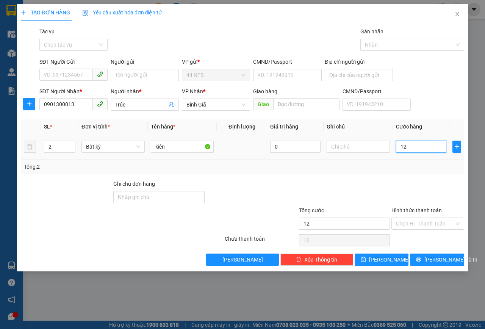
type input "120"
type input "120.000"
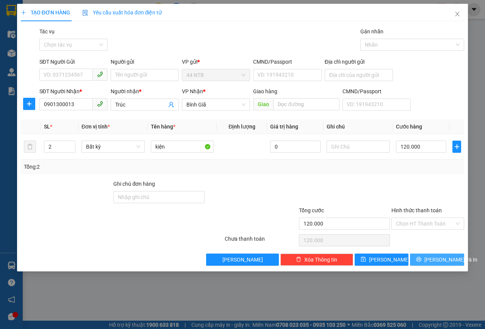
click at [421, 261] on icon "printer" at bounding box center [418, 259] width 5 height 5
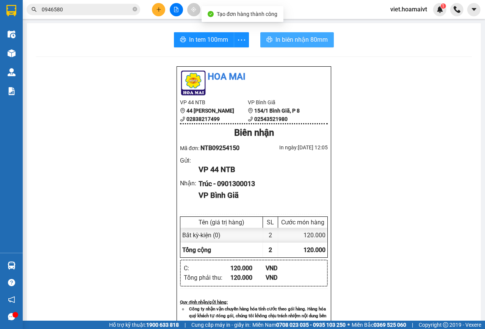
click at [282, 44] on span "In biên nhận 80mm" at bounding box center [301, 39] width 52 height 9
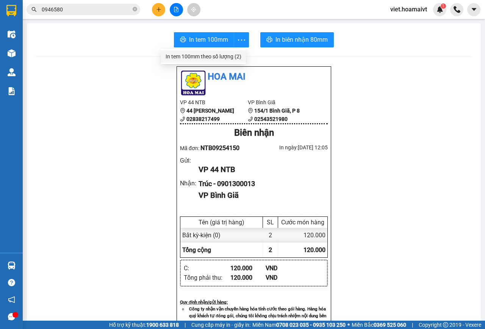
click at [215, 56] on div "In tem 100mm theo số lượng (2)" at bounding box center [203, 56] width 76 height 8
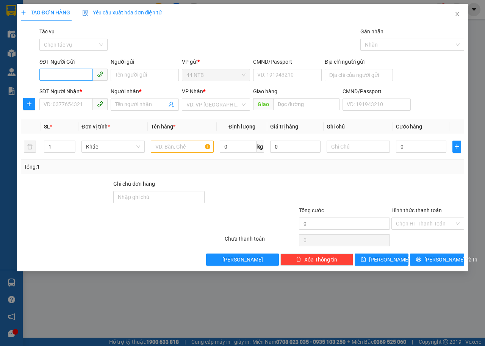
click at [65, 75] on input "SĐT Người Gửi" at bounding box center [65, 75] width 53 height 12
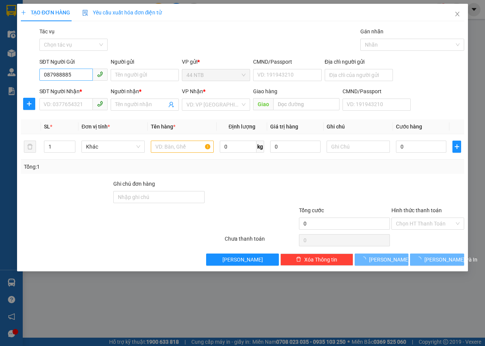
type input "0879888855"
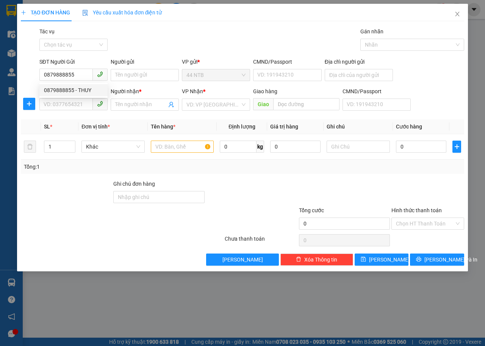
click at [87, 90] on div "0879888855 - THUY" at bounding box center [73, 90] width 59 height 8
type input "THUY"
type input "0838390678"
type input "Tuyền"
type input "0879888855"
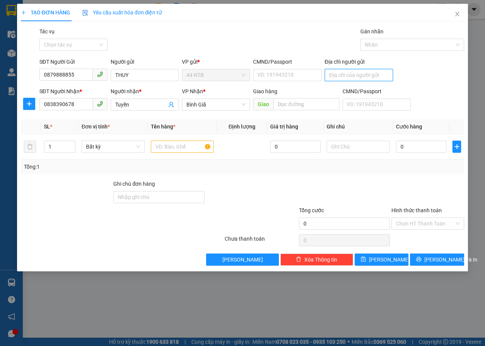
click at [342, 76] on input "Địa chỉ người gửi" at bounding box center [358, 75] width 68 height 12
type input "53 đường 53 khu dc [PERSON_NAME]"
click at [181, 147] on input "text" at bounding box center [182, 146] width 63 height 12
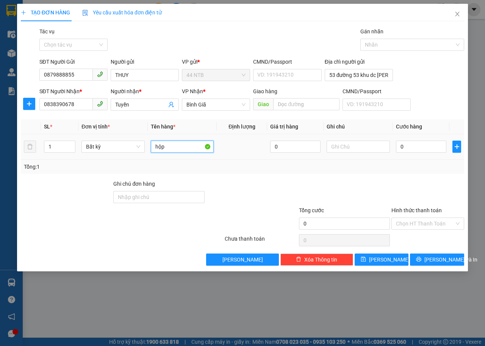
type input "hộp"
click at [415, 139] on div "0" at bounding box center [421, 146] width 50 height 15
click at [415, 145] on input "0" at bounding box center [421, 146] width 50 height 12
type input "3"
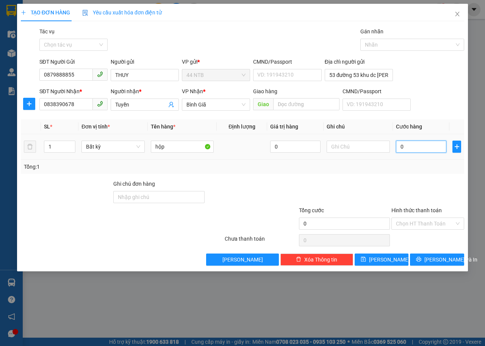
type input "3"
type input "30"
type input "30.000"
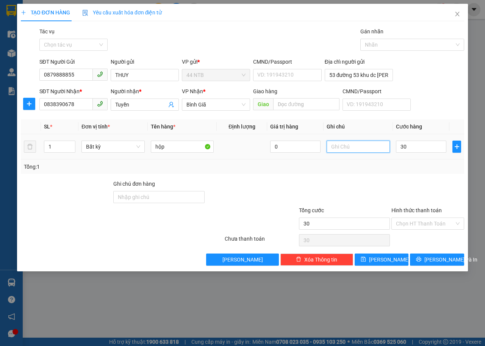
type input "30.000"
click at [343, 146] on input "text" at bounding box center [357, 146] width 63 height 12
type input "MP"
click at [326, 192] on div at bounding box center [344, 192] width 93 height 27
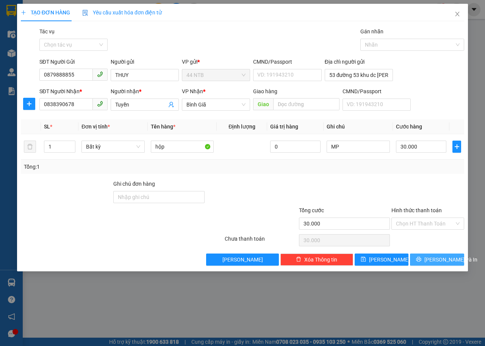
click at [444, 260] on span "[PERSON_NAME] và In" at bounding box center [450, 259] width 53 height 8
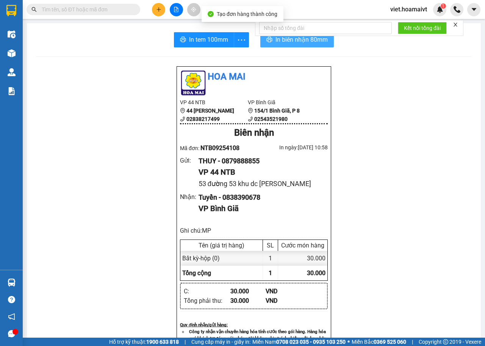
click at [275, 41] on span "In biên nhận 80mm" at bounding box center [301, 39] width 52 height 9
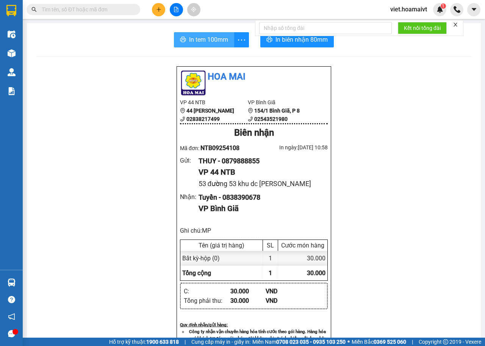
click at [201, 40] on span "In tem 100mm" at bounding box center [208, 39] width 39 height 9
click at [105, 11] on input "text" at bounding box center [86, 9] width 89 height 8
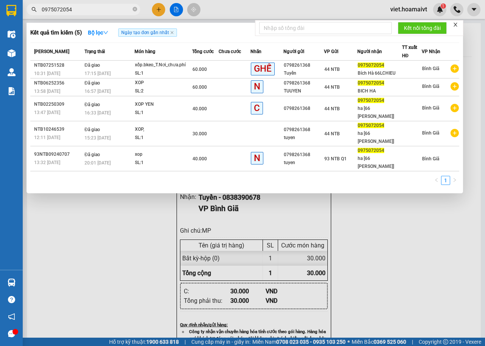
type input "0975072054"
click at [455, 23] on icon "close" at bounding box center [455, 25] width 4 height 4
click at [157, 12] on div at bounding box center [242, 173] width 485 height 346
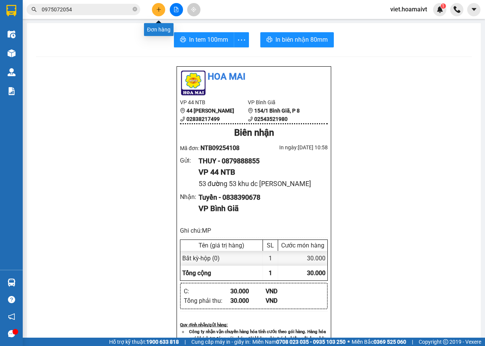
click at [155, 11] on button at bounding box center [158, 9] width 13 height 13
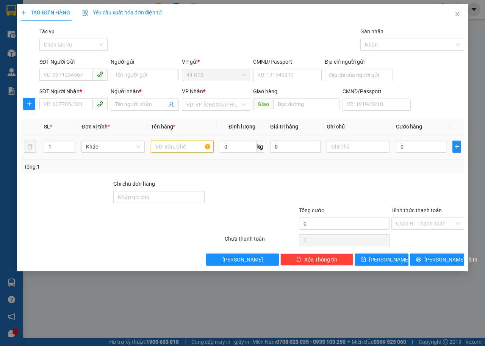
click at [167, 149] on input "text" at bounding box center [182, 146] width 63 height 12
type input "túi vàng bk"
click at [407, 146] on input "0" at bounding box center [421, 146] width 50 height 12
type input "3"
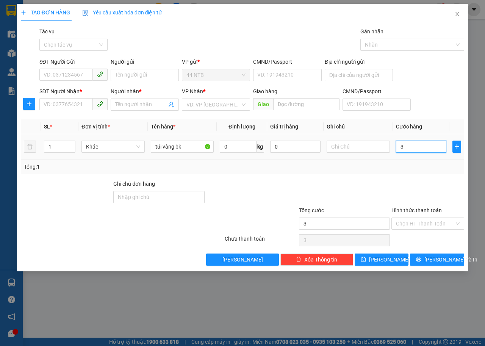
type input "3"
type input "30"
type input "30.000"
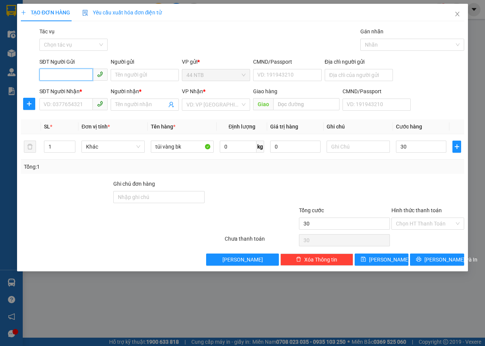
type input "30.000"
click at [75, 73] on input "SĐT Người Gửi" at bounding box center [65, 75] width 53 height 12
type input "0909057738"
click at [129, 71] on input "Người gửi" at bounding box center [145, 75] width 68 height 12
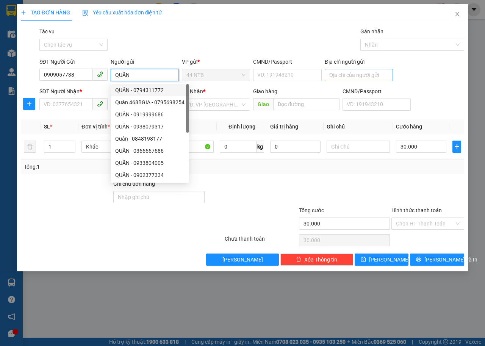
type input "QUÂN"
click at [333, 72] on input "Địa chỉ người gửi" at bounding box center [358, 75] width 68 height 12
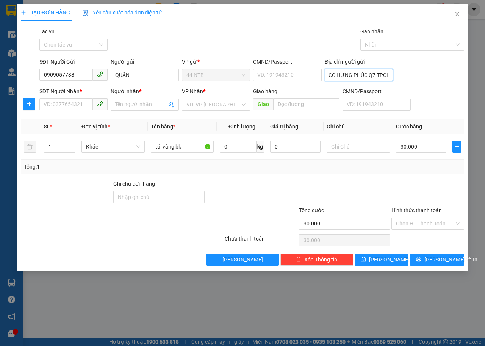
scroll to position [0, 22]
type input "C1505 CC HƯNG PHÚC Q7 TPCHM"
click at [87, 107] on input "SĐT Người Nhận *" at bounding box center [65, 104] width 53 height 12
type input "0902060566"
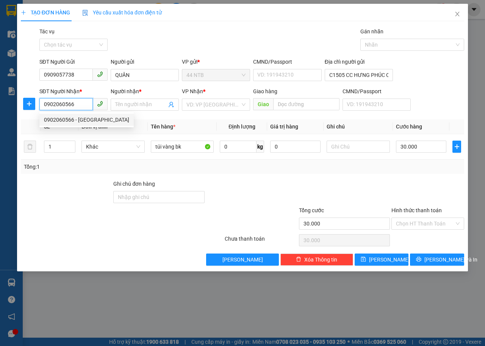
click at [83, 121] on div "0902060566 - [GEOGRAPHIC_DATA]" at bounding box center [86, 119] width 85 height 8
type input "Huy"
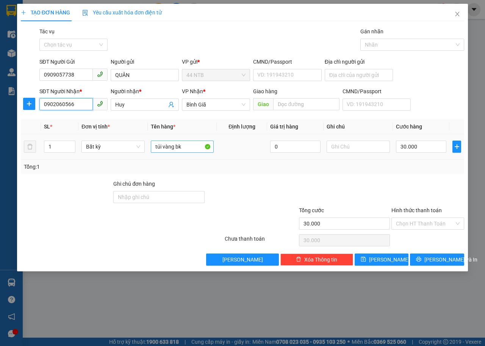
type input "0902060566"
click at [192, 146] on input "túi vàng bk" at bounding box center [182, 146] width 63 height 12
type input "túi vàng bk ÁO"
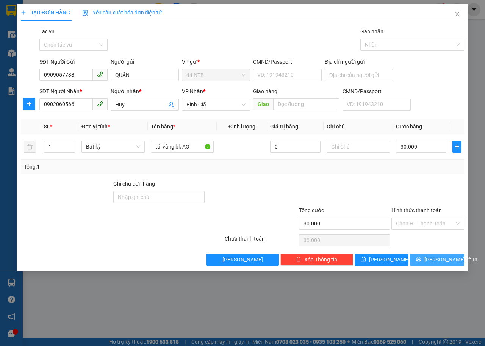
click at [434, 257] on span "[PERSON_NAME] và In" at bounding box center [450, 259] width 53 height 8
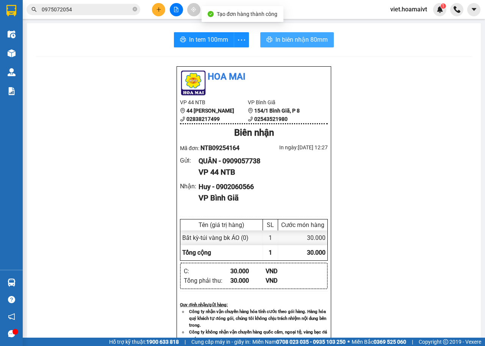
click at [282, 44] on span "In biên nhận 80mm" at bounding box center [301, 39] width 52 height 9
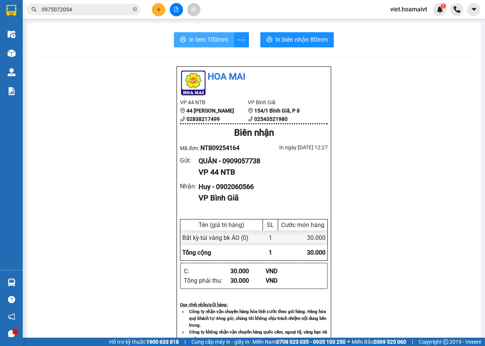
click at [194, 42] on span "In tem 100mm" at bounding box center [208, 39] width 39 height 9
click at [158, 8] on icon "plus" at bounding box center [158, 9] width 5 height 5
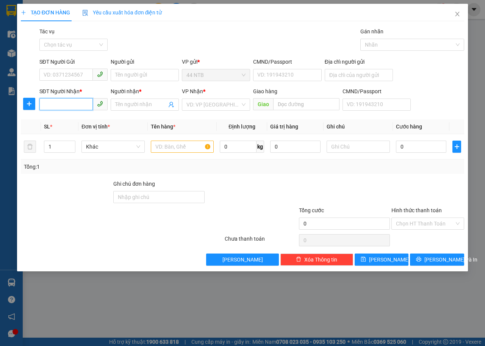
click at [84, 104] on input "SĐT Người Nhận *" at bounding box center [65, 104] width 53 height 12
type input "0909201140"
click at [129, 106] on input "Người nhận *" at bounding box center [140, 104] width 51 height 8
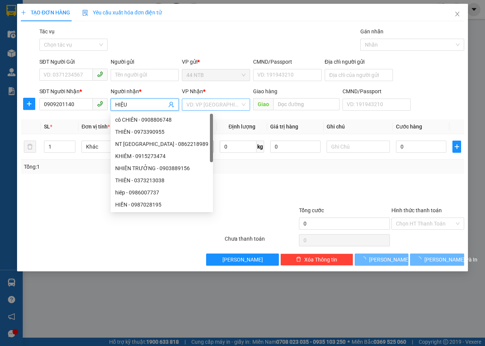
type input "HIỆU"
click at [201, 101] on input "search" at bounding box center [213, 104] width 54 height 11
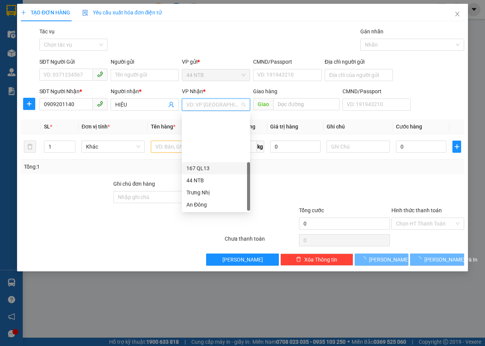
scroll to position [61, 0]
click at [209, 195] on div "HANG NGOAI" at bounding box center [215, 192] width 59 height 8
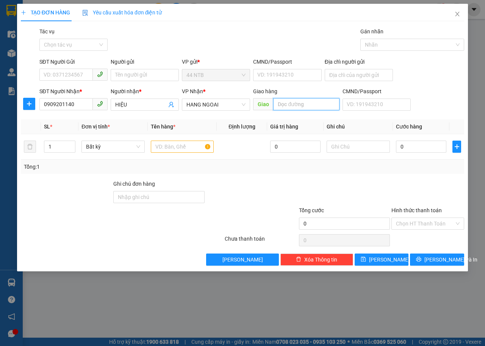
click at [297, 104] on input "text" at bounding box center [306, 104] width 66 height 12
click at [81, 74] on input "SĐT Người Gửi" at bounding box center [65, 75] width 53 height 12
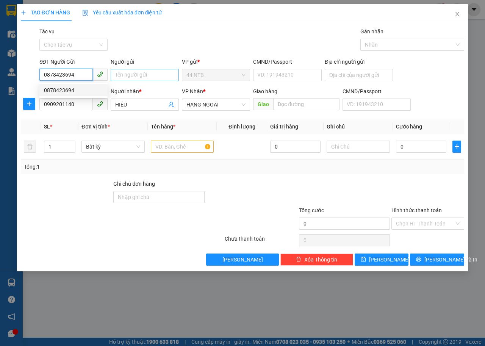
type input "0878423694"
click at [120, 76] on input "Người gửi" at bounding box center [145, 75] width 68 height 12
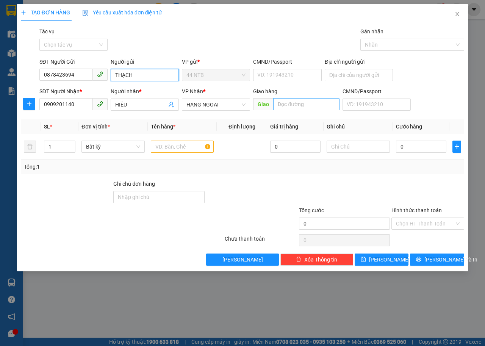
type input "THẠCH"
click at [304, 106] on input "text" at bounding box center [306, 104] width 66 height 12
type input "PHÚ MỸ"
click at [169, 147] on input "text" at bounding box center [182, 146] width 63 height 12
click at [305, 105] on input "PHÚ MỸ" at bounding box center [306, 104] width 66 height 12
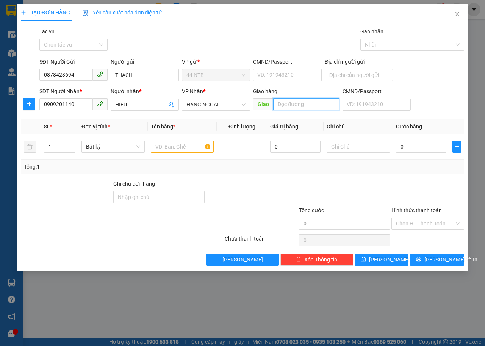
click at [276, 105] on input "text" at bounding box center [306, 104] width 66 height 12
type input "VIỆT KIỀU CX"
click at [178, 150] on input "text" at bounding box center [182, 146] width 63 height 12
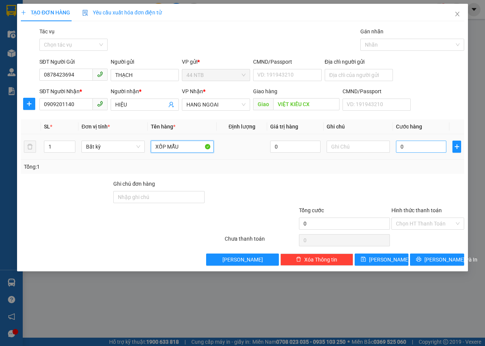
type input "XỐP MẪU"
click at [420, 143] on input "0" at bounding box center [421, 146] width 50 height 12
type input "4"
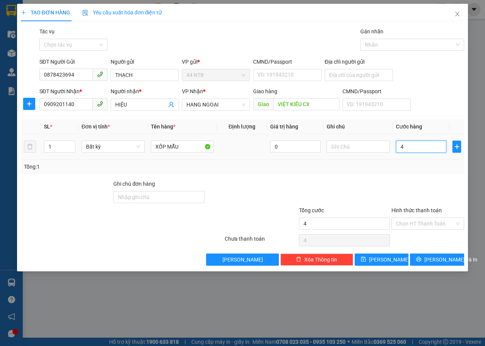
type input "40"
type input "40.000"
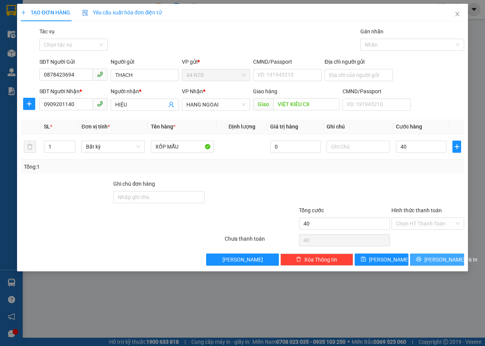
type input "40.000"
click at [418, 262] on button "[PERSON_NAME] và In" at bounding box center [437, 259] width 54 height 12
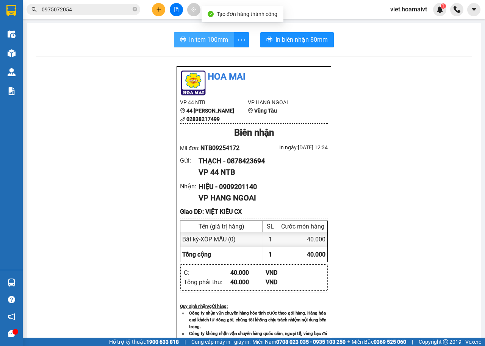
click at [214, 41] on span "In tem 100mm" at bounding box center [208, 39] width 39 height 9
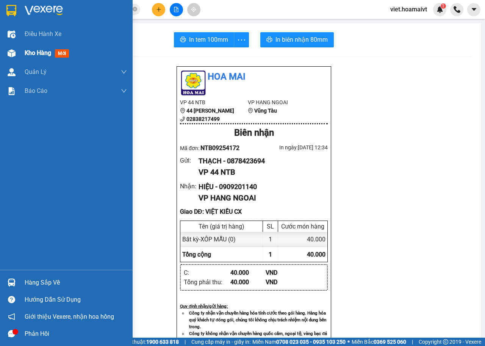
click at [12, 53] on img at bounding box center [12, 53] width 8 height 8
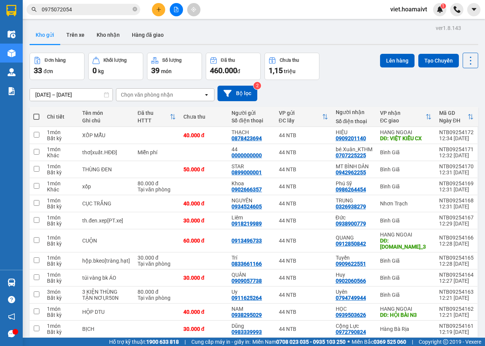
click at [159, 91] on div "Chọn văn phòng nhận" at bounding box center [147, 95] width 52 height 8
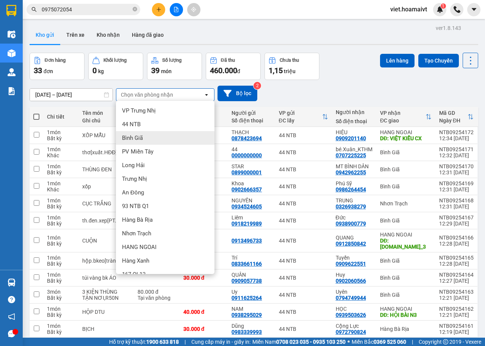
click at [140, 139] on span "Bình Giã" at bounding box center [132, 138] width 21 height 8
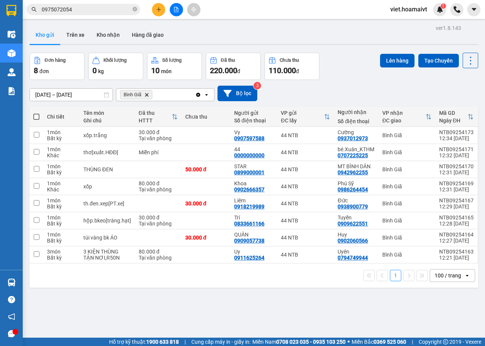
click at [34, 114] on span at bounding box center [36, 117] width 6 height 6
click at [36, 113] on input "checkbox" at bounding box center [36, 113] width 0 height 0
checkbox input "true"
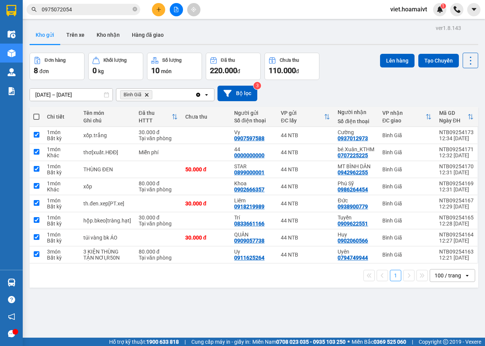
checkbox input "true"
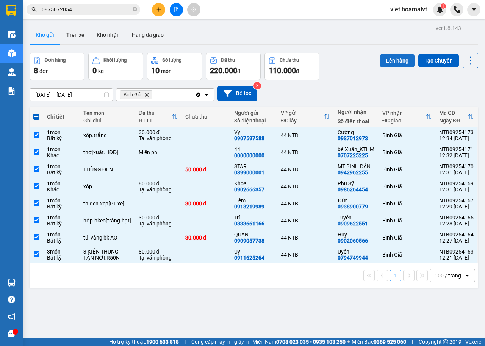
click at [387, 60] on button "Lên hàng" at bounding box center [397, 61] width 34 height 14
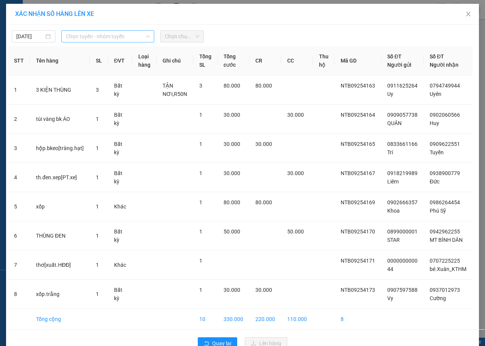
click at [118, 34] on span "Chọn tuyến - nhóm tuyến" at bounding box center [108, 36] width 84 height 11
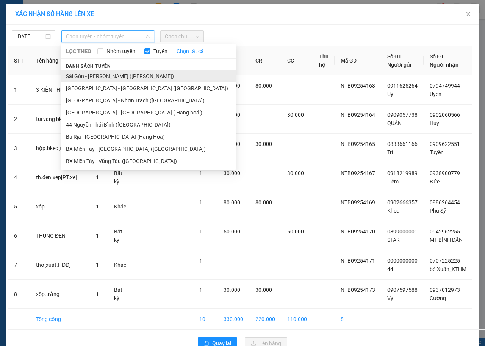
click at [92, 73] on li "Sài Gòn - [PERSON_NAME] ([PERSON_NAME])" at bounding box center [148, 76] width 174 height 12
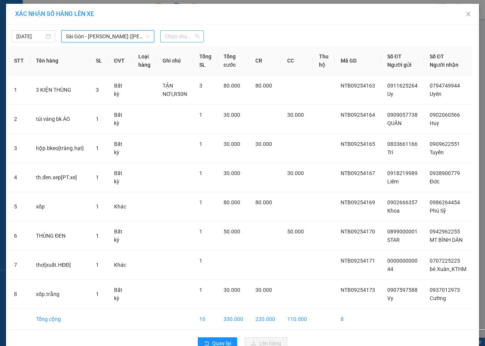
click at [191, 36] on span "Chọn chuyến" at bounding box center [182, 36] width 34 height 11
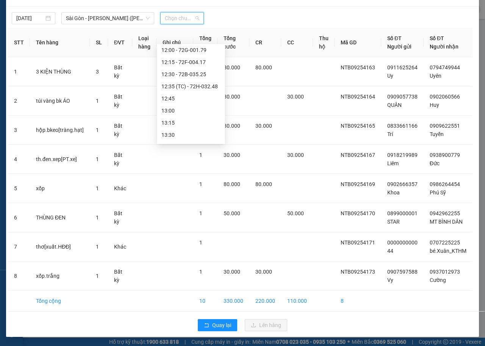
scroll to position [379, 0]
click at [181, 61] on div "12:45" at bounding box center [190, 60] width 59 height 8
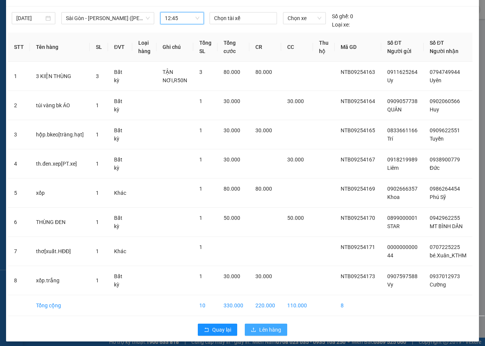
click at [267, 326] on span "Lên hàng" at bounding box center [270, 329] width 22 height 8
